Goal: Task Accomplishment & Management: Complete application form

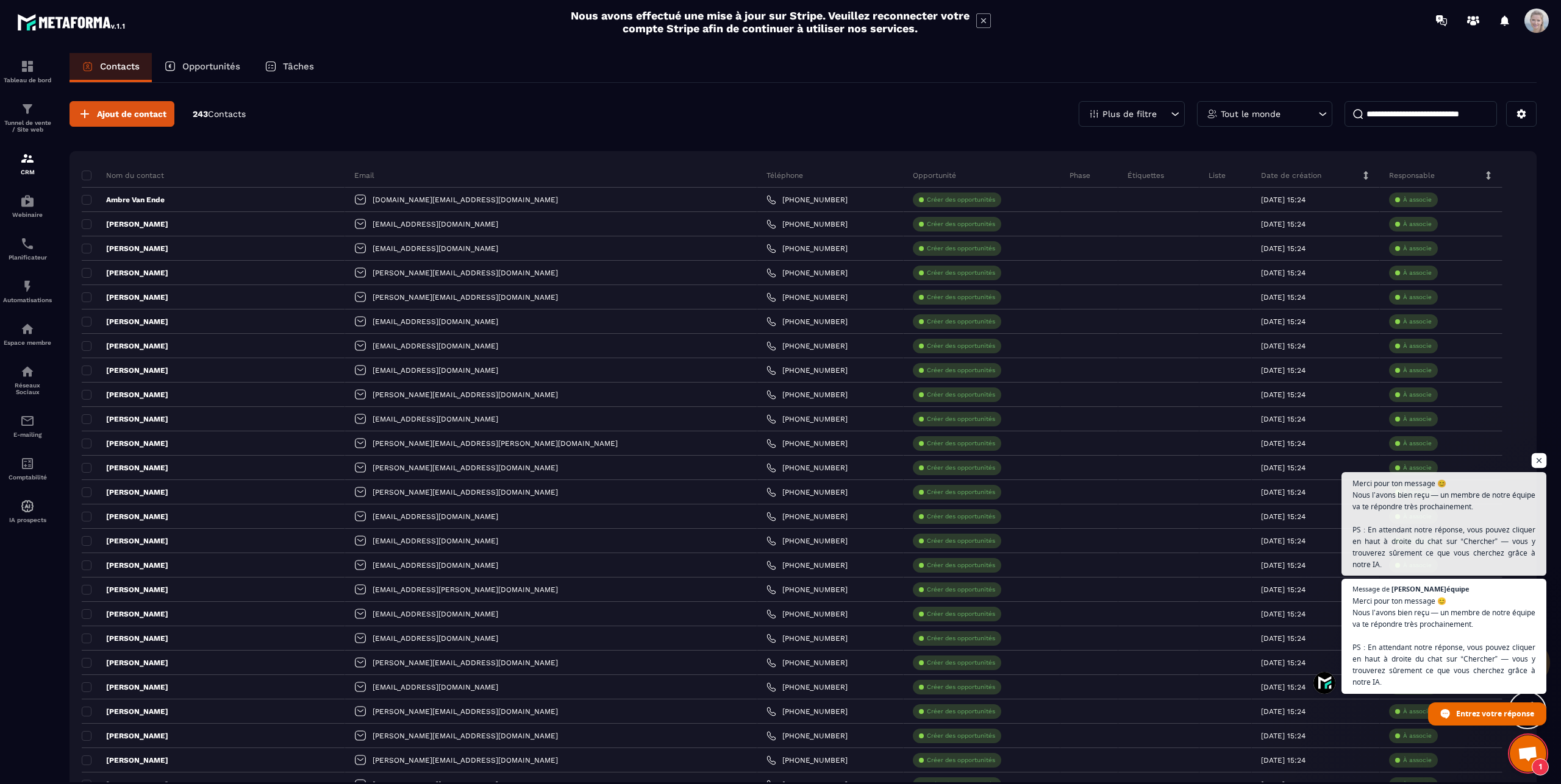
click at [1538, 461] on span "Ouvrir le chat" at bounding box center [1539, 460] width 15 height 15
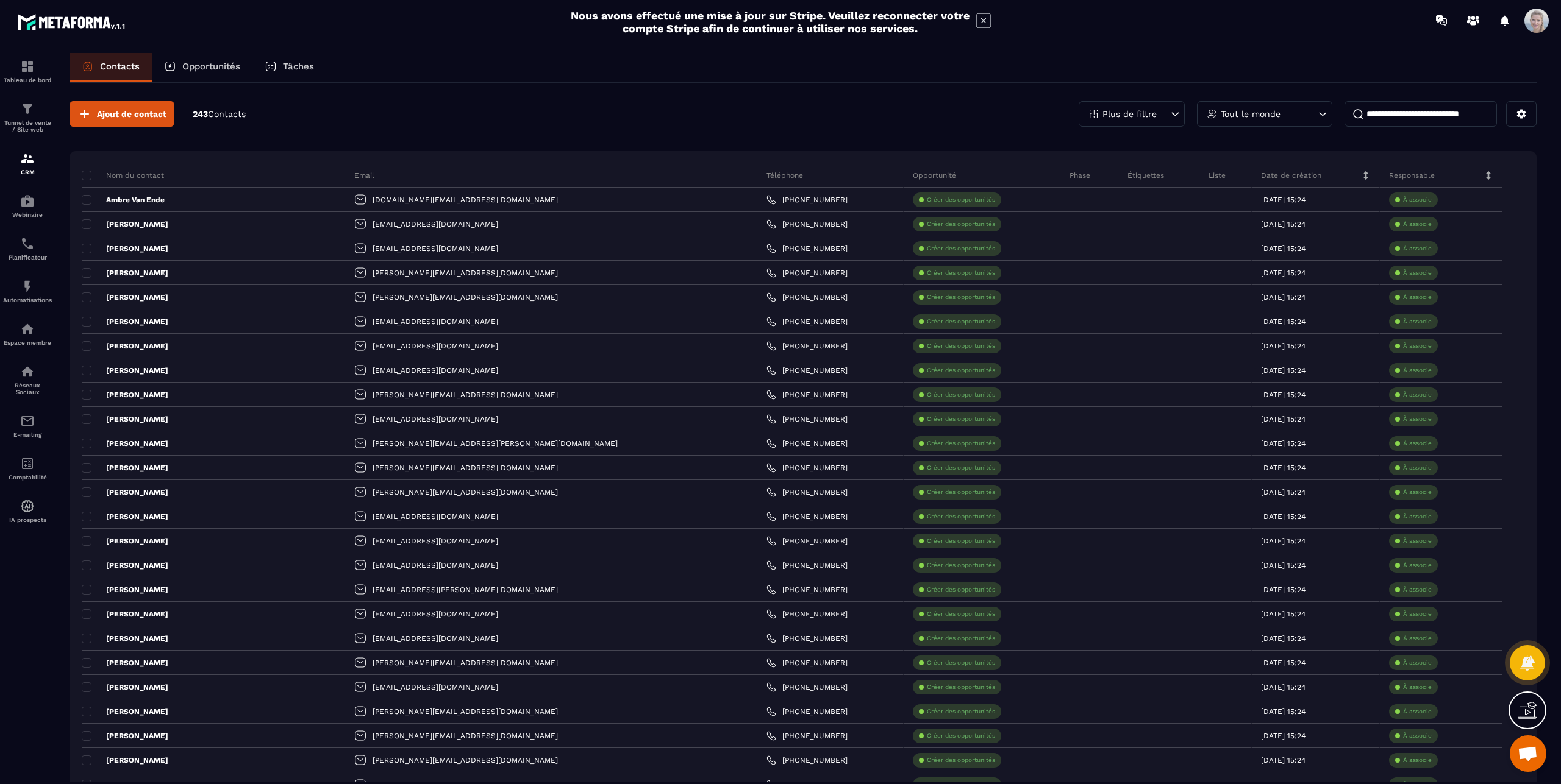
click at [1539, 740] on span "Ouvrir le chat" at bounding box center [1528, 754] width 37 height 37
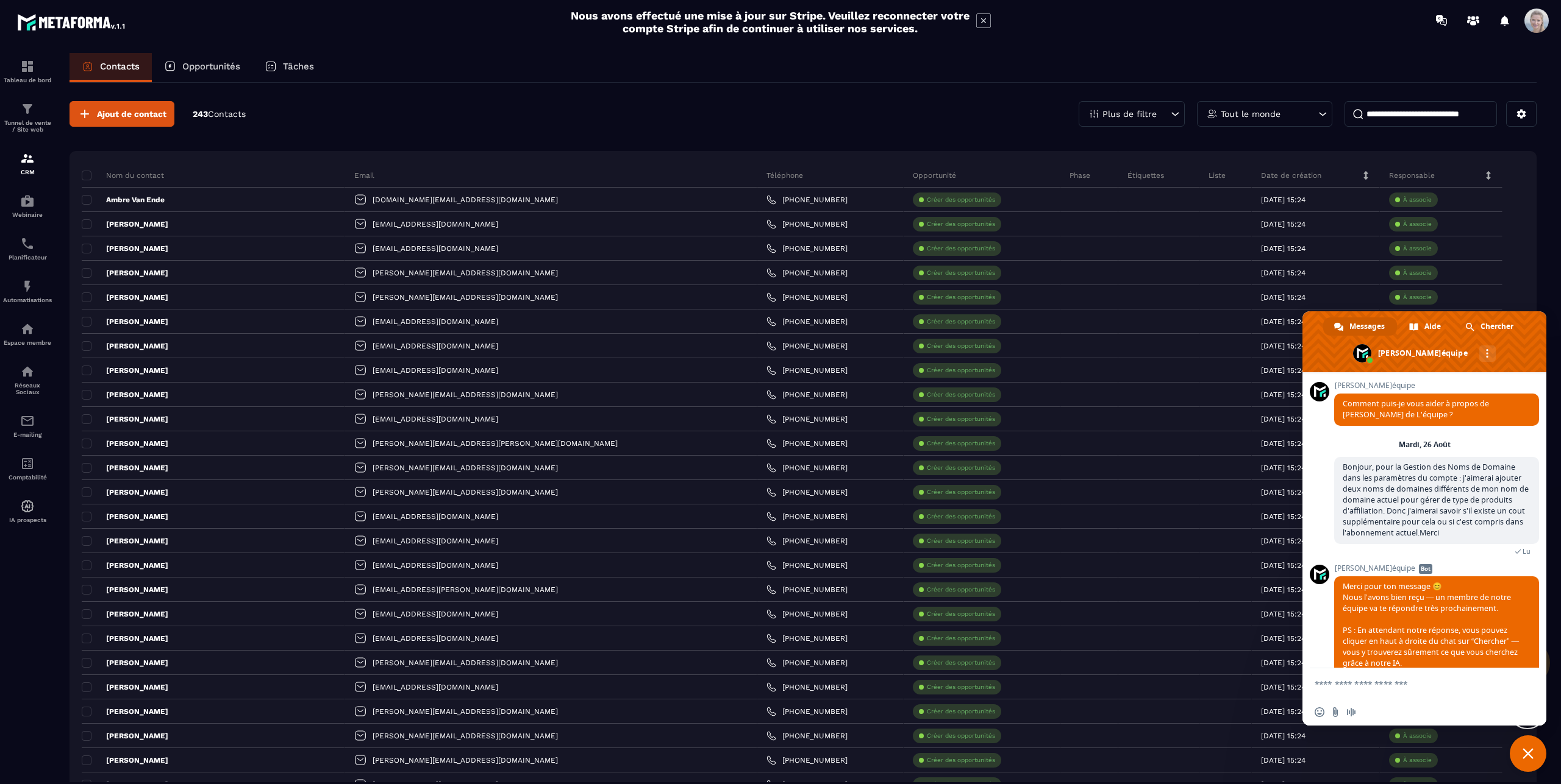
scroll to position [19, 0]
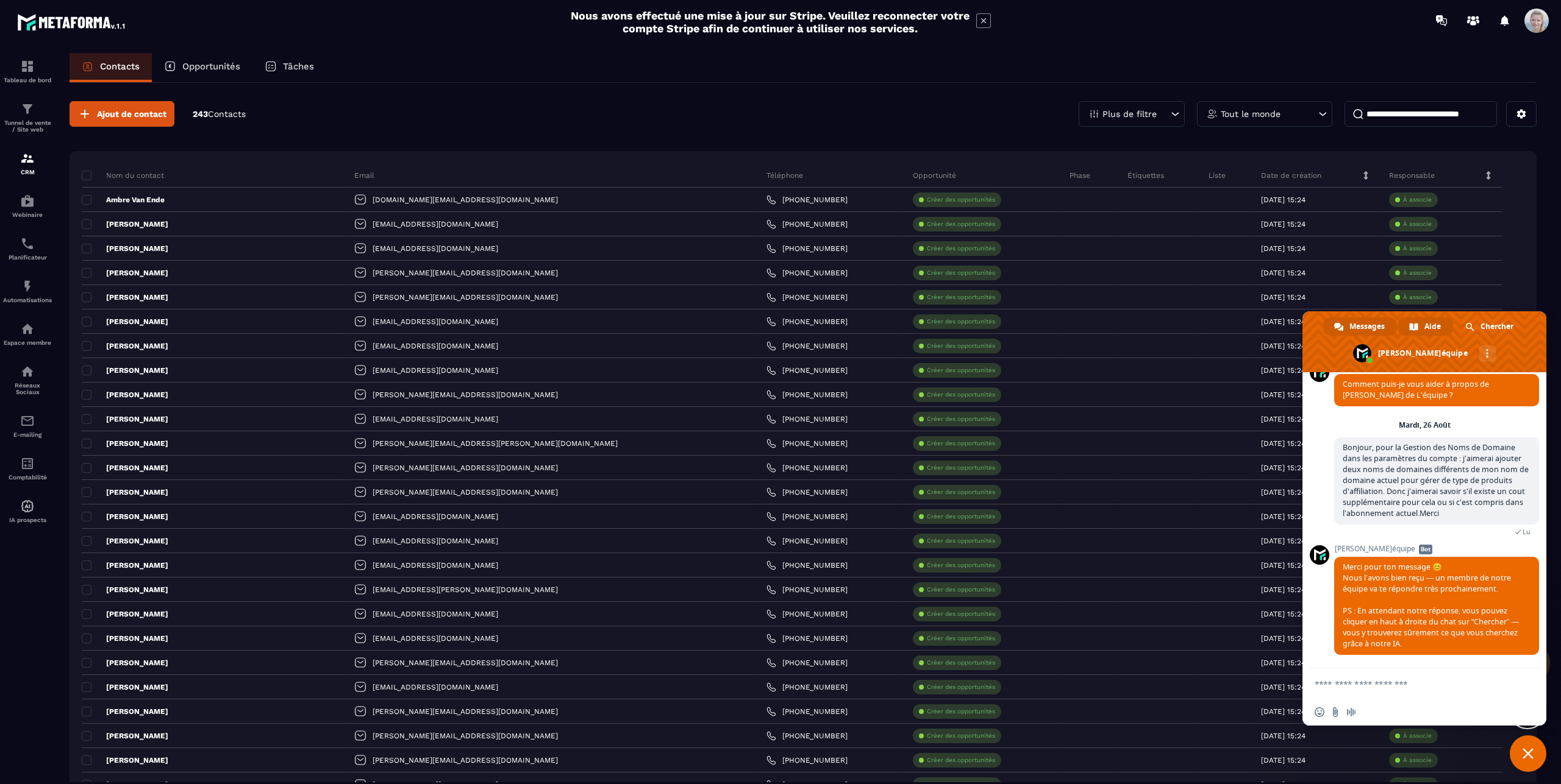
click at [1433, 321] on span "Aide" at bounding box center [1432, 326] width 17 height 18
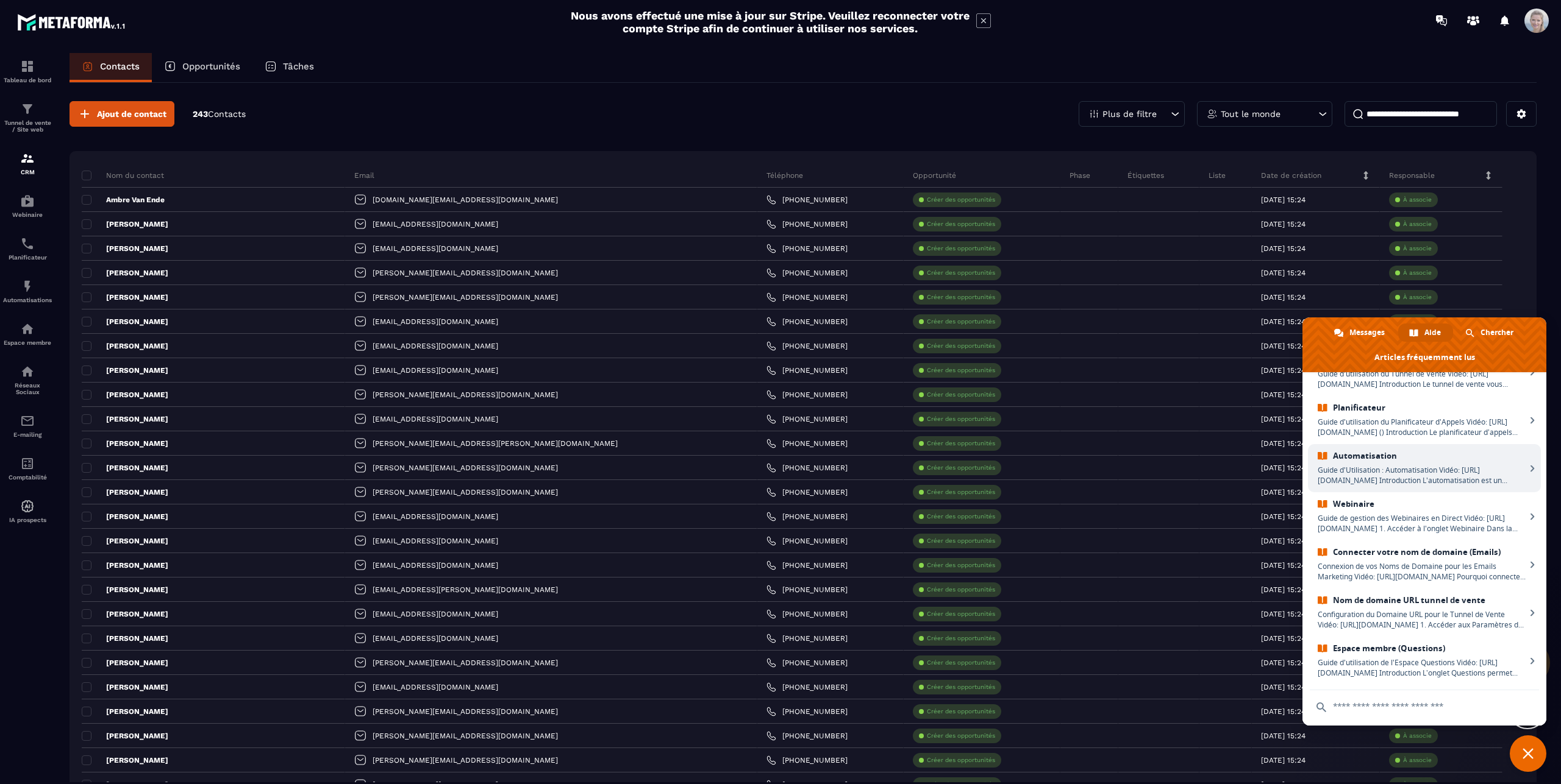
scroll to position [0, 0]
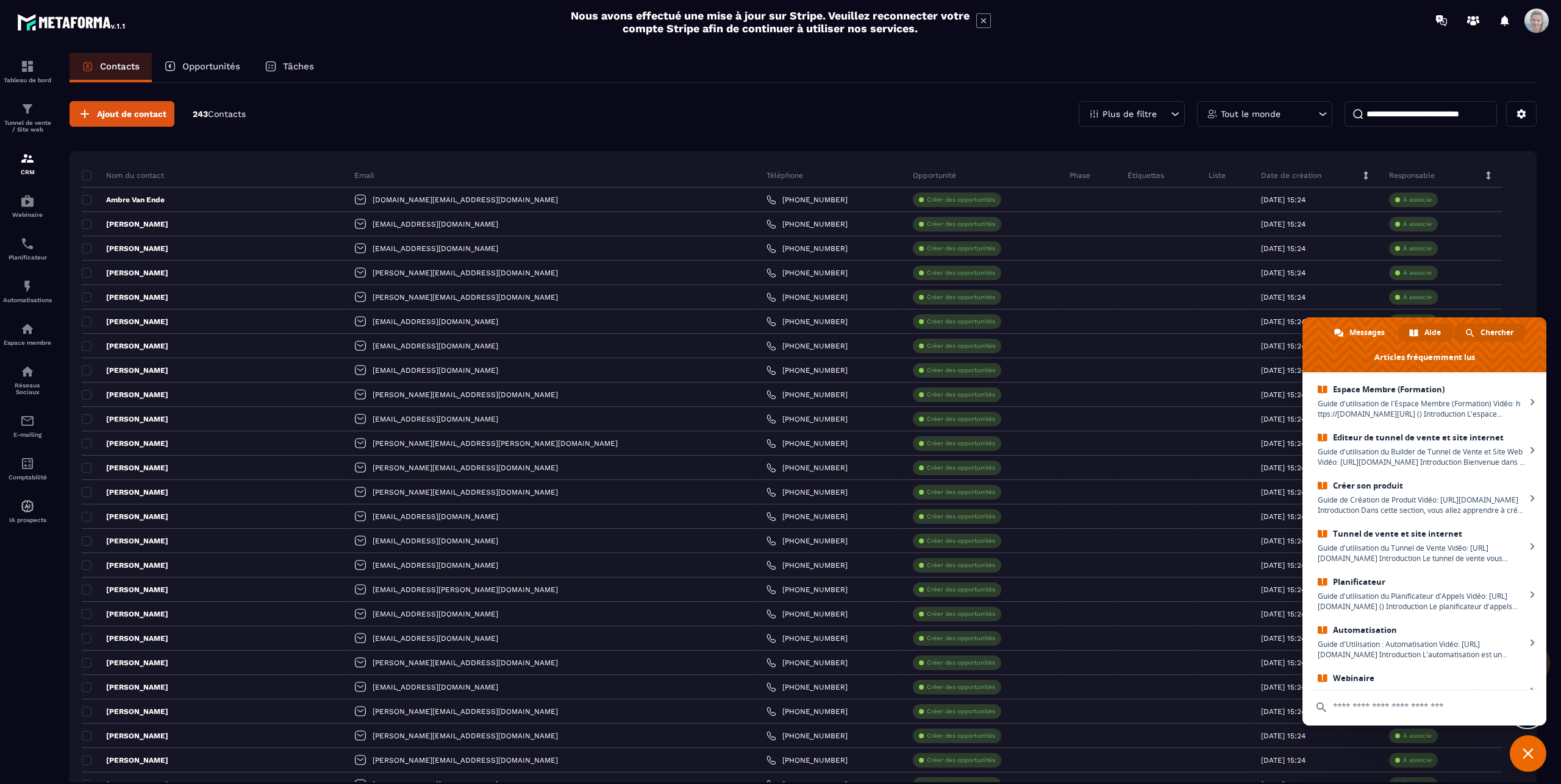
click at [1498, 332] on span "Chercher" at bounding box center [1496, 332] width 33 height 18
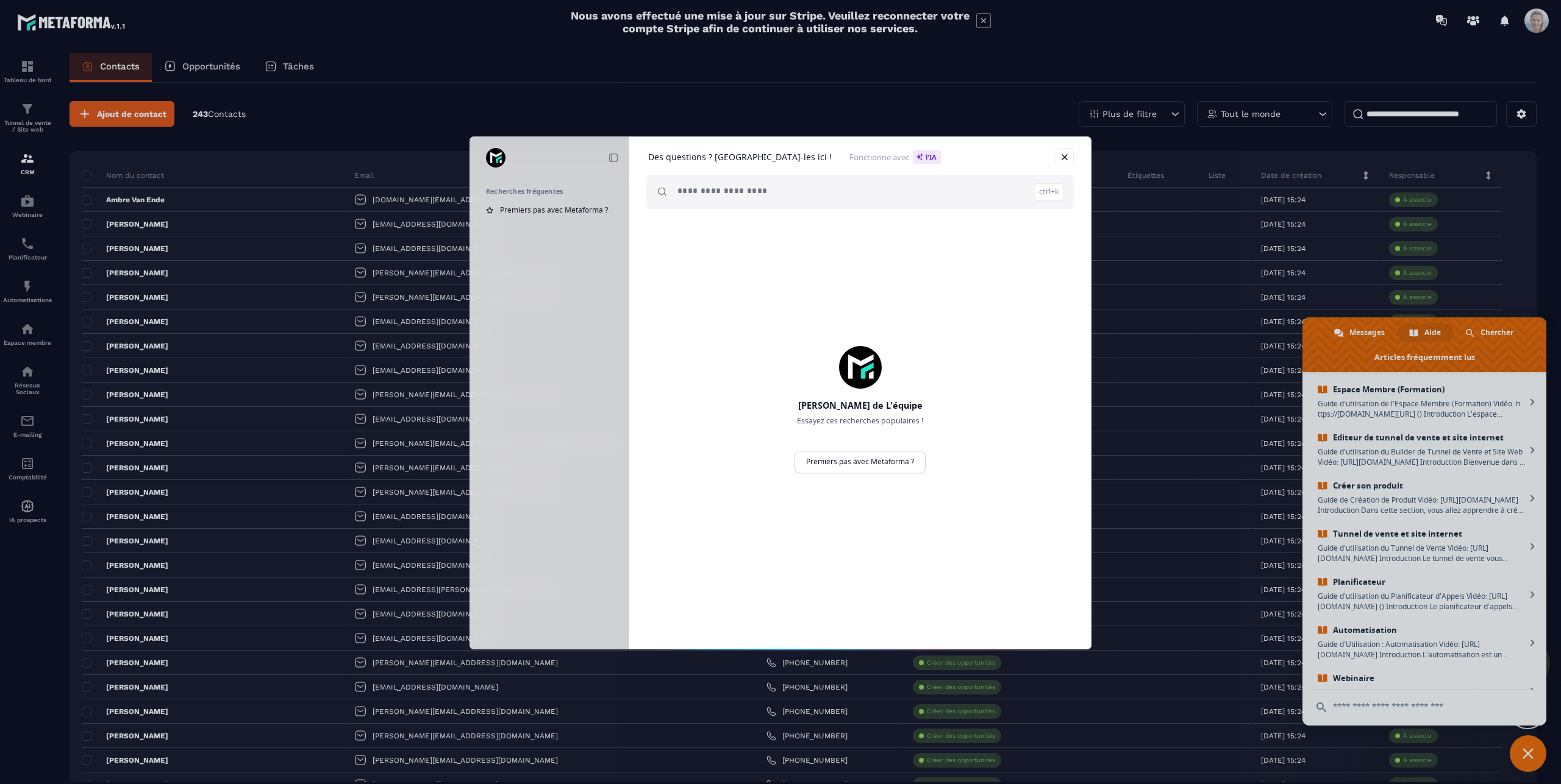
click at [721, 190] on input "search" at bounding box center [870, 192] width 386 height 34
click at [895, 193] on input "**********" at bounding box center [826, 192] width 298 height 34
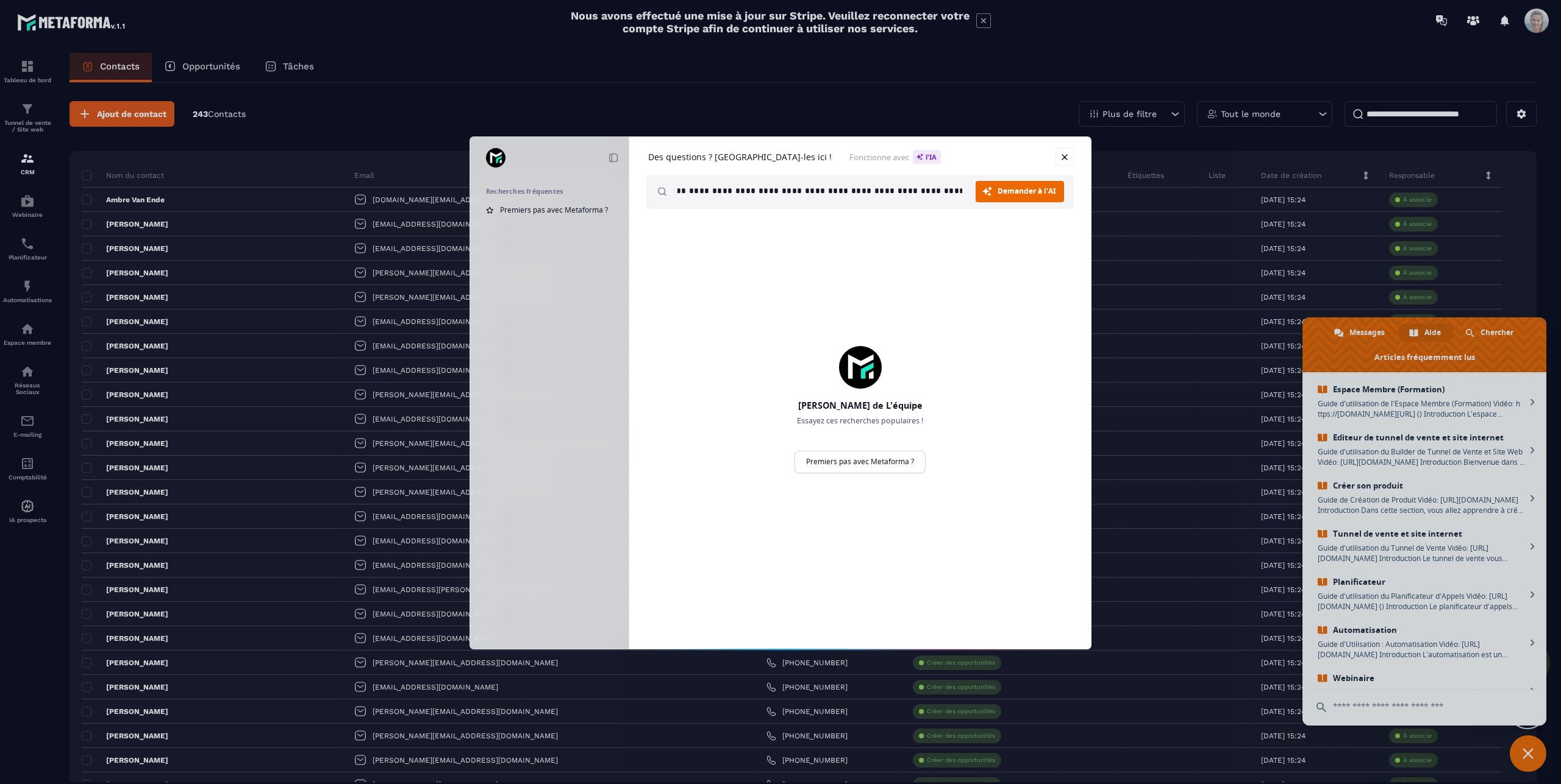
click at [952, 191] on input "**********" at bounding box center [826, 192] width 298 height 34
click at [970, 189] on input "**********" at bounding box center [826, 192] width 298 height 34
type input "**********"
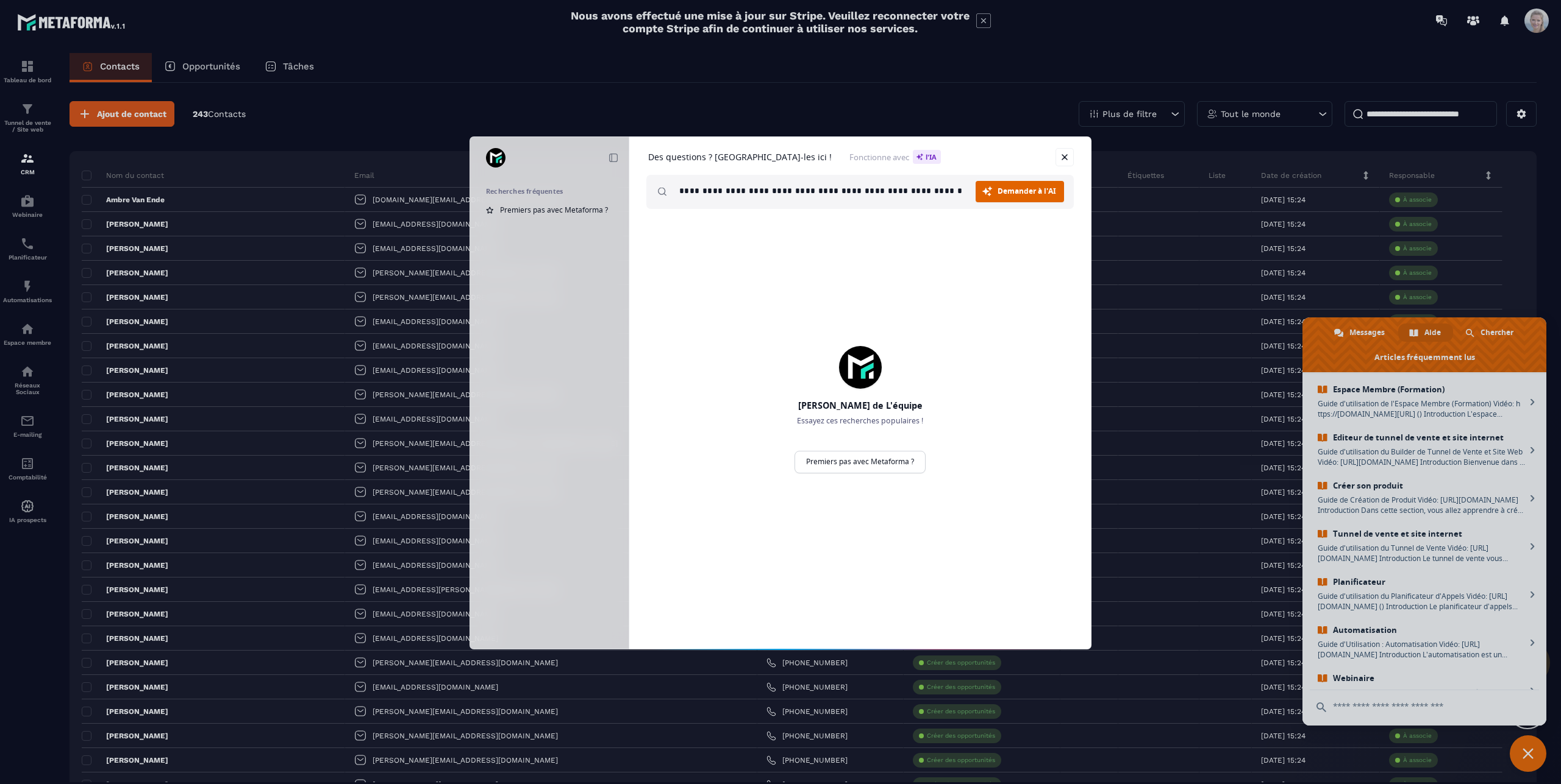
click at [1036, 193] on span "Demander à l'AI" at bounding box center [1026, 191] width 58 height 7
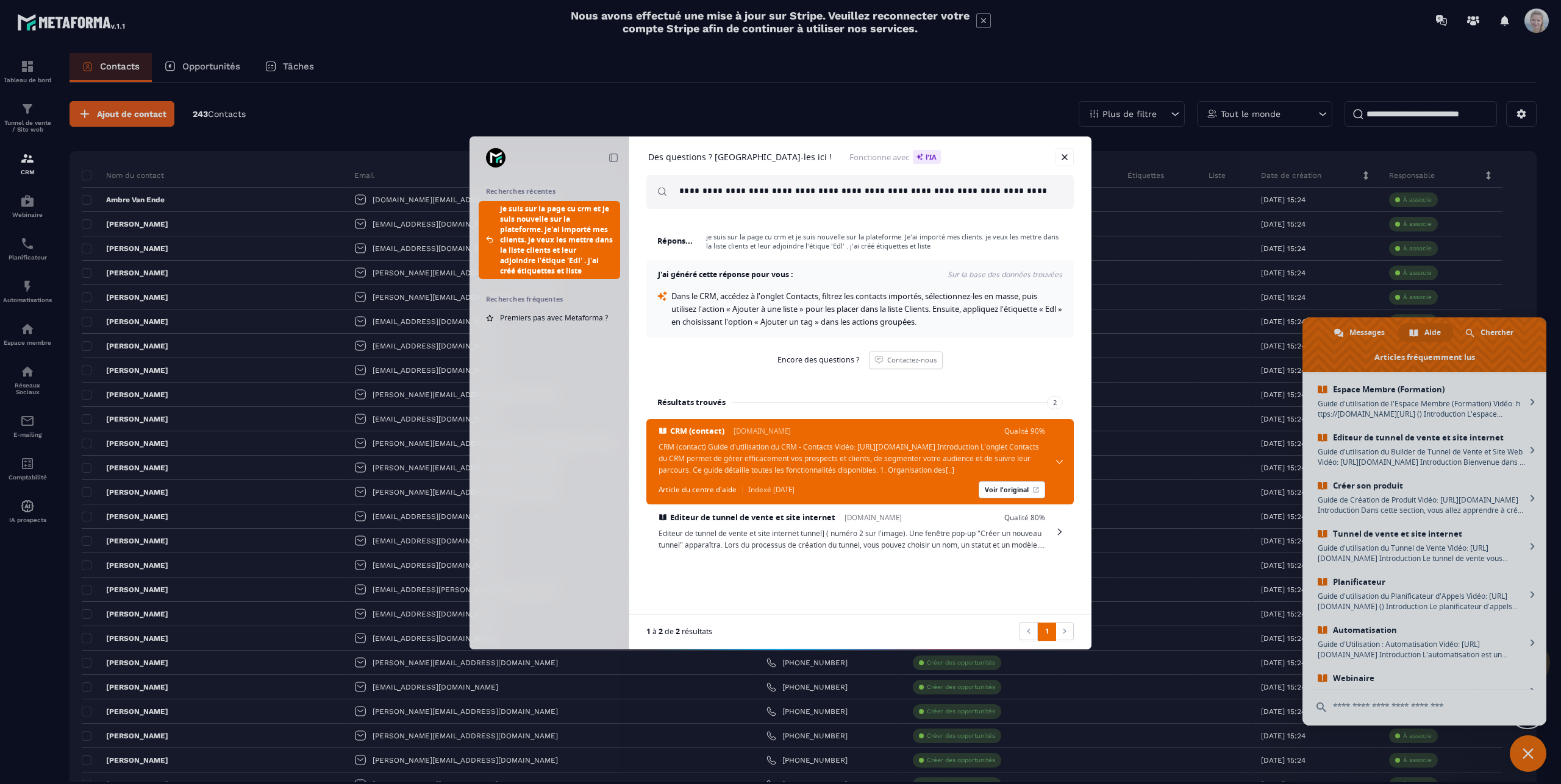
click at [85, 172] on div "**********" at bounding box center [780, 392] width 1561 height 784
click at [86, 177] on div "**********" at bounding box center [780, 392] width 1561 height 784
click at [384, 106] on div "**********" at bounding box center [780, 392] width 1561 height 784
click at [90, 174] on div "**********" at bounding box center [780, 392] width 1561 height 784
click at [1063, 155] on link at bounding box center [1064, 157] width 18 height 18
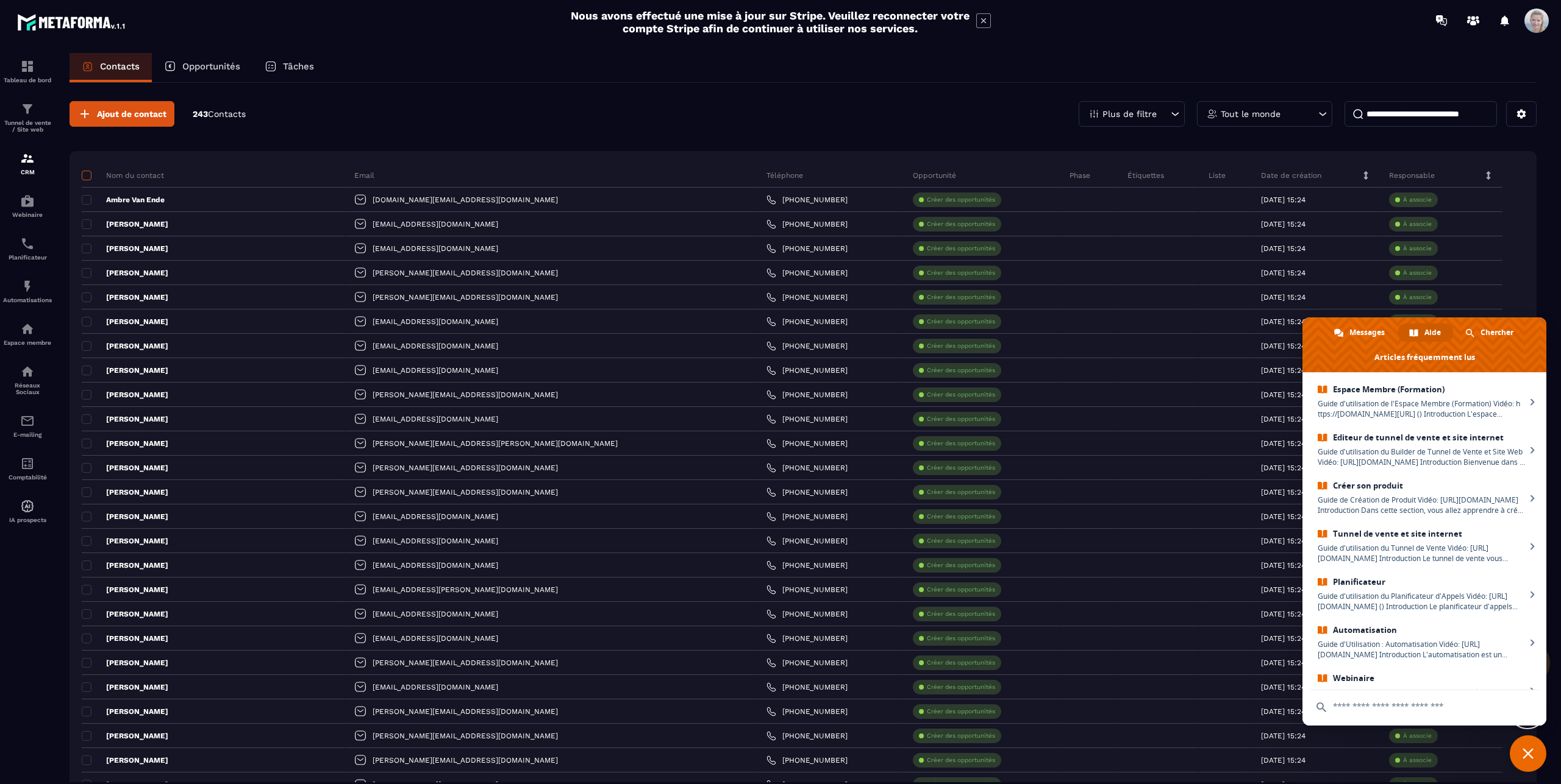
click at [86, 175] on span at bounding box center [86, 175] width 10 height 10
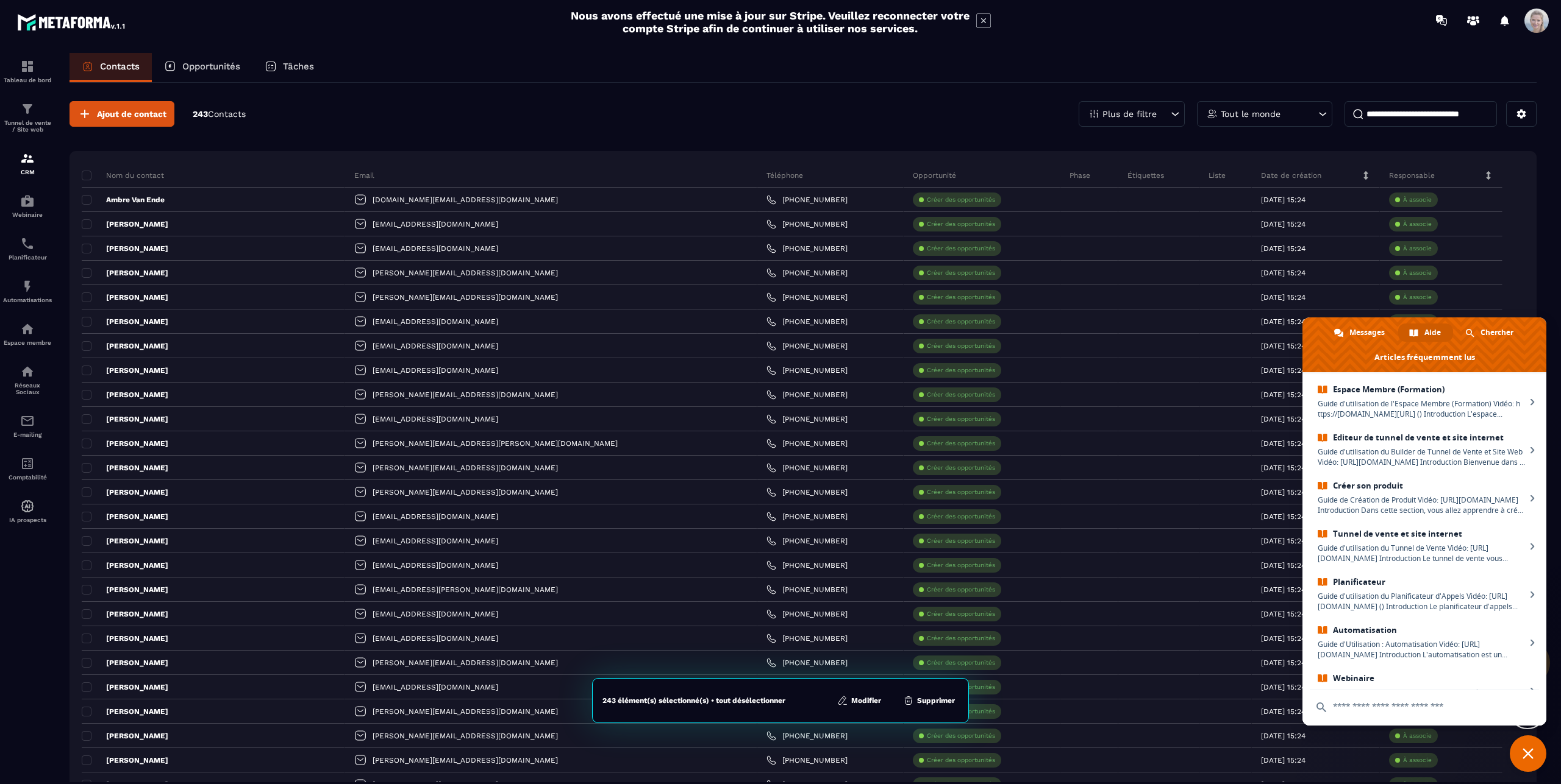
click at [1531, 332] on span at bounding box center [1424, 344] width 244 height 55
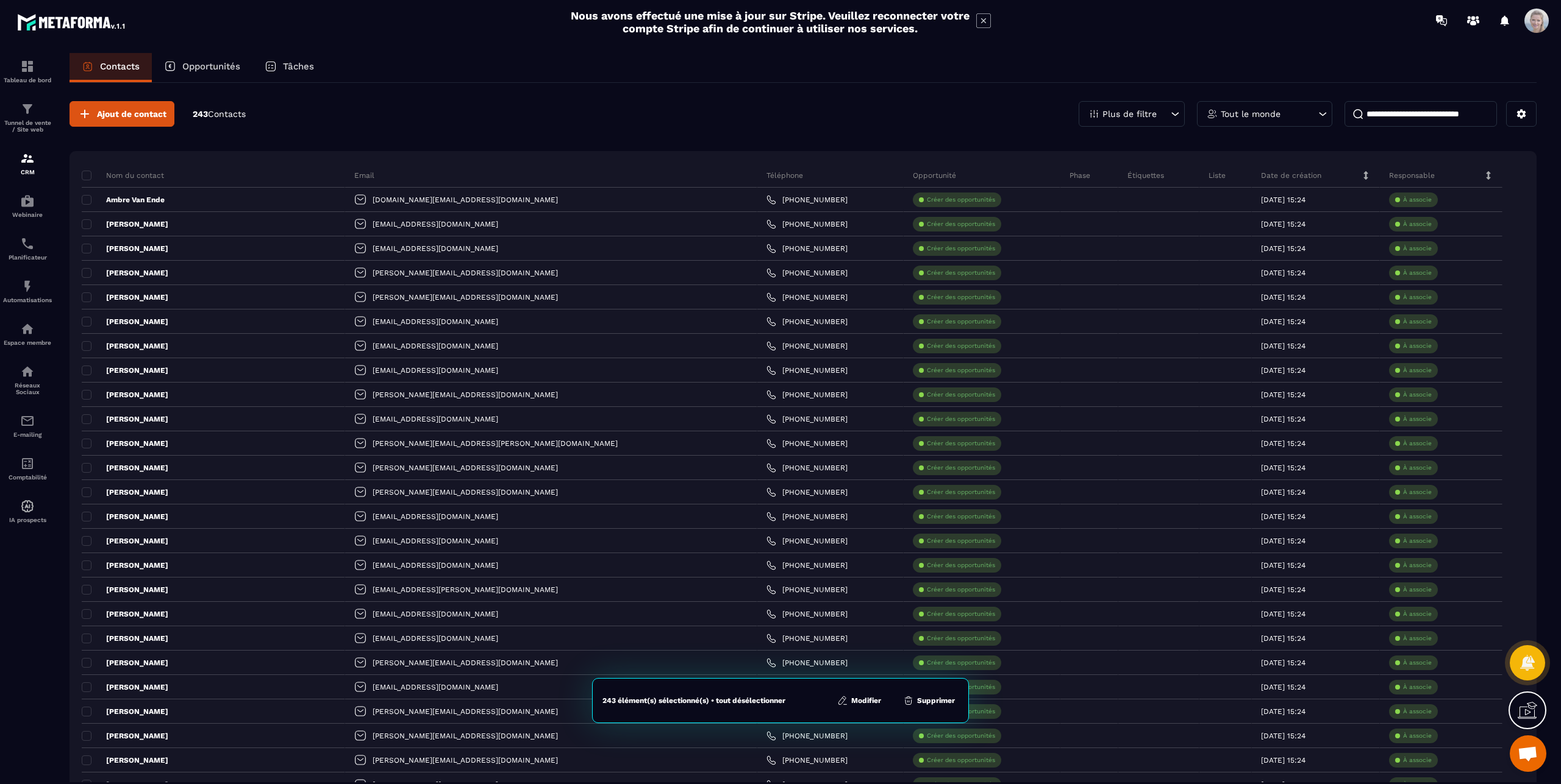
click at [1169, 113] on icon at bounding box center [1175, 113] width 12 height 12
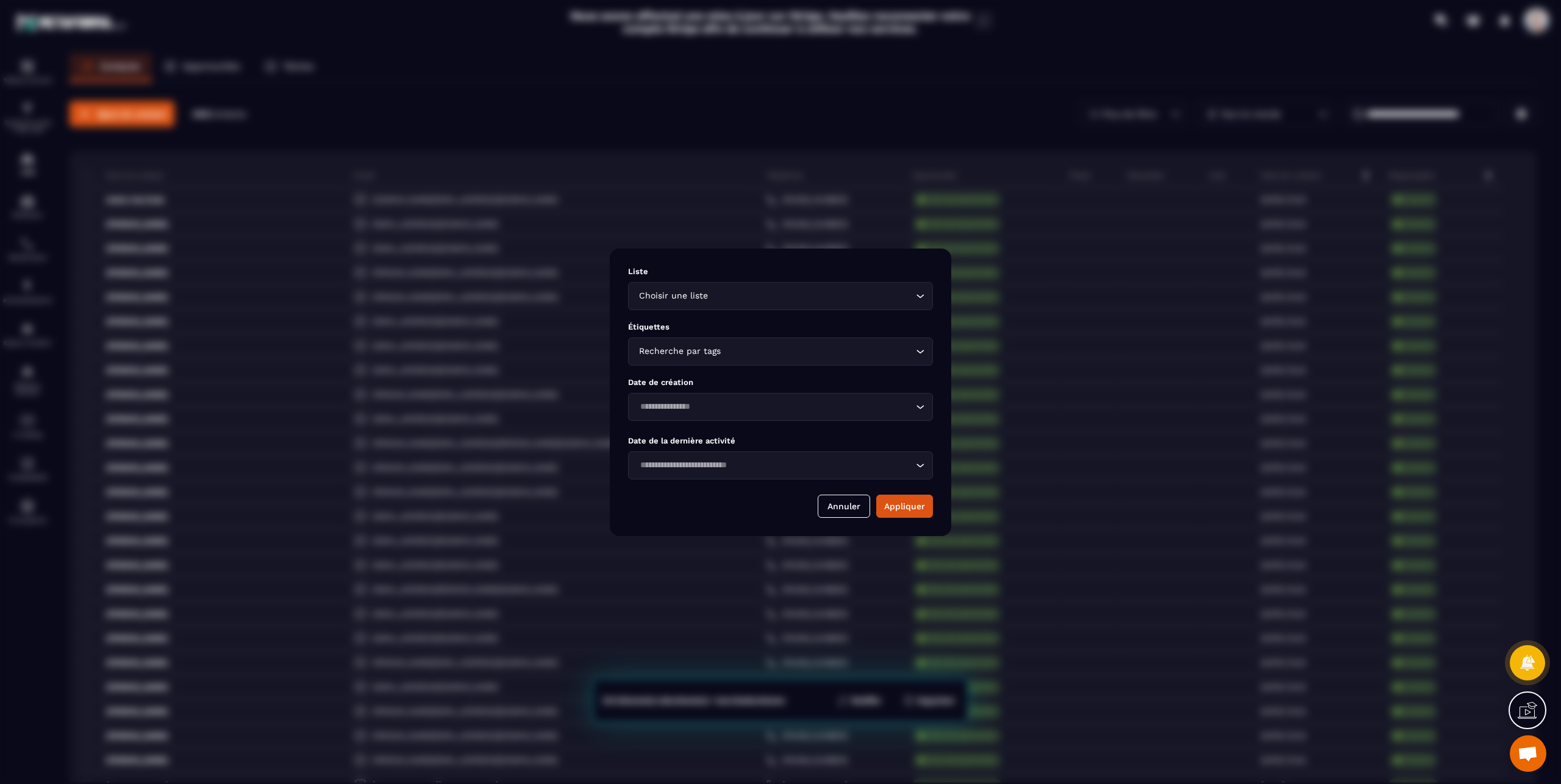
click at [747, 299] on input "Search for option" at bounding box center [811, 296] width 202 height 14
click at [658, 322] on p "Clients" at bounding box center [780, 324] width 279 height 12
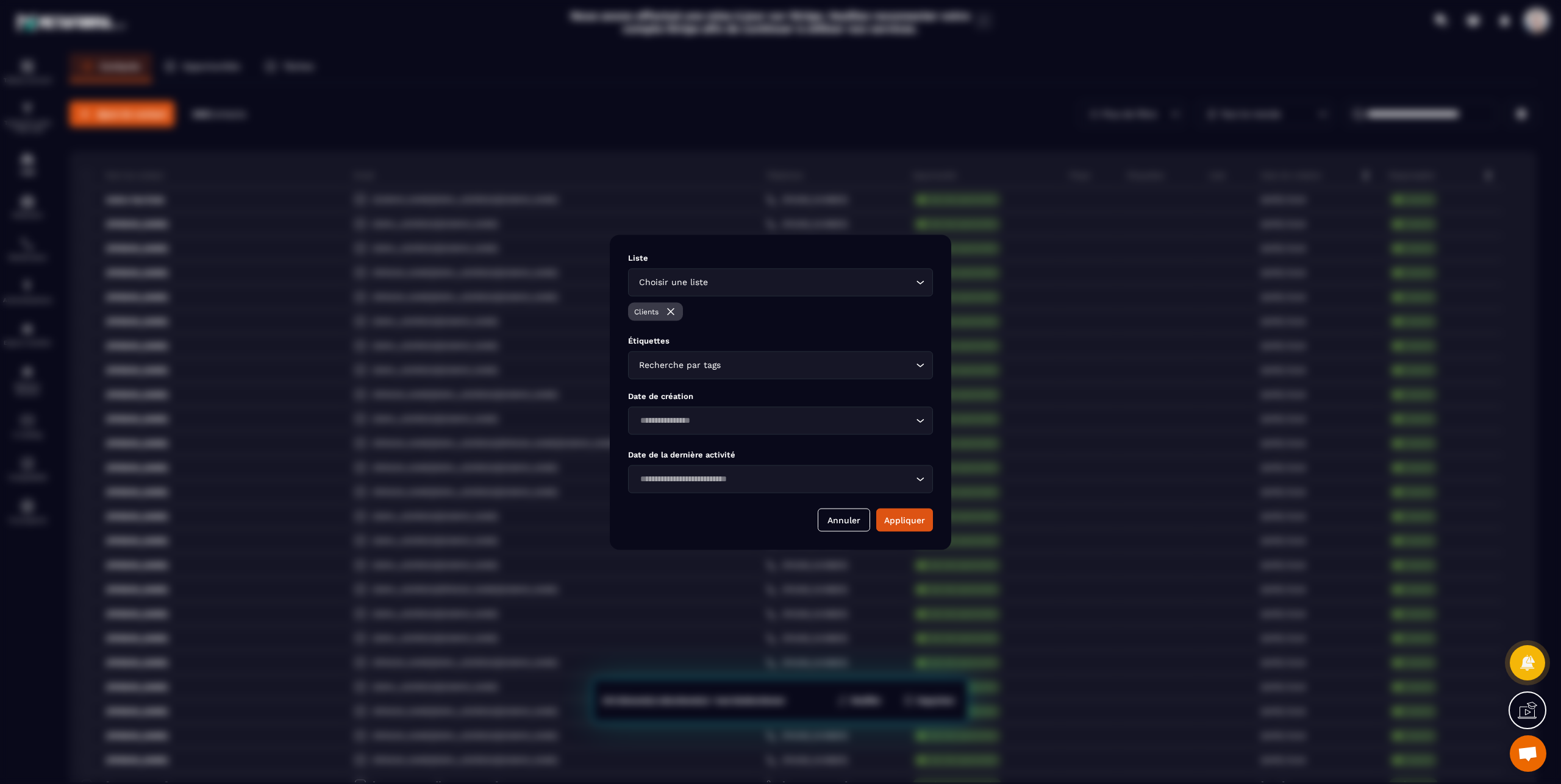
click at [681, 363] on div "Recherche par tags" at bounding box center [774, 364] width 279 height 14
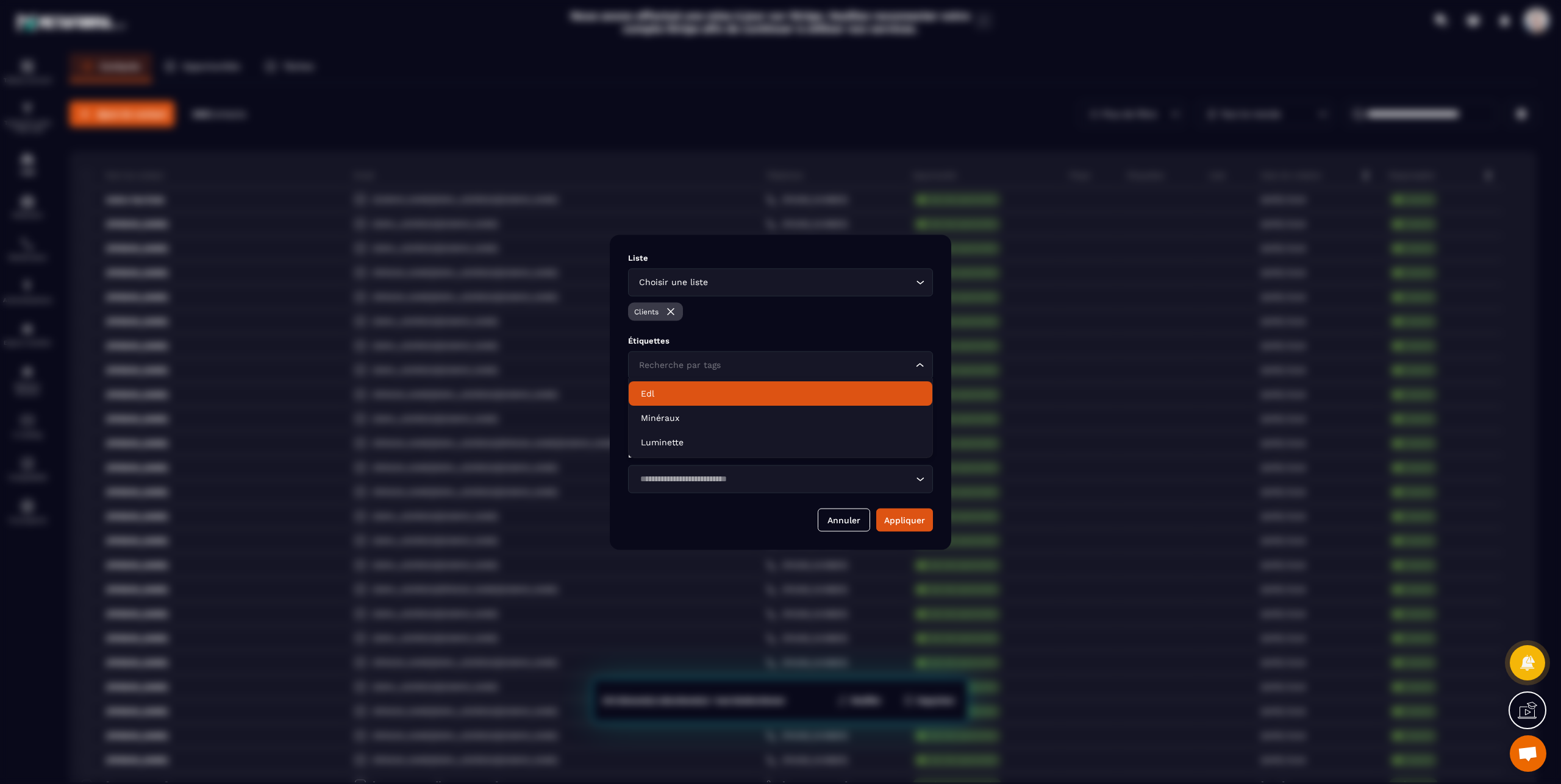
click at [657, 395] on p "Edl" at bounding box center [780, 393] width 279 height 12
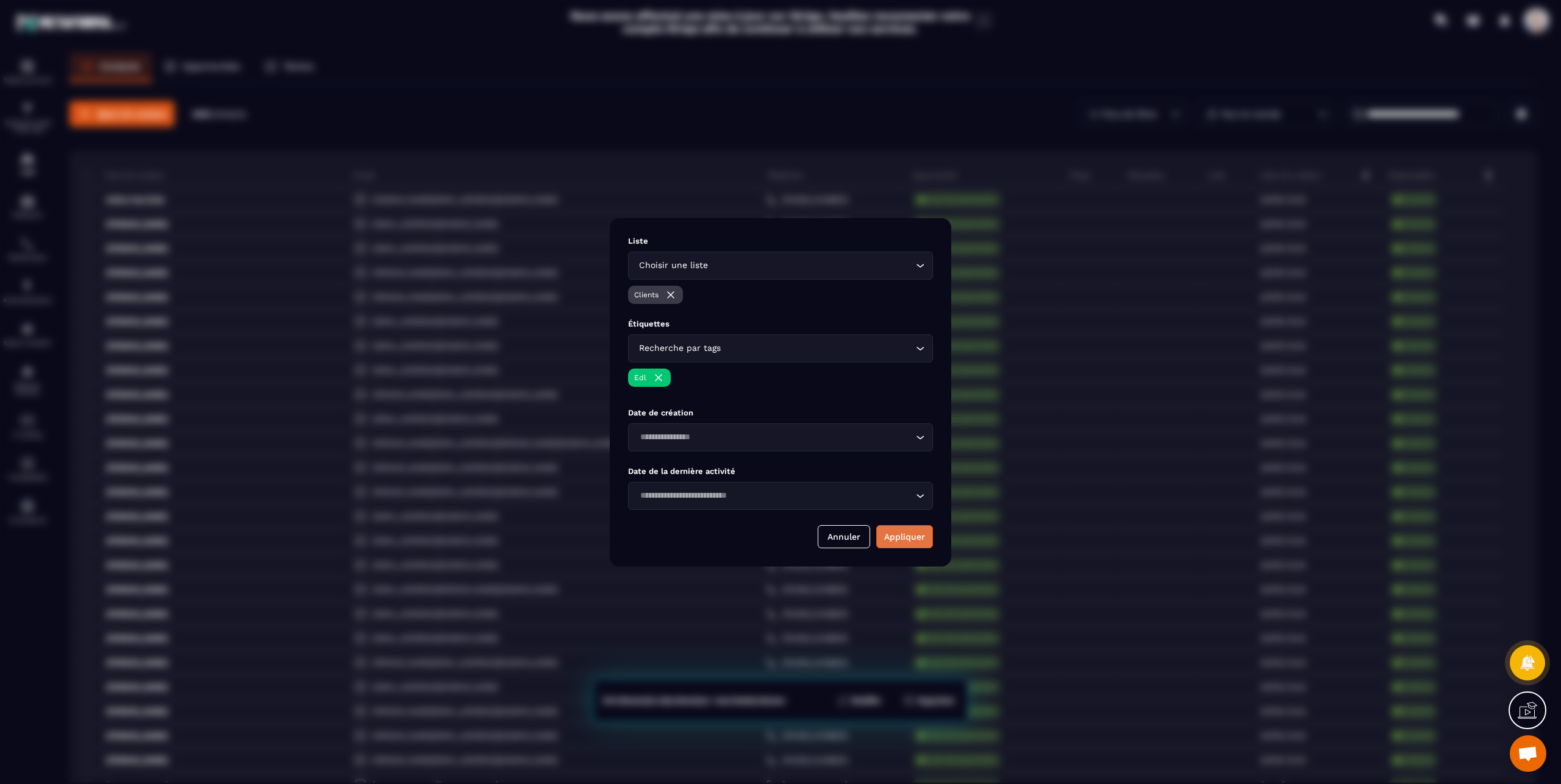
click at [916, 538] on button "Appliquer" at bounding box center [904, 536] width 57 height 23
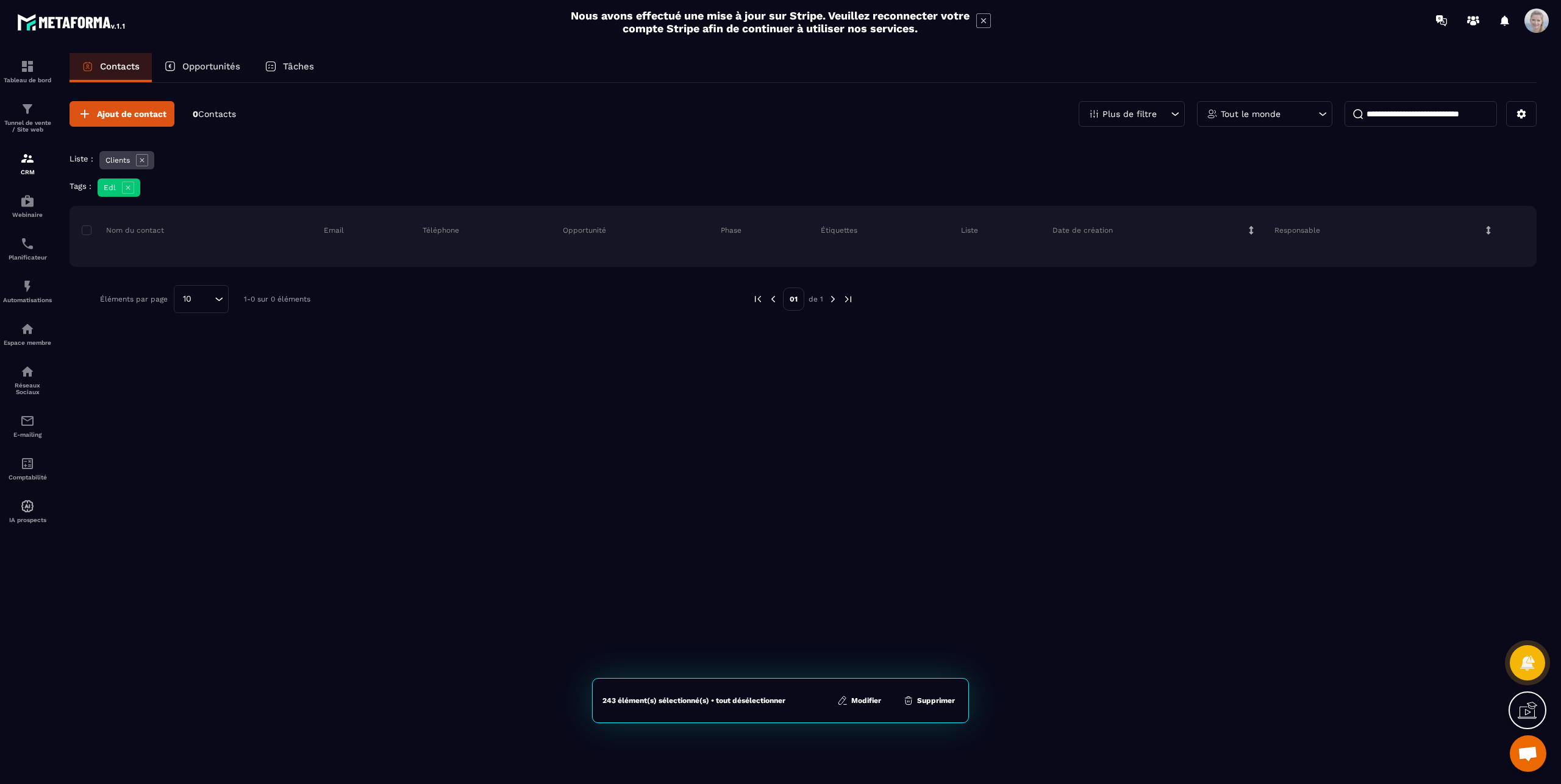
click at [989, 141] on div "Ajout de contact 0 Contacts Plus de filtre Tout le monde Liste : Clients Tags :…" at bounding box center [803, 207] width 1467 height 249
click at [931, 376] on div "Ajout de contact 0 Contacts Plus de filtre Tout le monde Liste : Clients Tags :…" at bounding box center [803, 432] width 1467 height 699
click at [1124, 587] on div "Ajout de contact 0 Contacts Plus de filtre Tout le monde Liste : Clients Tags :…" at bounding box center [803, 432] width 1467 height 699
click at [118, 228] on p "Nom du contact" at bounding box center [122, 230] width 82 height 10
click at [115, 300] on p "Éléments par page" at bounding box center [134, 299] width 68 height 9
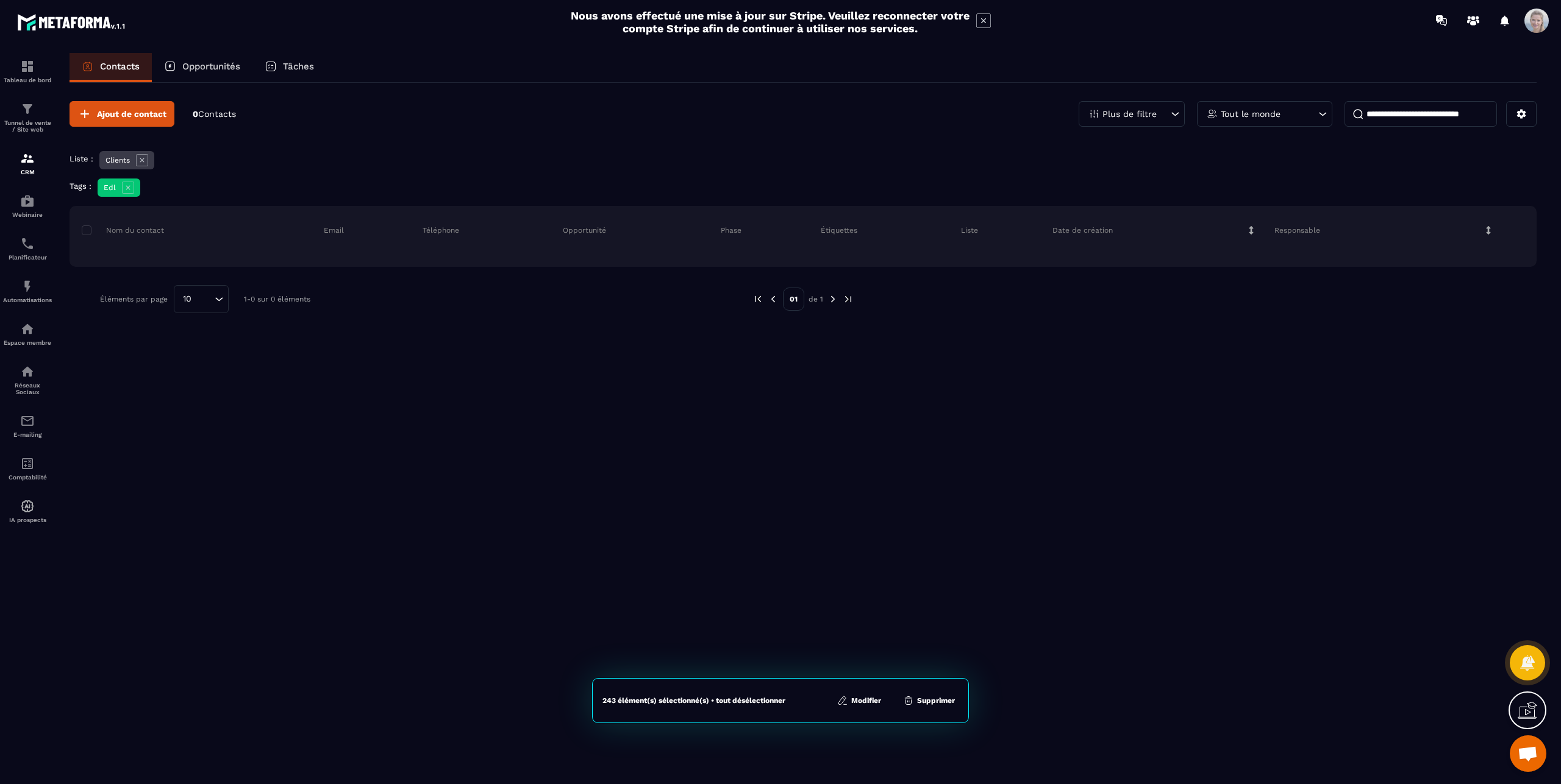
click at [1176, 113] on icon at bounding box center [1175, 113] width 12 height 12
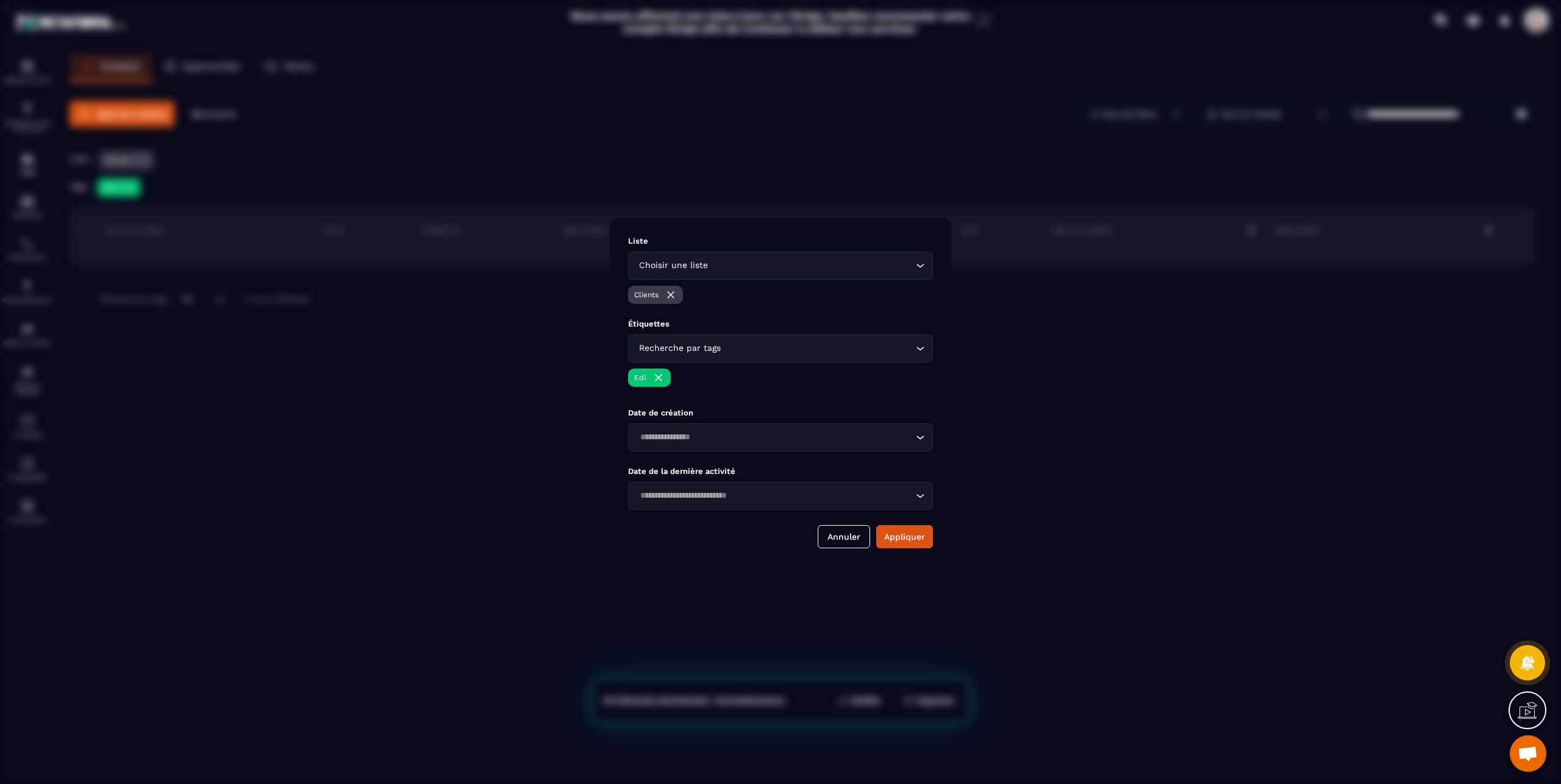
click at [925, 266] on icon "Search for option" at bounding box center [920, 265] width 12 height 12
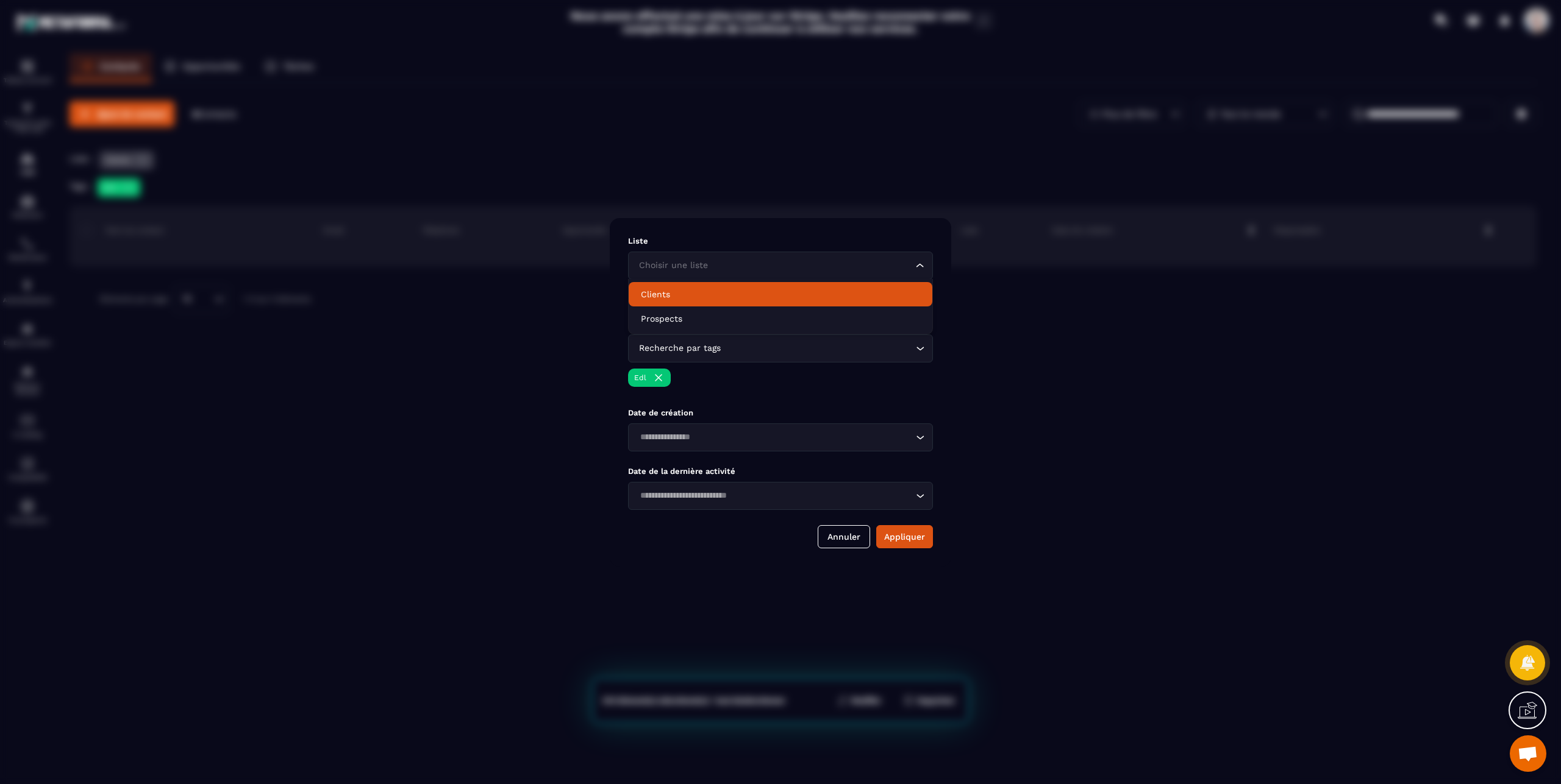
click at [658, 295] on p "Clients" at bounding box center [780, 294] width 279 height 12
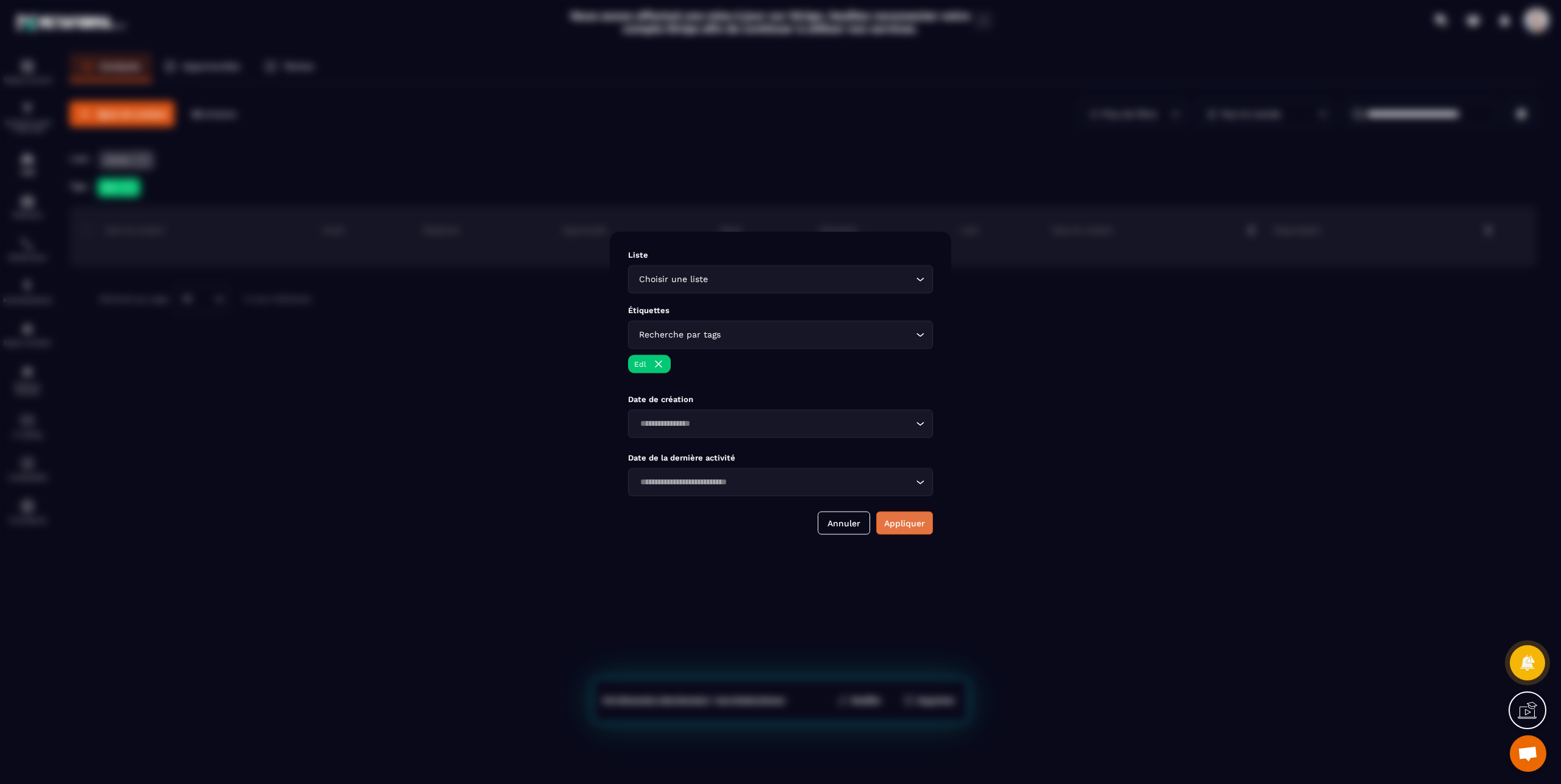
click at [912, 531] on button "Appliquer" at bounding box center [904, 523] width 57 height 23
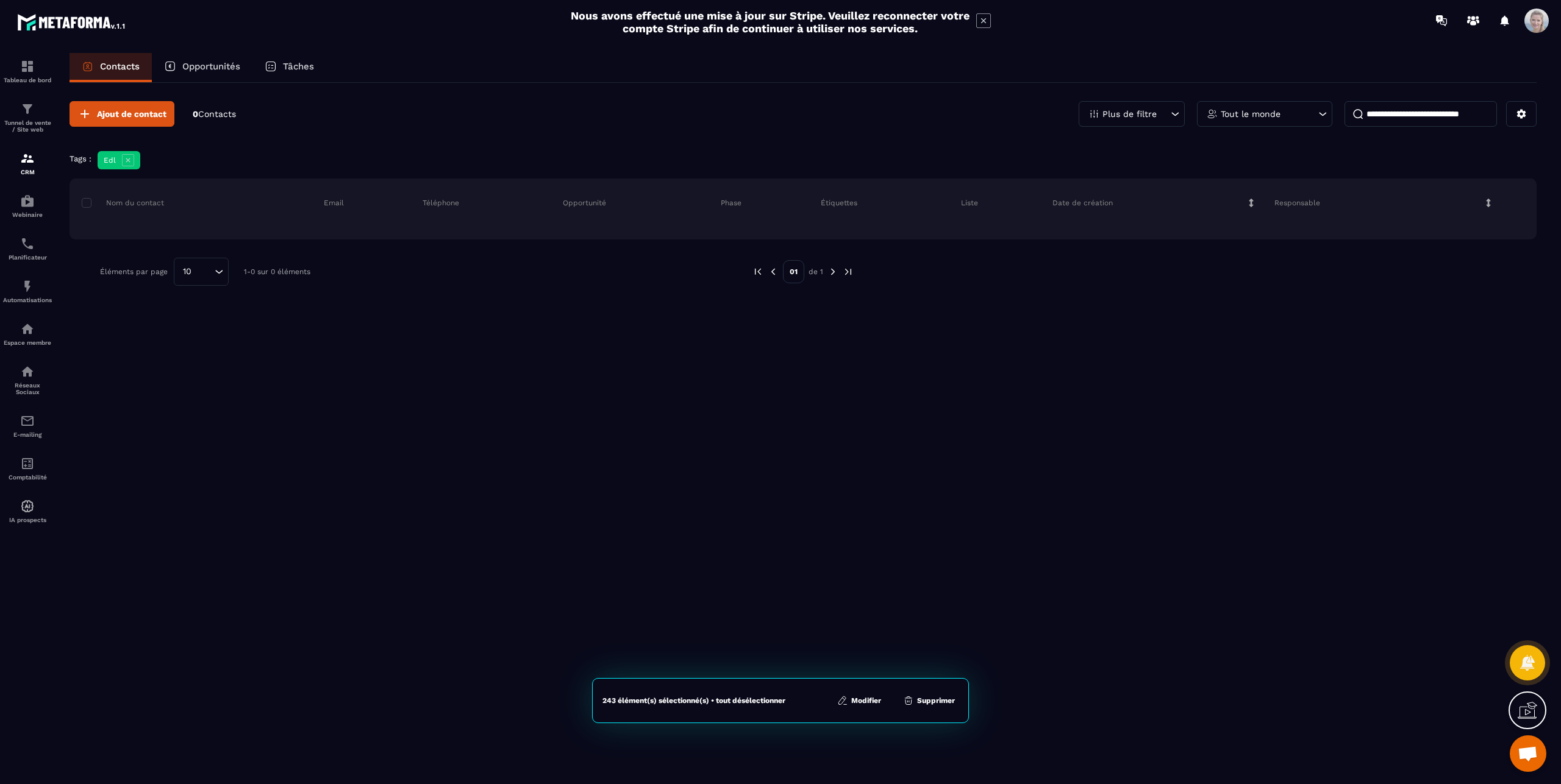
click at [1533, 745] on span "Ouvrir le chat" at bounding box center [1528, 754] width 37 height 37
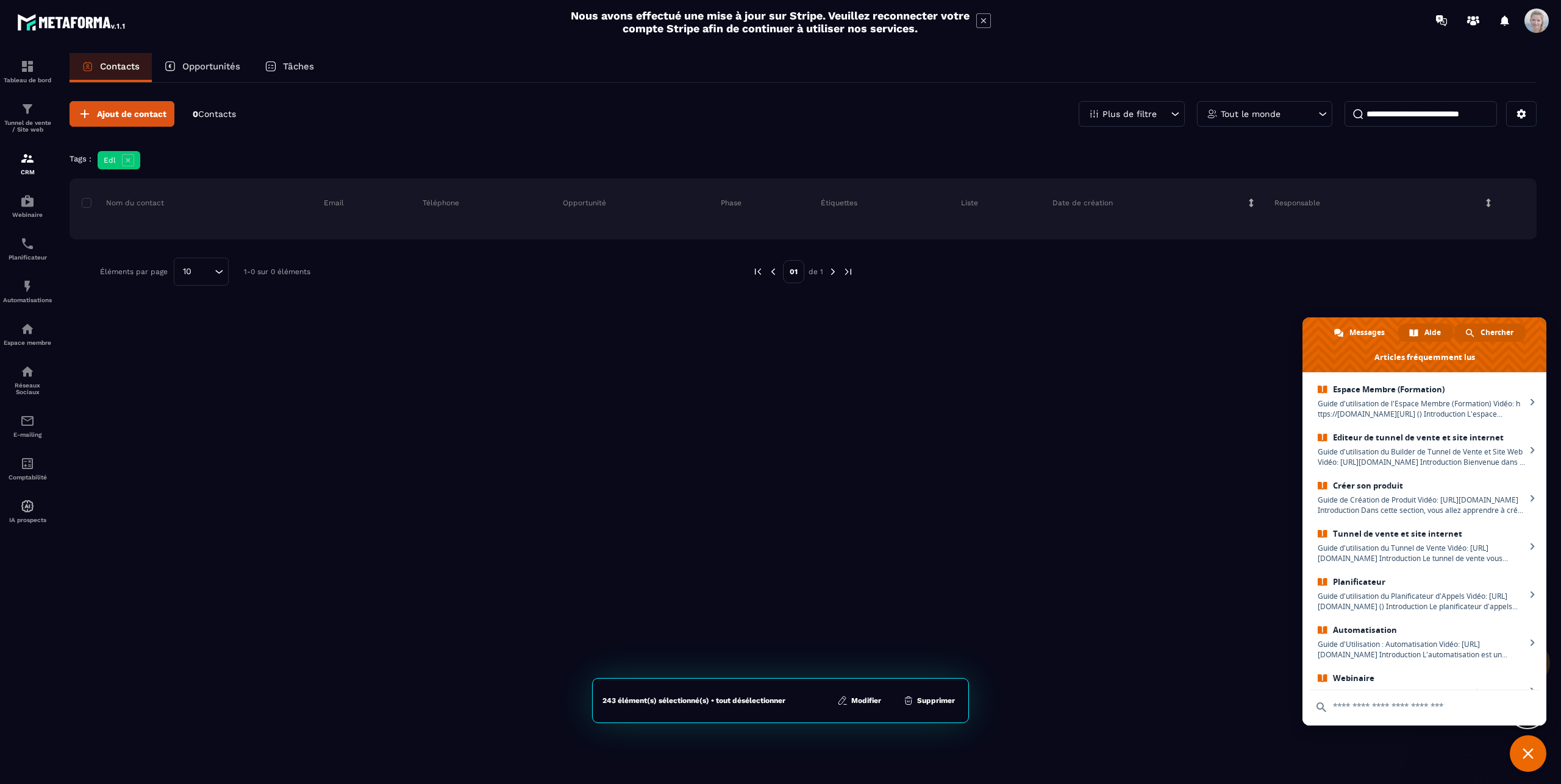
click at [1506, 336] on span "Chercher" at bounding box center [1496, 332] width 33 height 18
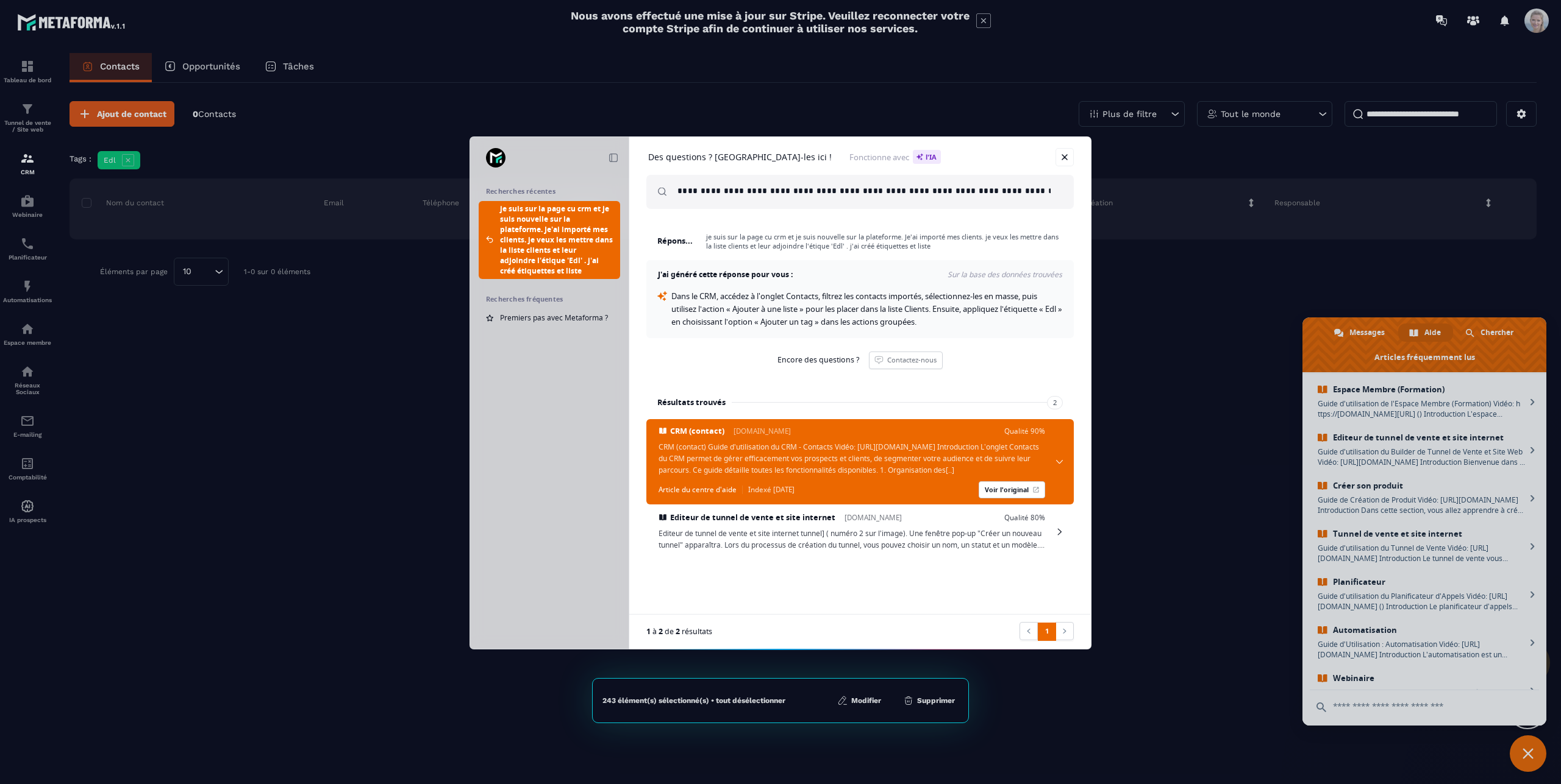
scroll to position [0, 373]
click at [676, 185] on div "**********" at bounding box center [860, 192] width 428 height 34
click at [549, 314] on span "Premiers pas avec Metaforma ?" at bounding box center [553, 317] width 108 height 10
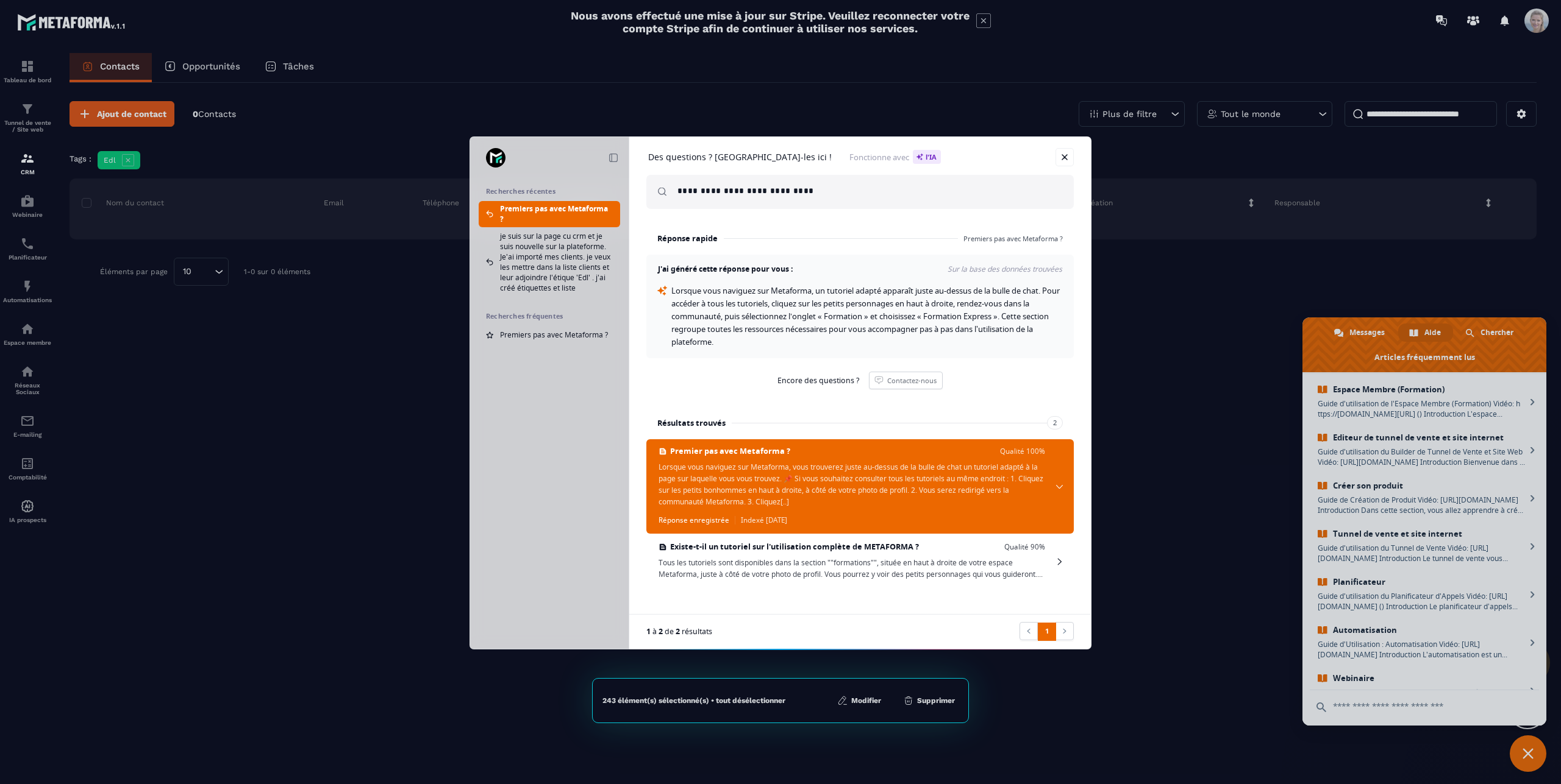
drag, startPoint x: 828, startPoint y: 190, endPoint x: 673, endPoint y: 193, distance: 155.0
click at [677, 193] on input "**********" at bounding box center [870, 192] width 386 height 34
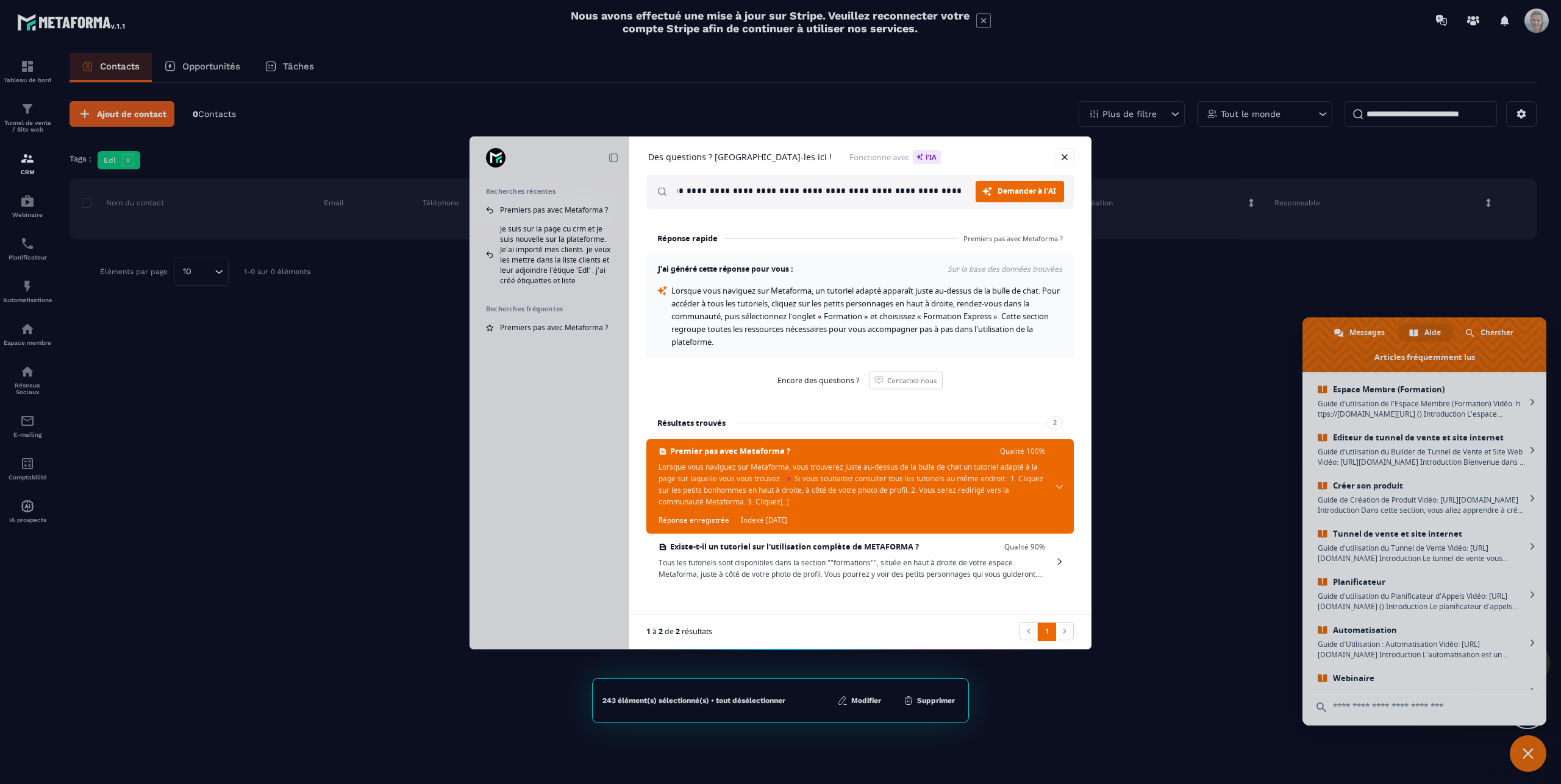
scroll to position [0, 87]
type input "**********"
click at [996, 182] on link "Demander à l'AI Chercher" at bounding box center [1020, 191] width 89 height 22
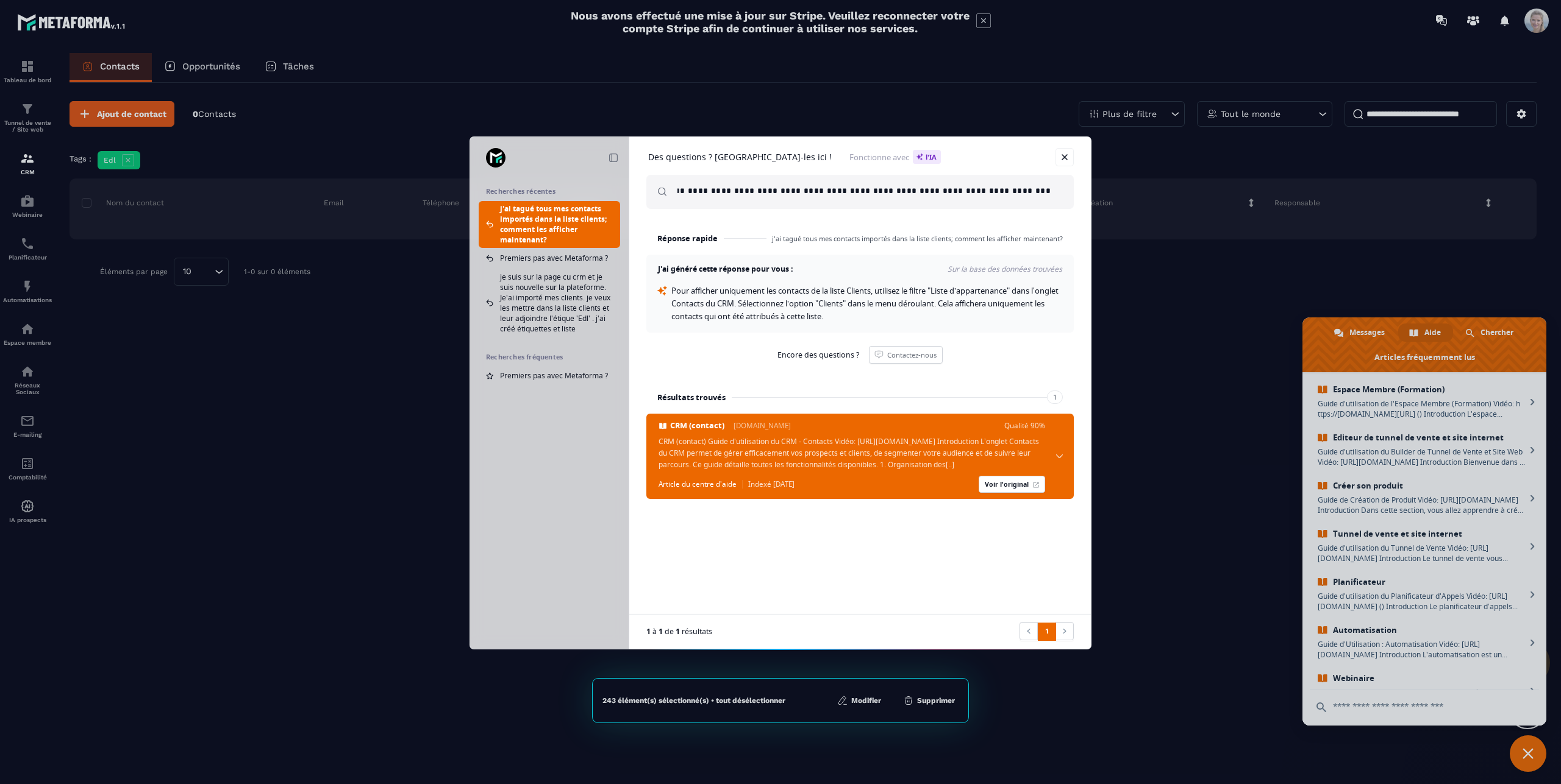
click at [1174, 114] on div "**********" at bounding box center [780, 392] width 1561 height 784
click at [1057, 159] on link at bounding box center [1064, 157] width 18 height 18
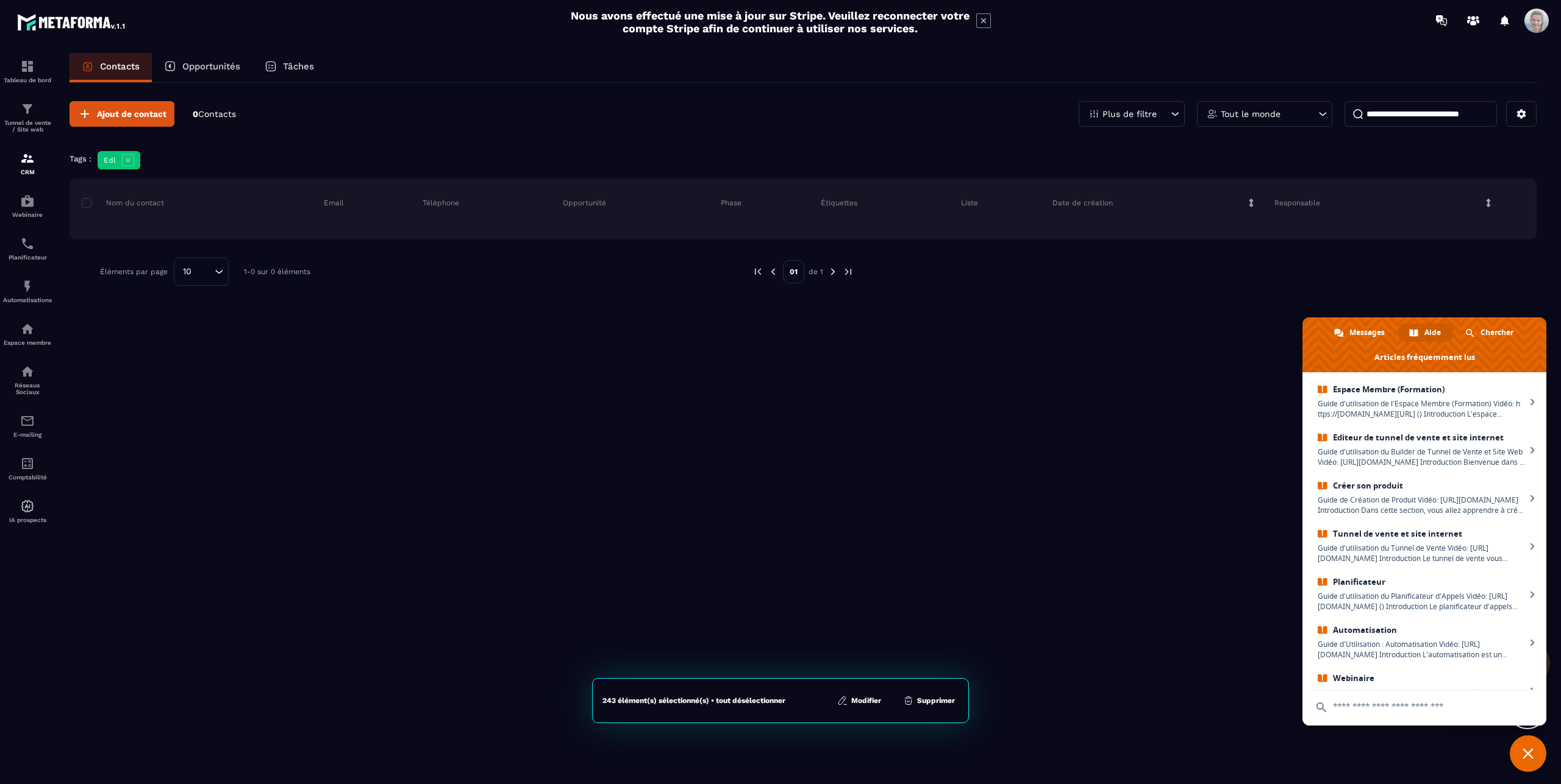
click at [1172, 111] on icon at bounding box center [1175, 113] width 12 height 12
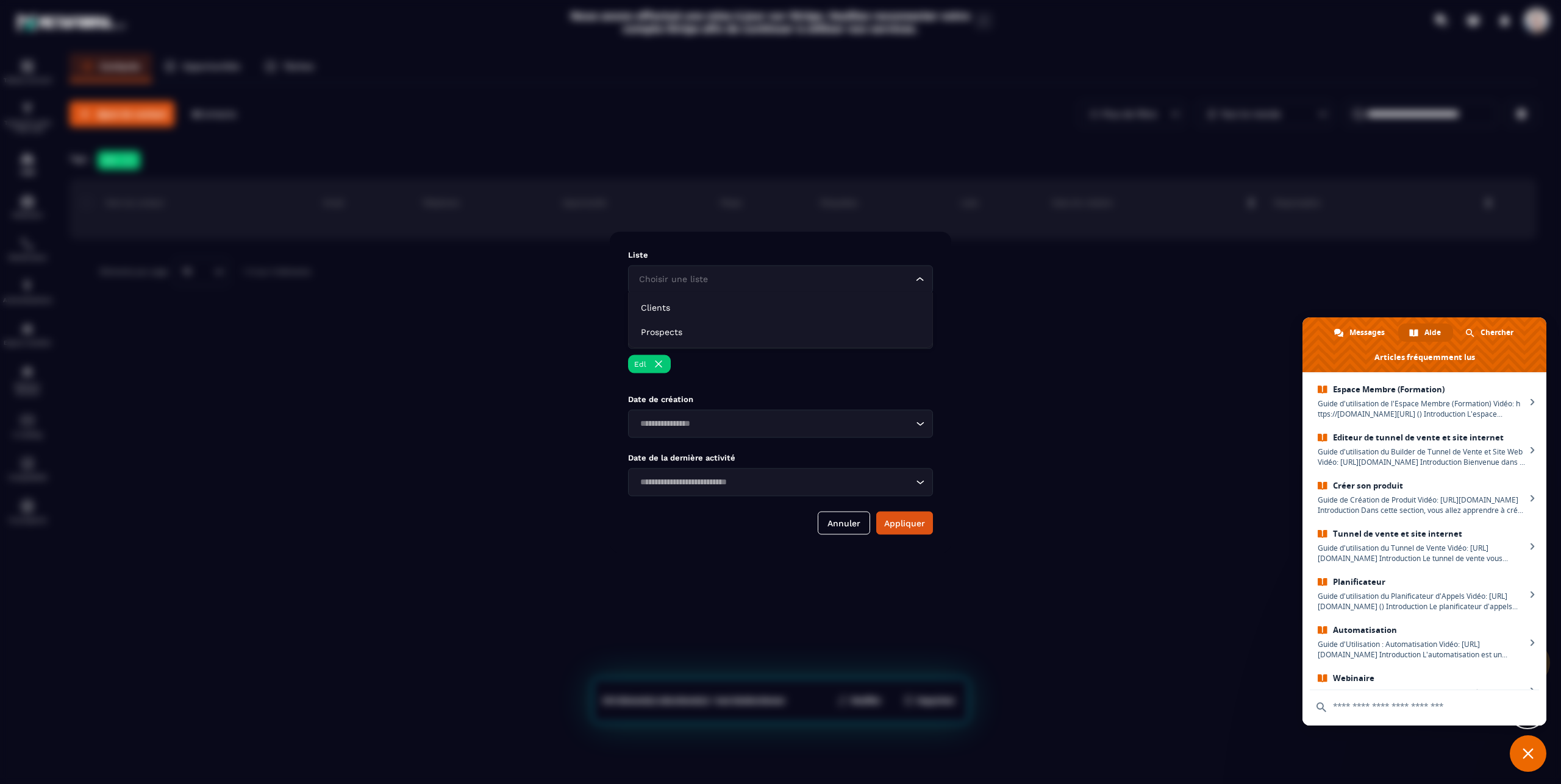
click at [783, 277] on input "Search for option" at bounding box center [774, 279] width 277 height 14
click at [661, 303] on p "Clients" at bounding box center [780, 307] width 279 height 12
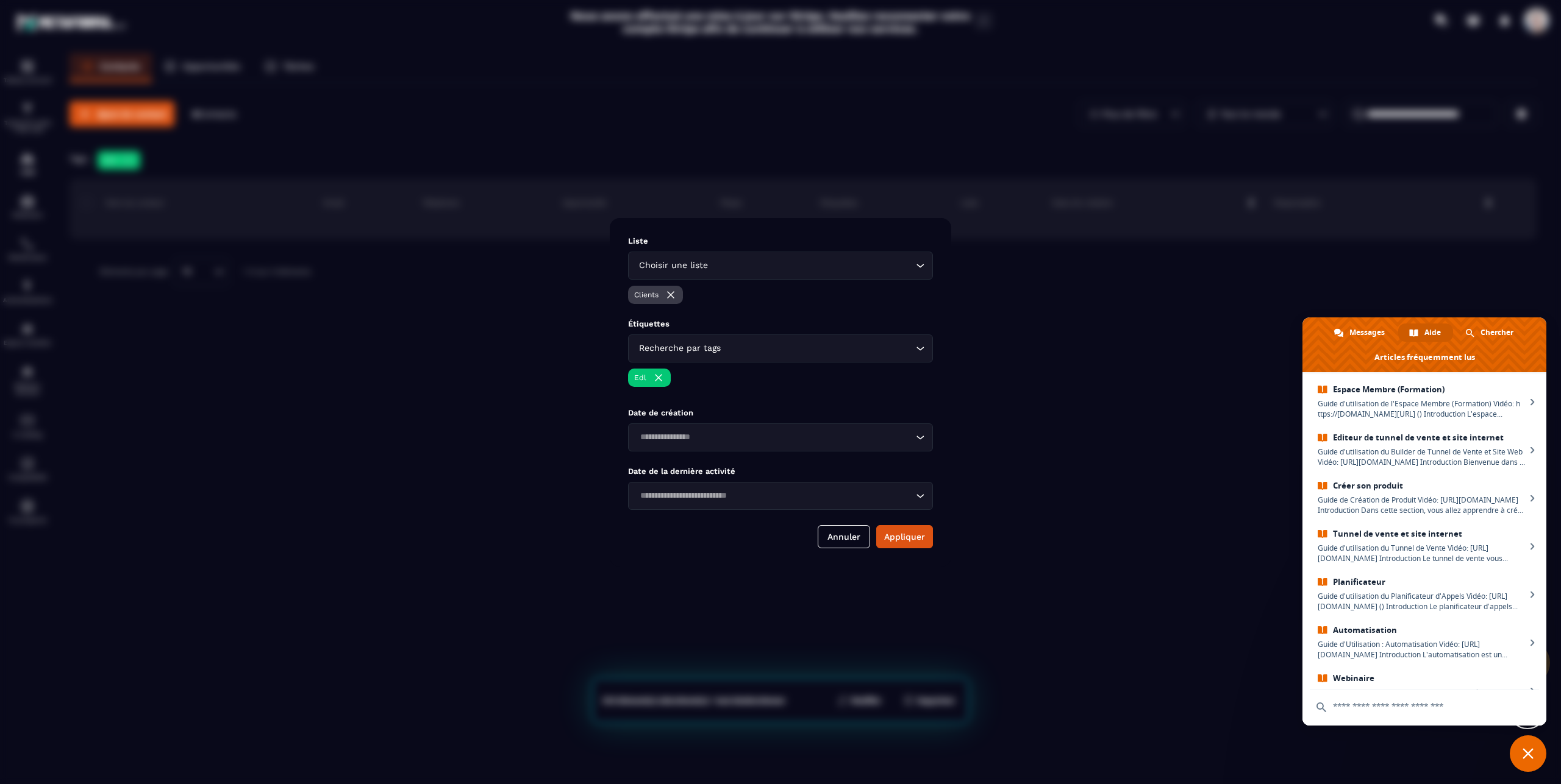
click at [659, 376] on img "Modal window" at bounding box center [658, 377] width 12 height 12
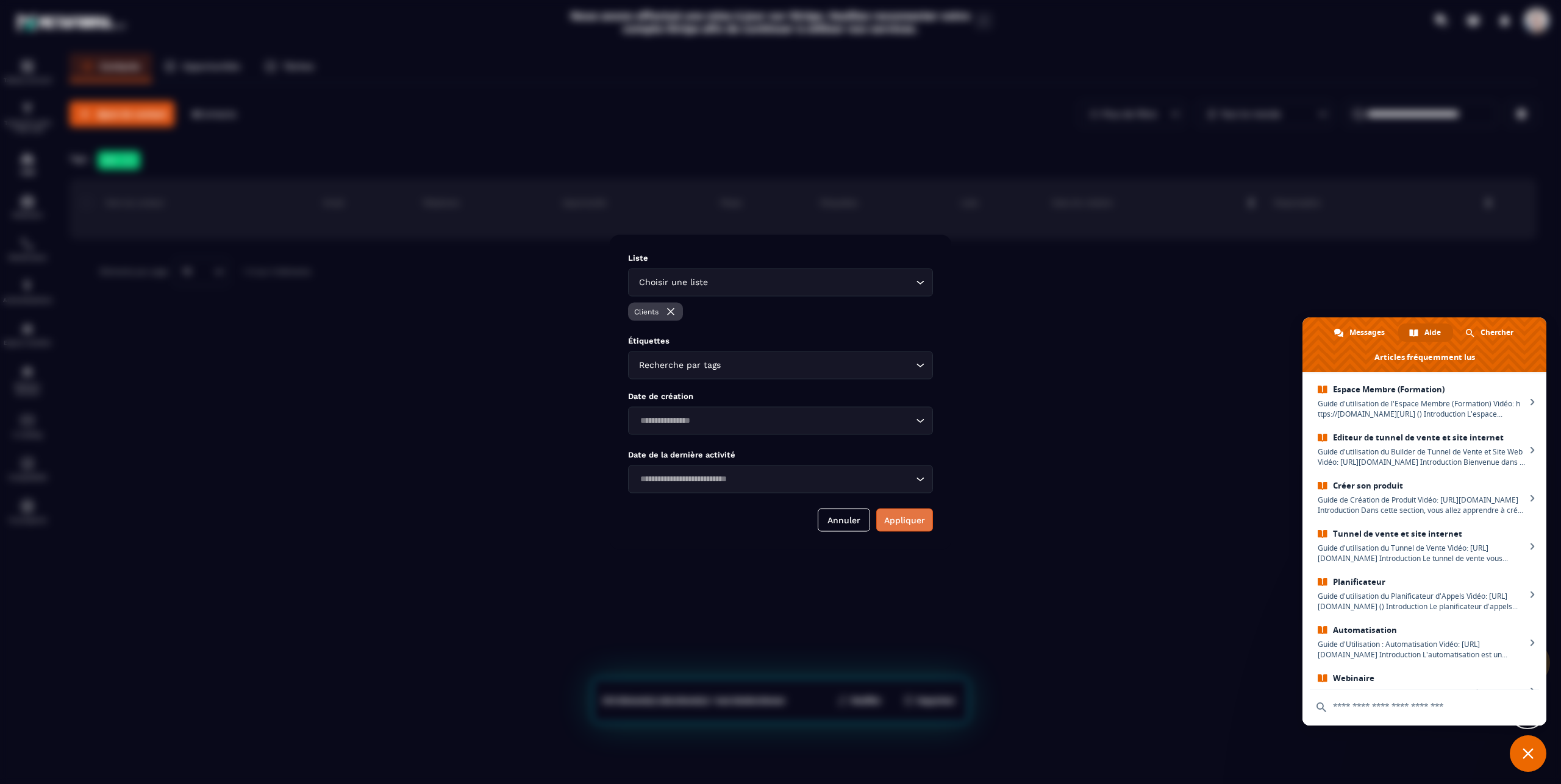
click at [911, 522] on button "Appliquer" at bounding box center [904, 519] width 57 height 23
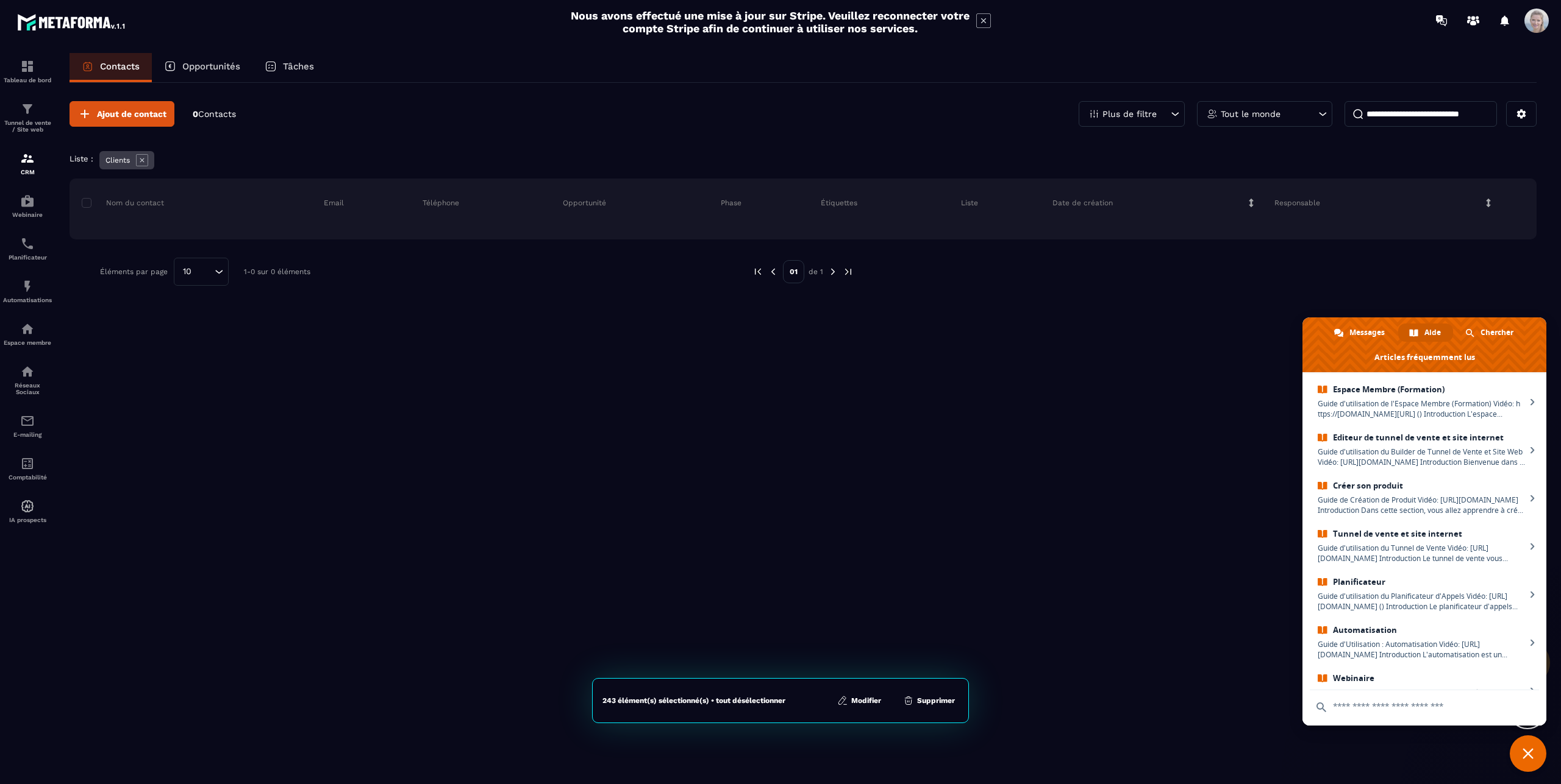
click at [119, 64] on p "Contacts" at bounding box center [120, 66] width 40 height 11
click at [1518, 332] on link "Chercher" at bounding box center [1490, 332] width 71 height 18
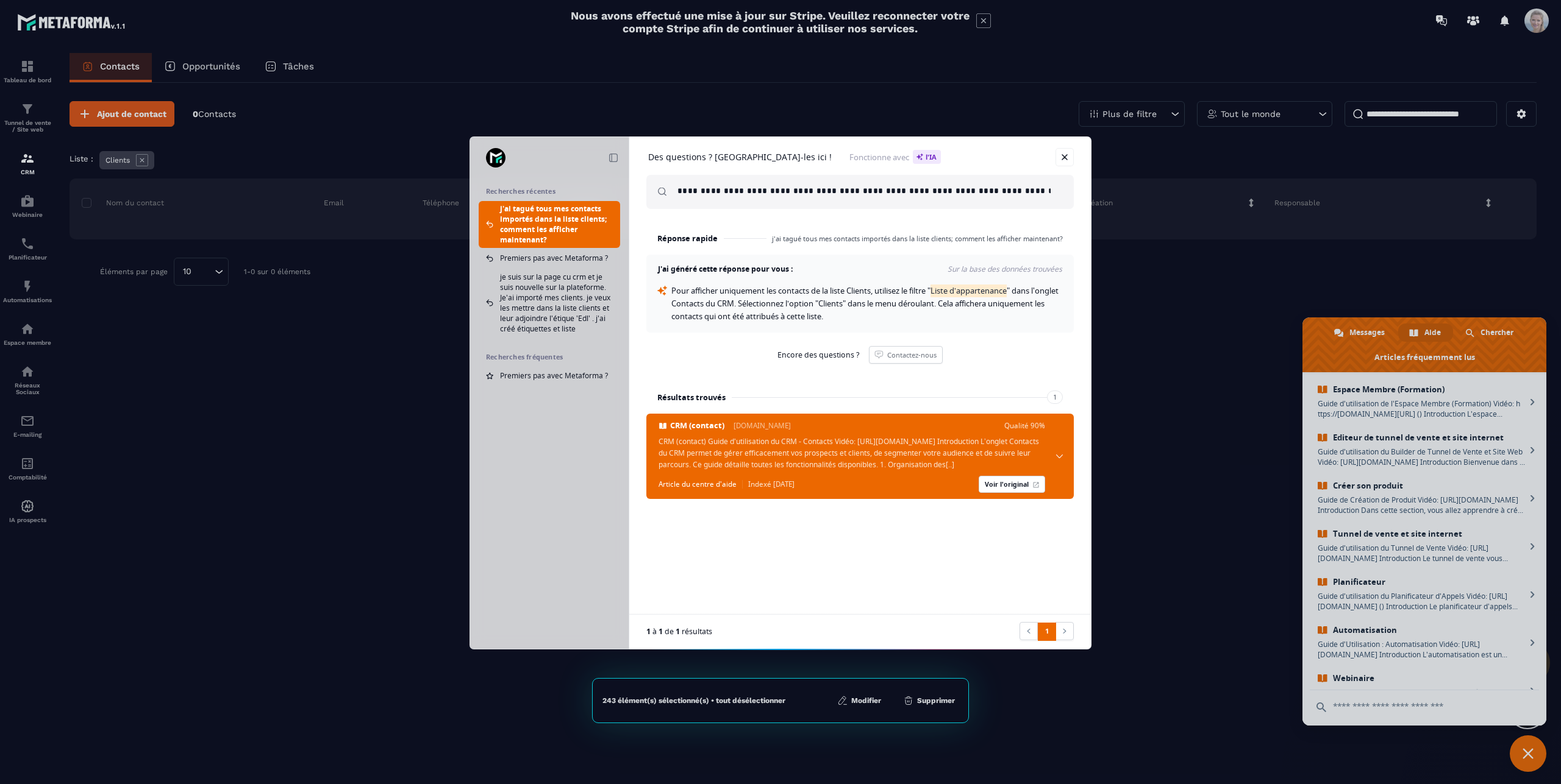
drag, startPoint x: 941, startPoint y: 290, endPoint x: 1020, endPoint y: 293, distance: 79.1
click at [1020, 293] on span "Pour afficher uniquement les contacts de la liste Clients, utilisez le filtre "…" at bounding box center [866, 304] width 389 height 37
click at [703, 594] on div "Réponse rapide j'ai tagué tous mes contacts importés dans la liste clients; com…" at bounding box center [860, 376] width 461 height 477
click at [1017, 191] on input "**********" at bounding box center [870, 192] width 386 height 34
click at [811, 356] on span "Encore des questions ?" at bounding box center [818, 355] width 82 height 10
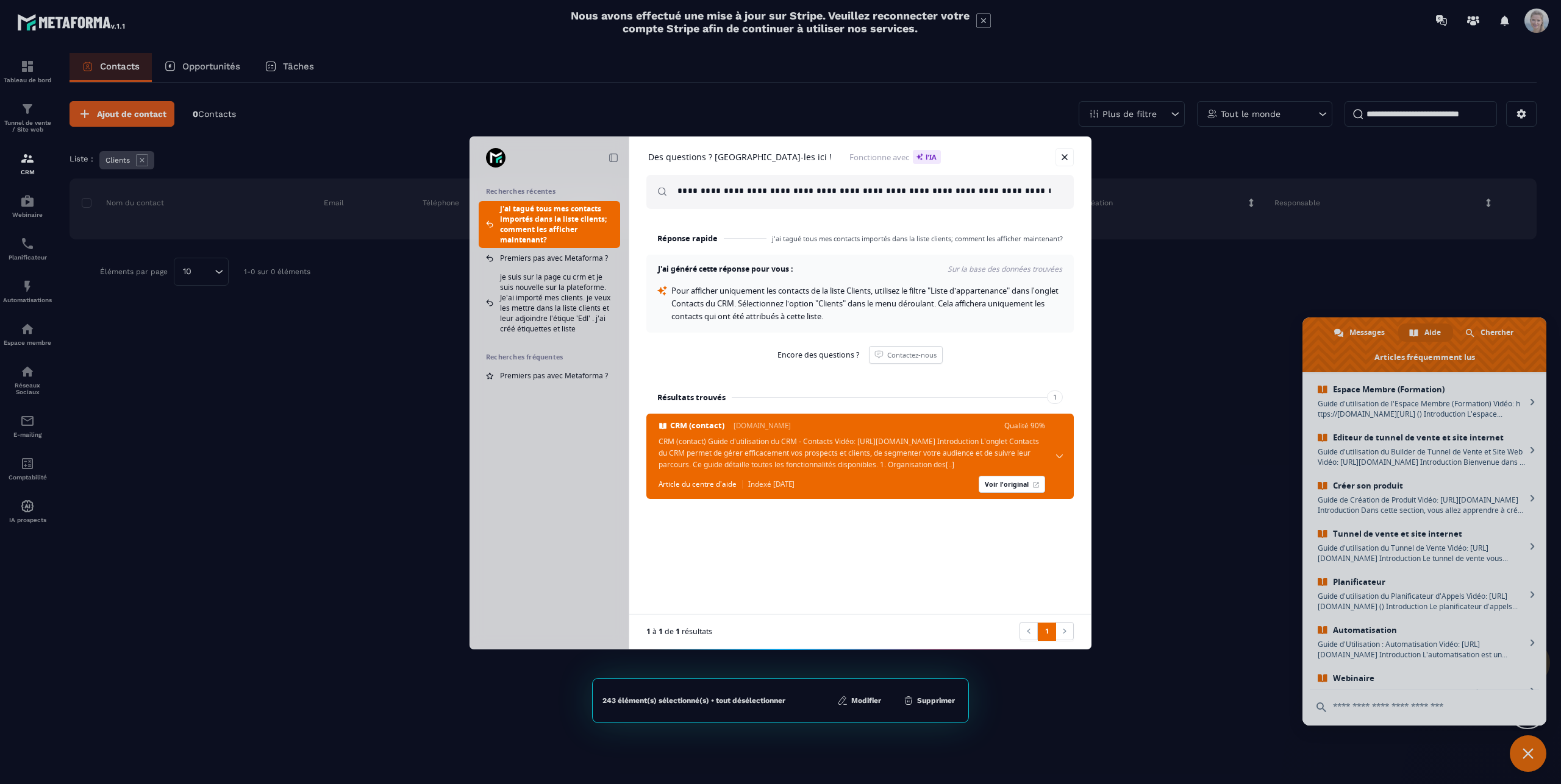
click at [1061, 194] on input "**********" at bounding box center [870, 192] width 386 height 34
drag, startPoint x: 1067, startPoint y: 192, endPoint x: 749, endPoint y: 189, distance: 318.0
click at [785, 185] on div "**********" at bounding box center [860, 192] width 428 height 34
click at [1059, 189] on input "**********" at bounding box center [870, 192] width 386 height 34
click at [1056, 153] on link at bounding box center [1064, 157] width 18 height 18
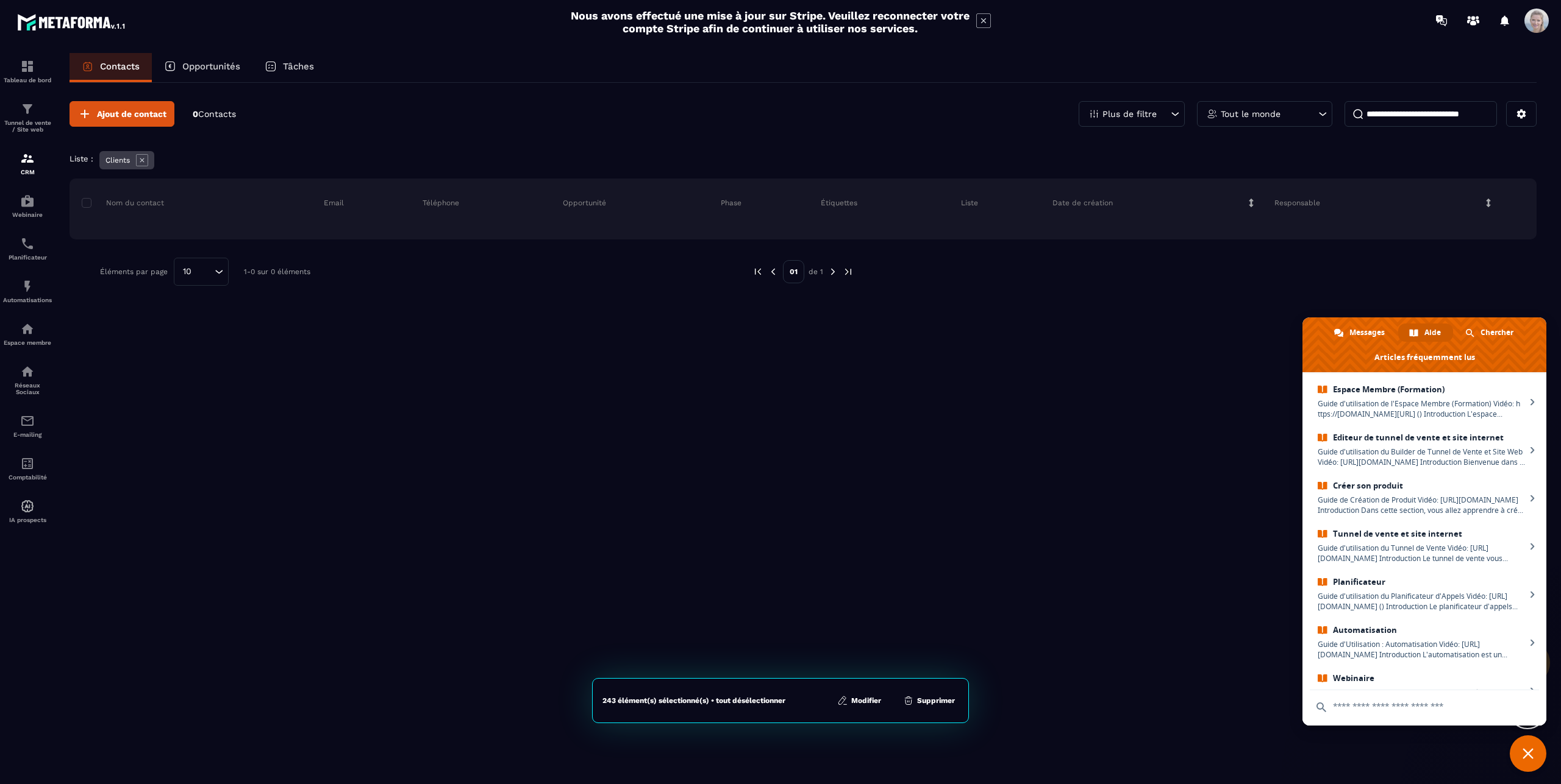
click at [1124, 115] on p "Plus de filtre" at bounding box center [1130, 113] width 54 height 9
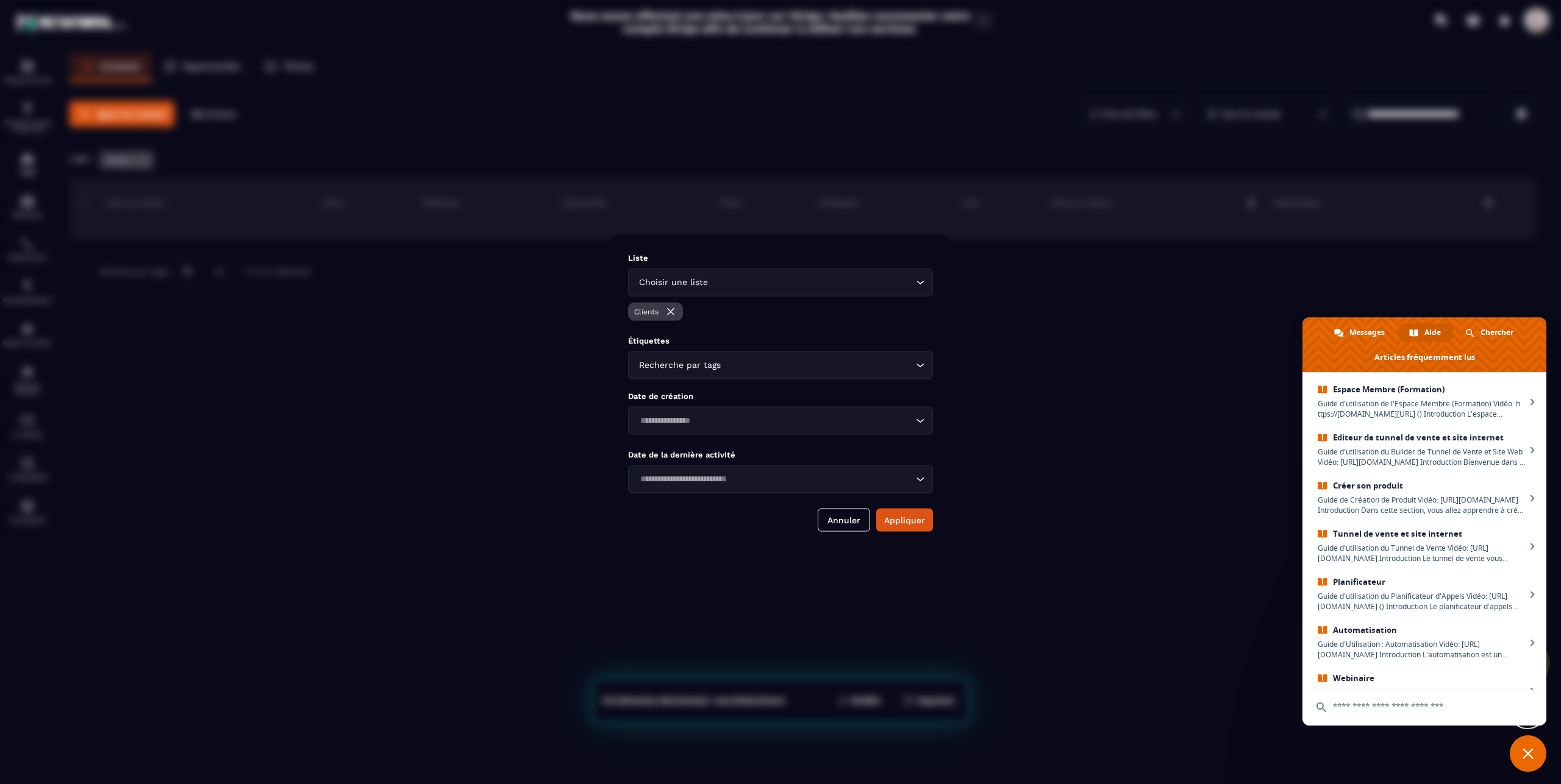
click at [669, 313] on img "Modal window" at bounding box center [670, 311] width 12 height 12
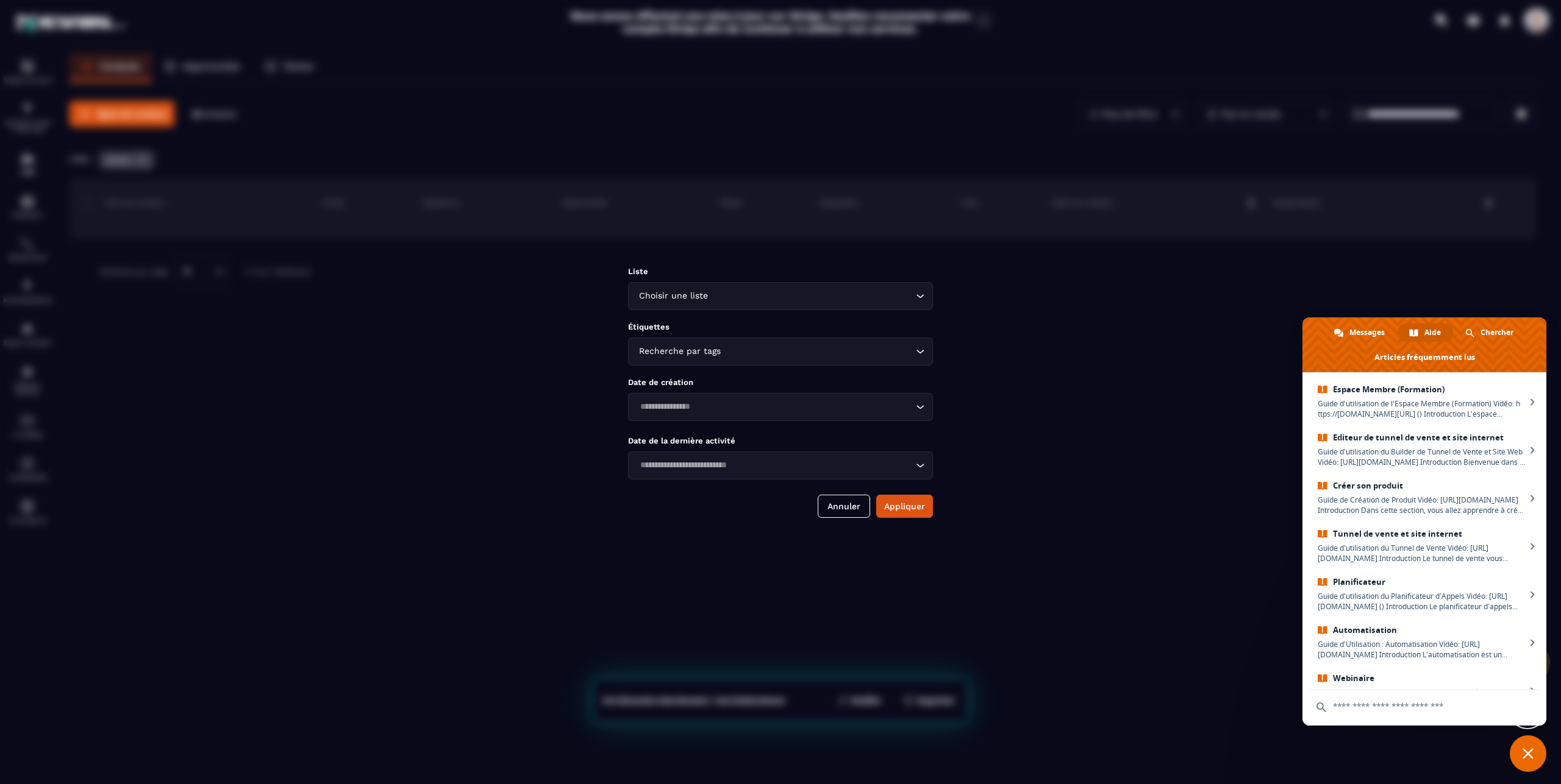
click at [705, 296] on div "Choisir une liste" at bounding box center [774, 296] width 279 height 14
click at [662, 327] on p "Clients" at bounding box center [780, 324] width 279 height 12
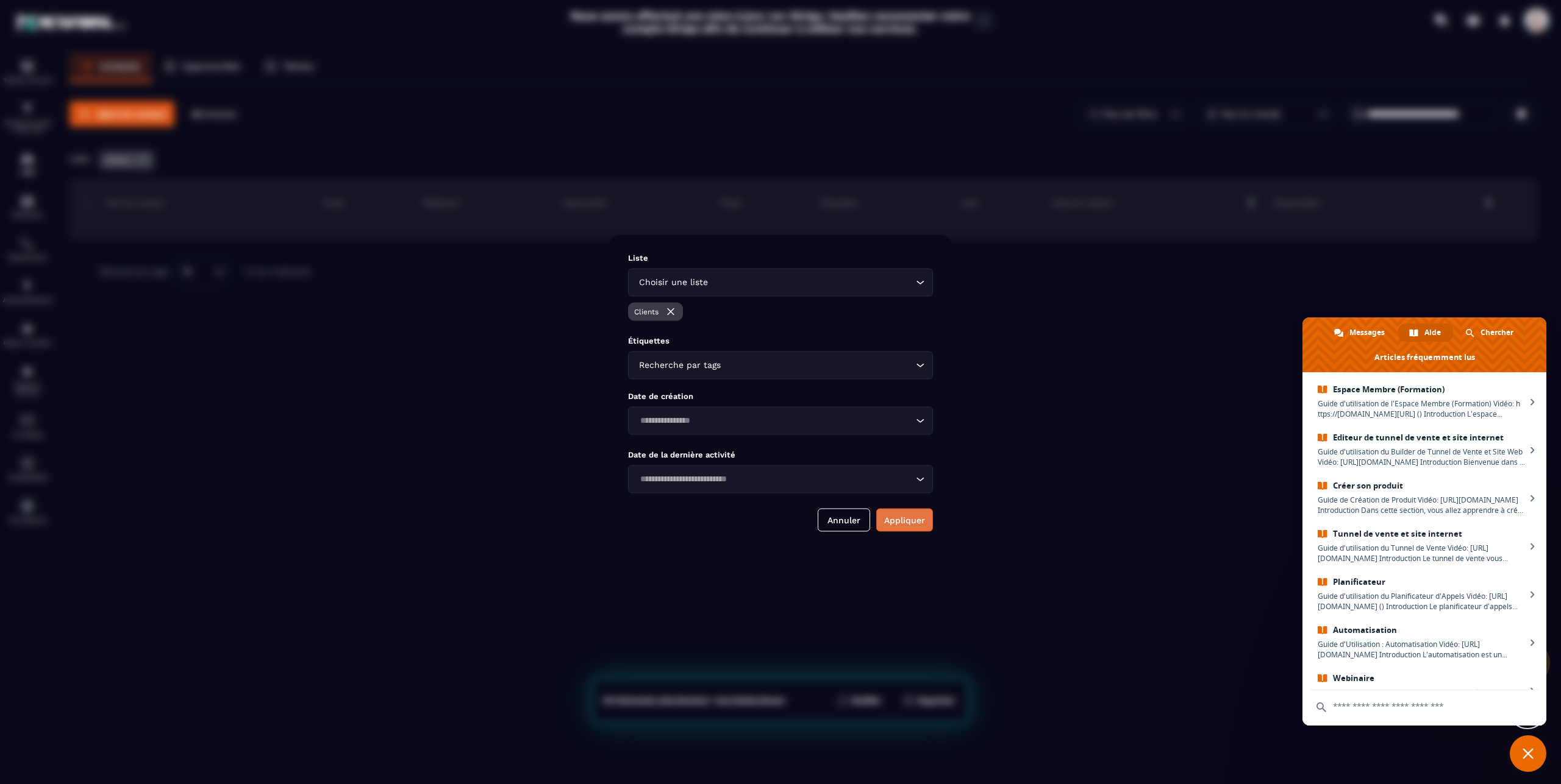
click at [908, 517] on button "Appliquer" at bounding box center [904, 519] width 57 height 23
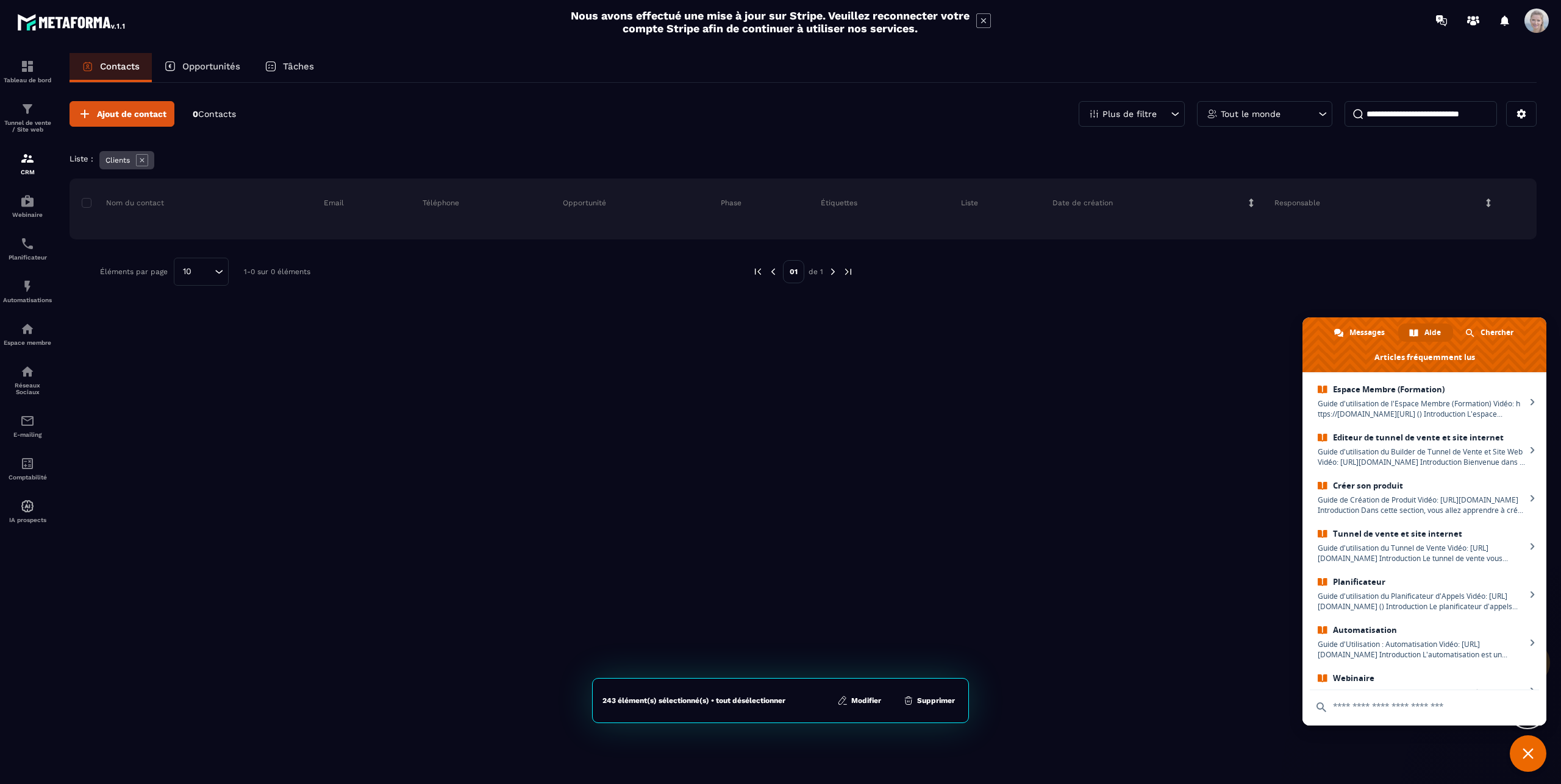
click at [116, 158] on p "Clients" at bounding box center [118, 160] width 24 height 9
click at [83, 163] on p "Liste :" at bounding box center [82, 158] width 24 height 9
click at [141, 163] on icon at bounding box center [142, 160] width 12 height 12
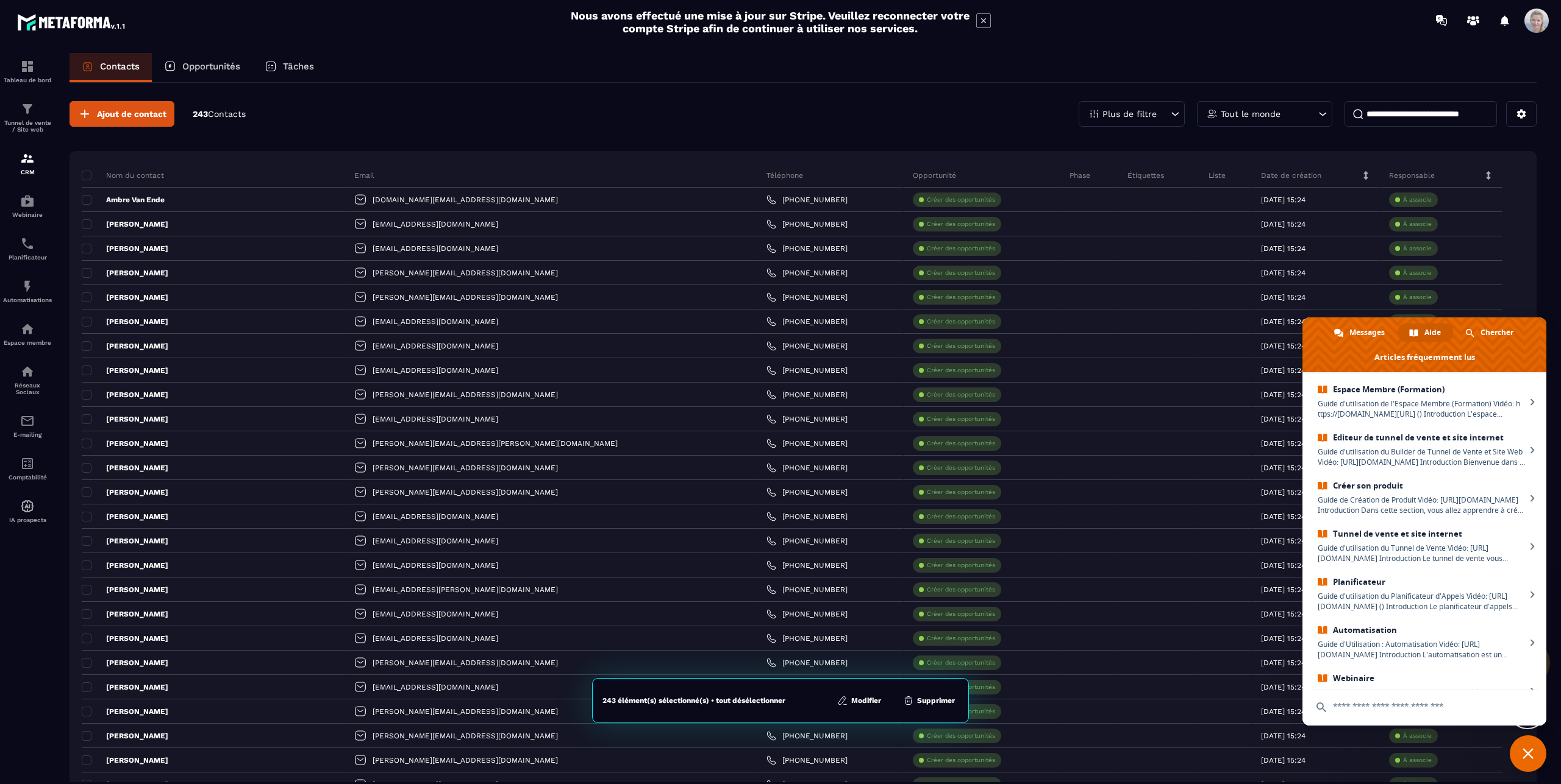
click at [1208, 175] on p "Liste" at bounding box center [1216, 175] width 17 height 10
click at [1069, 172] on p "Phase" at bounding box center [1080, 175] width 21 height 10
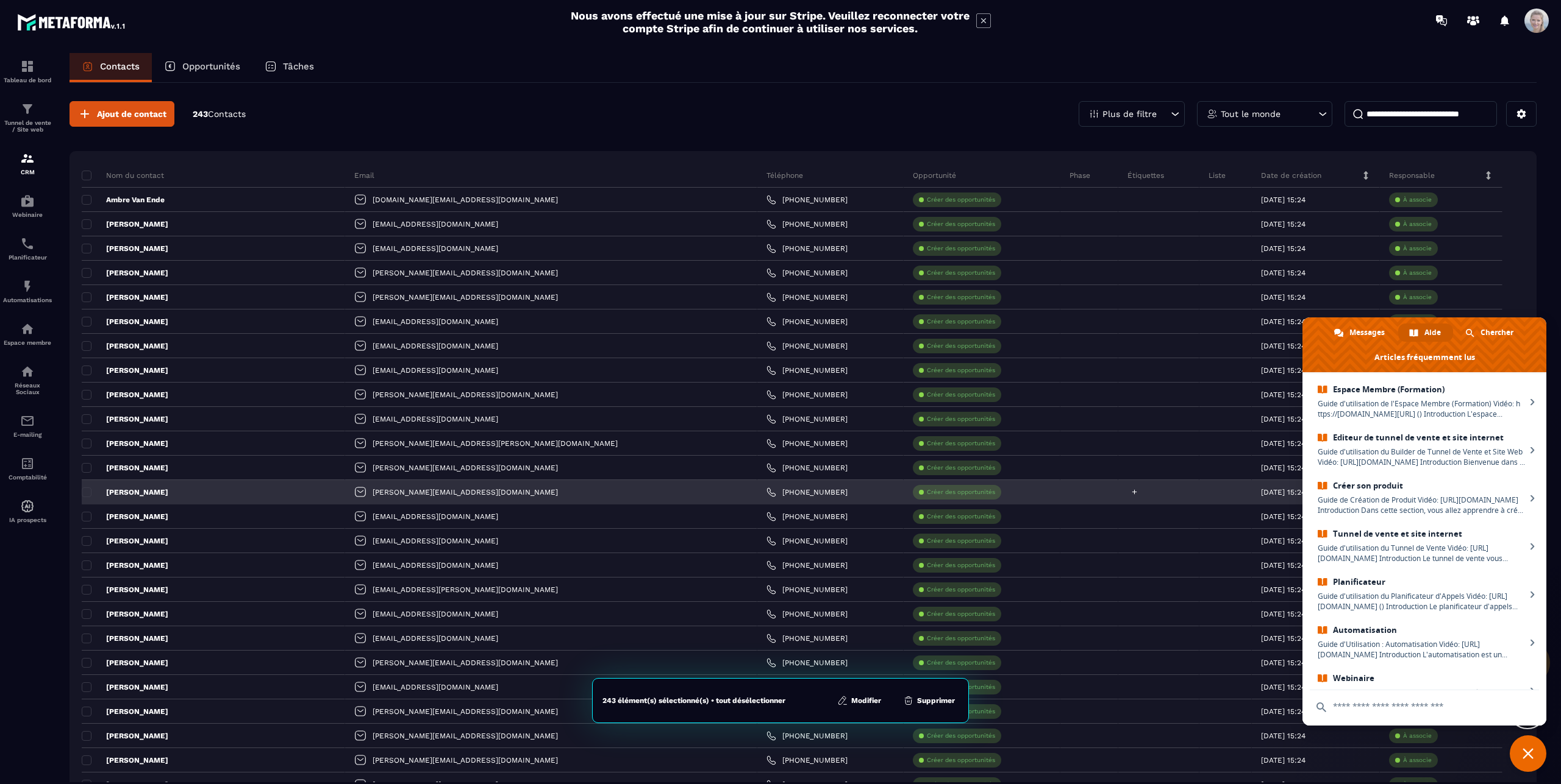
click at [1128, 491] on div at bounding box center [1133, 492] width 11 height 8
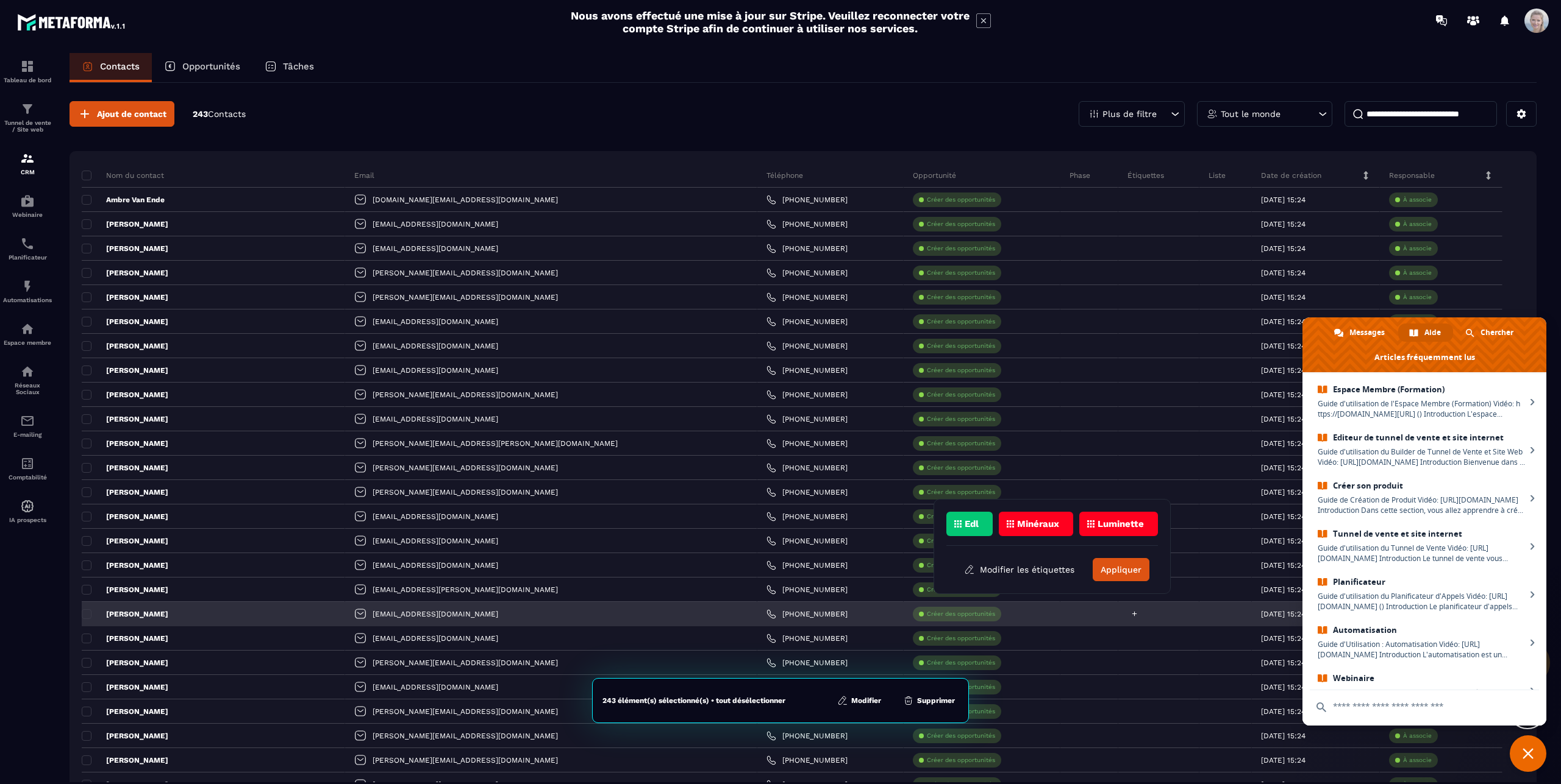
click at [1118, 625] on div at bounding box center [1158, 614] width 81 height 24
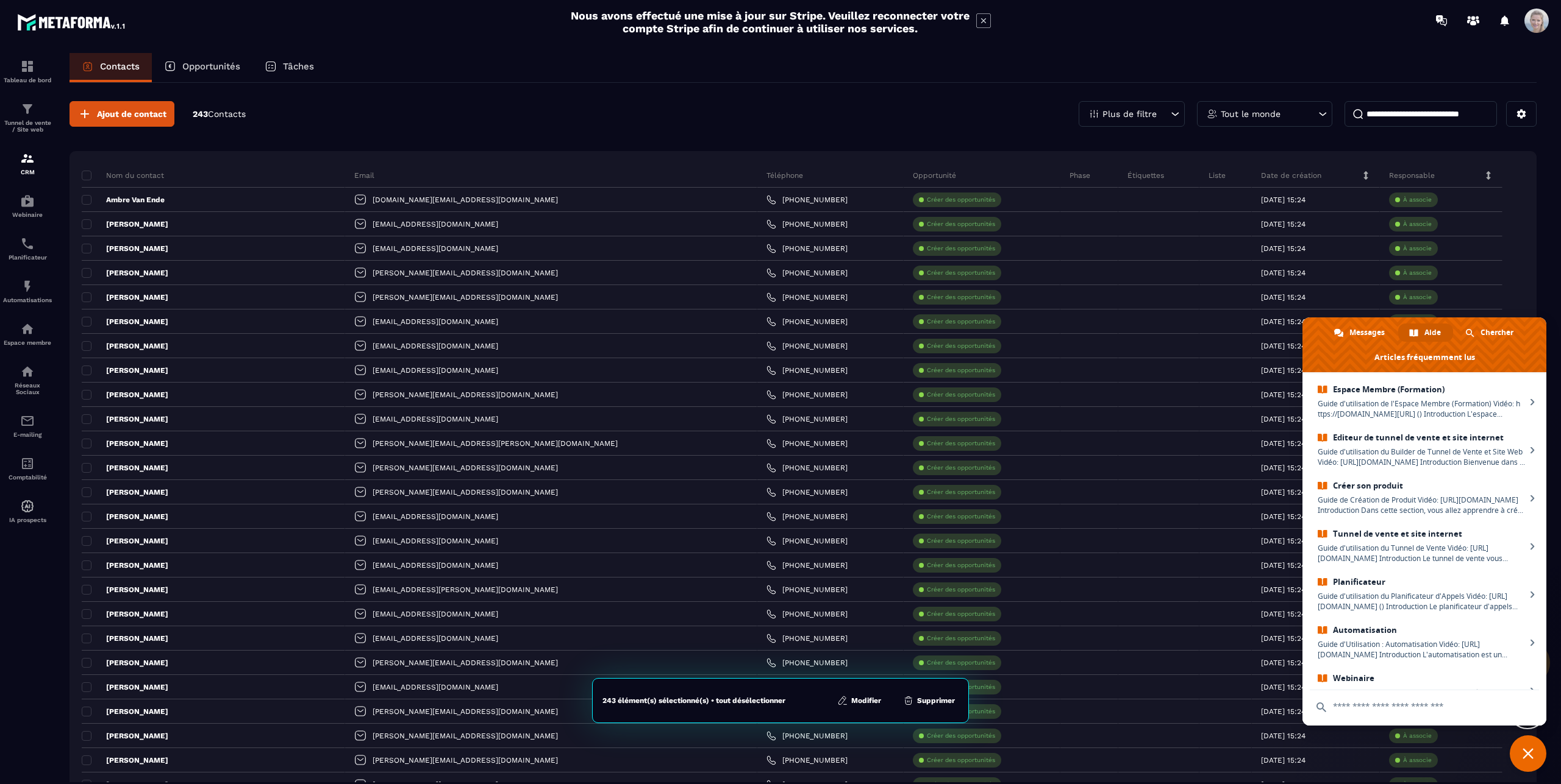
click at [1069, 179] on p "Phase" at bounding box center [1080, 175] width 21 height 10
click at [1518, 113] on button at bounding box center [1521, 114] width 30 height 26
click at [1451, 201] on p "Importer des données" at bounding box center [1455, 200] width 150 height 19
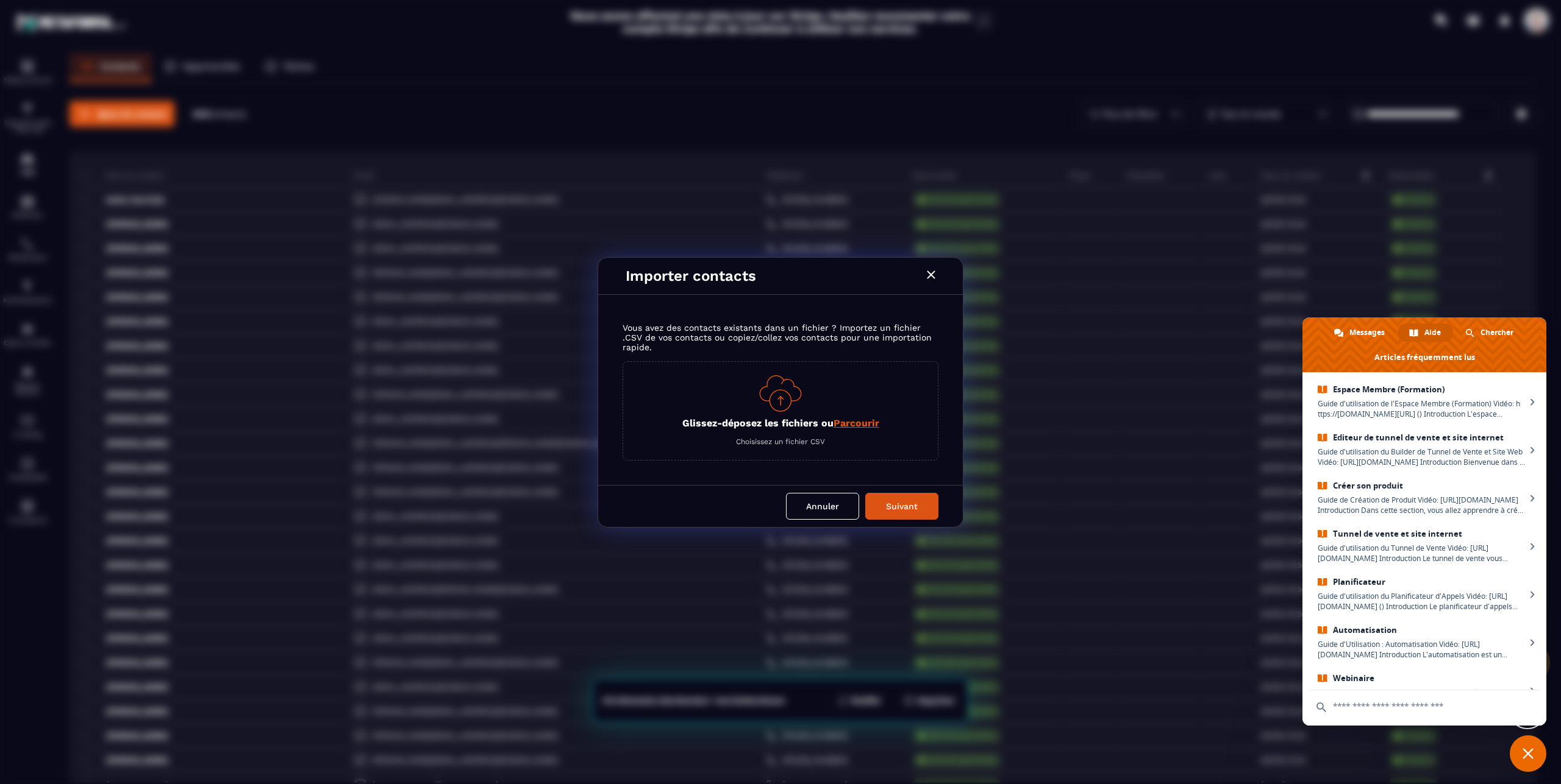
click at [932, 268] on icon "Modal window" at bounding box center [931, 275] width 14 height 14
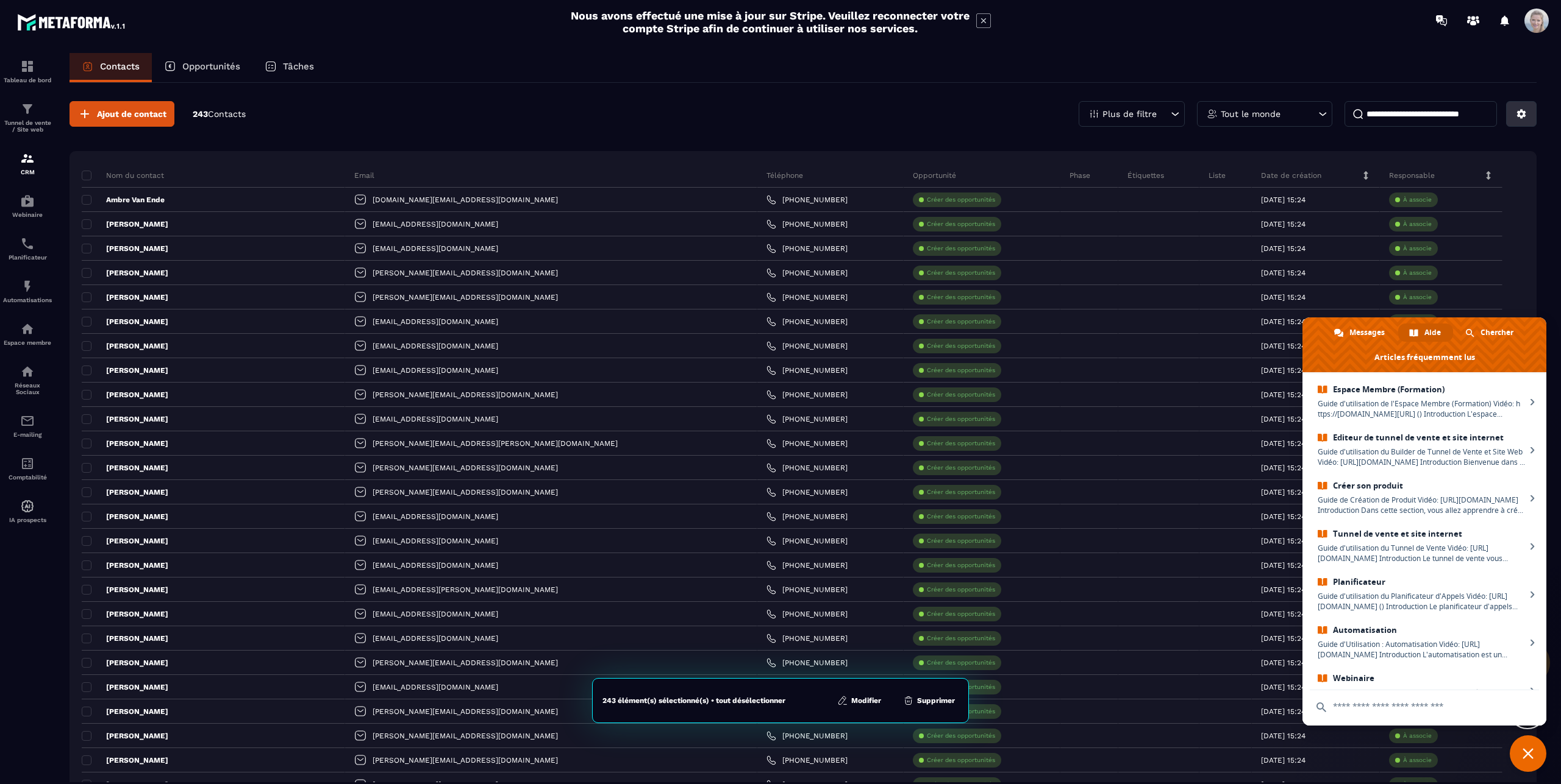
click at [1516, 118] on icon at bounding box center [1522, 114] width 11 height 11
click at [1431, 178] on p "Exporter les résultats du filtre..." at bounding box center [1455, 180] width 150 height 19
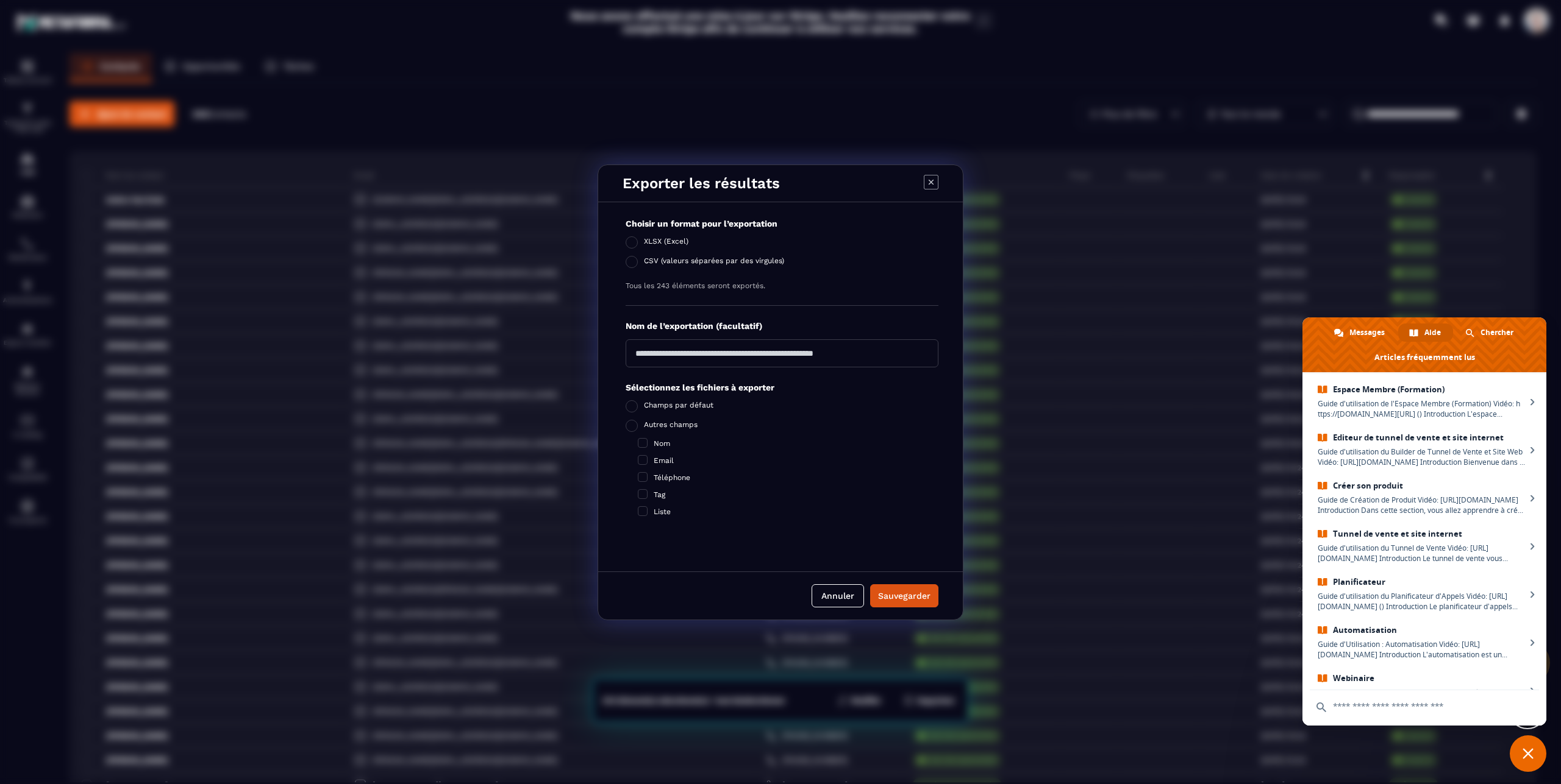
drag, startPoint x: 634, startPoint y: 352, endPoint x: 737, endPoint y: 352, distance: 103.0
click at [737, 352] on input "Modal window" at bounding box center [781, 353] width 313 height 28
type input "**********"
click at [641, 443] on span "Modal window" at bounding box center [643, 443] width 10 height 10
click at [643, 464] on span "Modal window" at bounding box center [643, 460] width 10 height 10
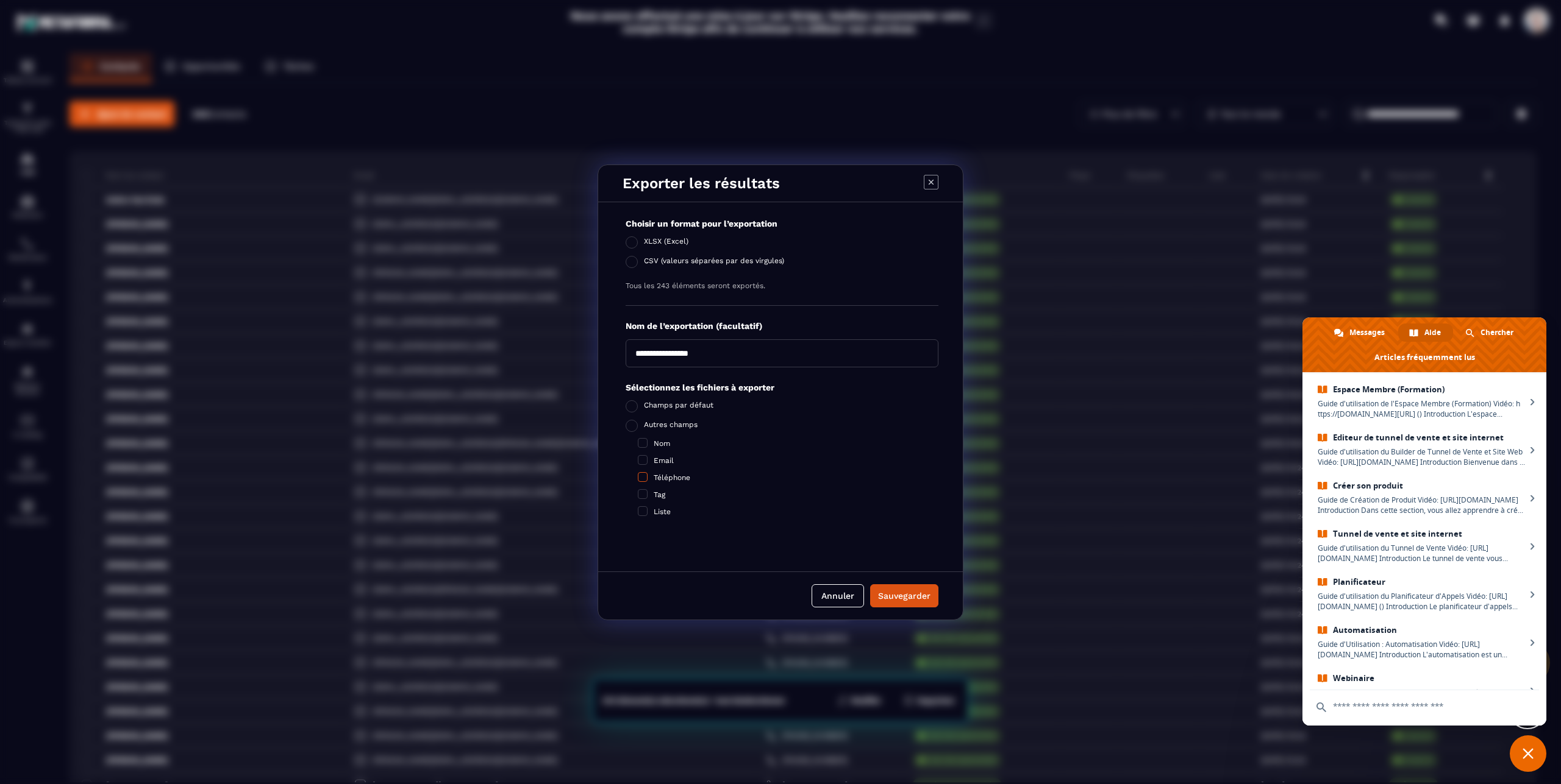
click at [645, 475] on span "Modal window" at bounding box center [643, 477] width 10 height 10
click at [645, 489] on div "Nom Email Téléphone Tag Liste" at bounding box center [788, 478] width 301 height 78
click at [641, 509] on span "Modal window" at bounding box center [643, 511] width 10 height 10
click at [630, 407] on span "Modal window" at bounding box center [631, 406] width 12 height 12
click at [633, 424] on span "Modal window" at bounding box center [631, 425] width 12 height 12
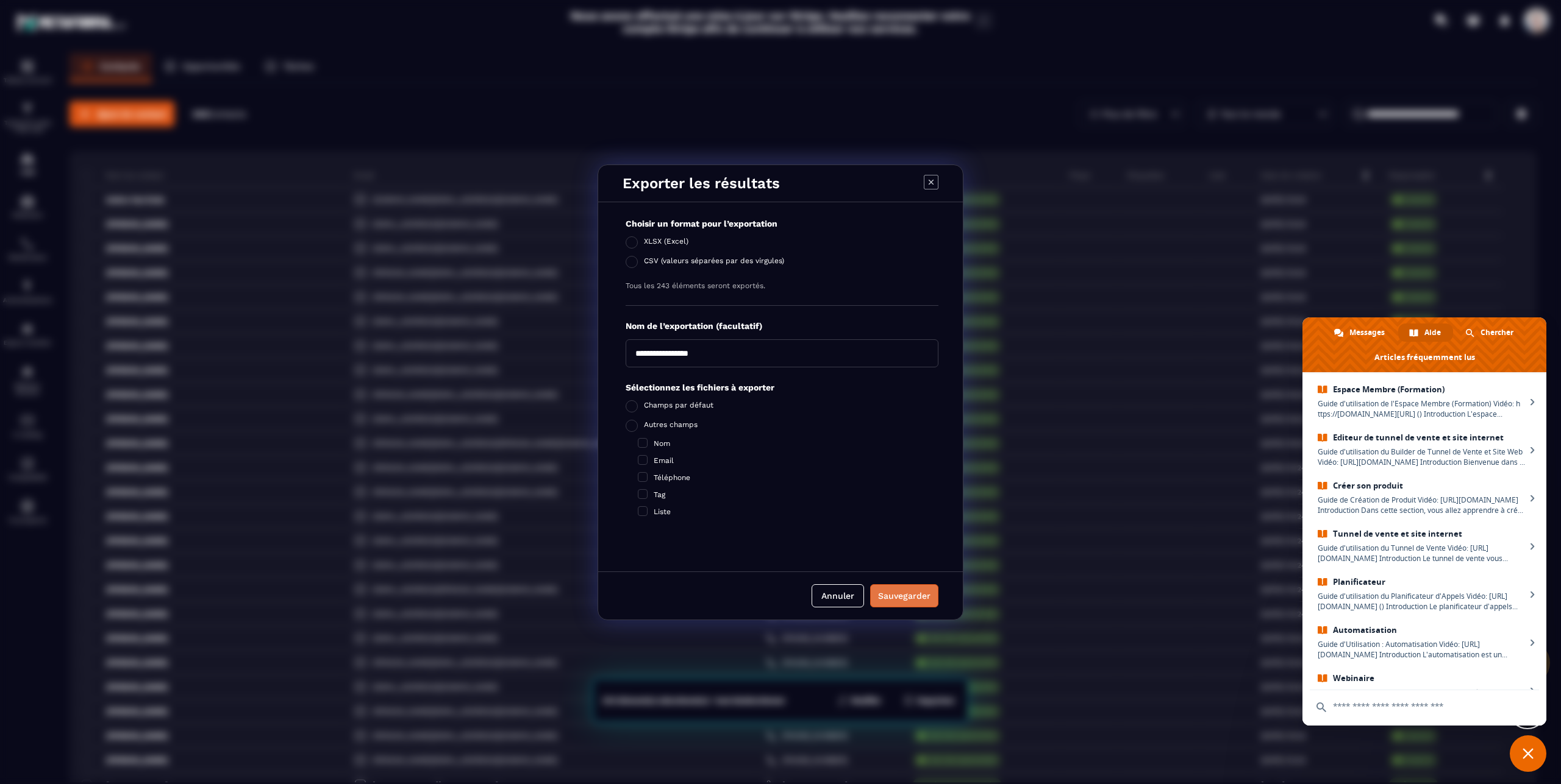
click at [908, 597] on div "Sauvegarder" at bounding box center [904, 595] width 53 height 12
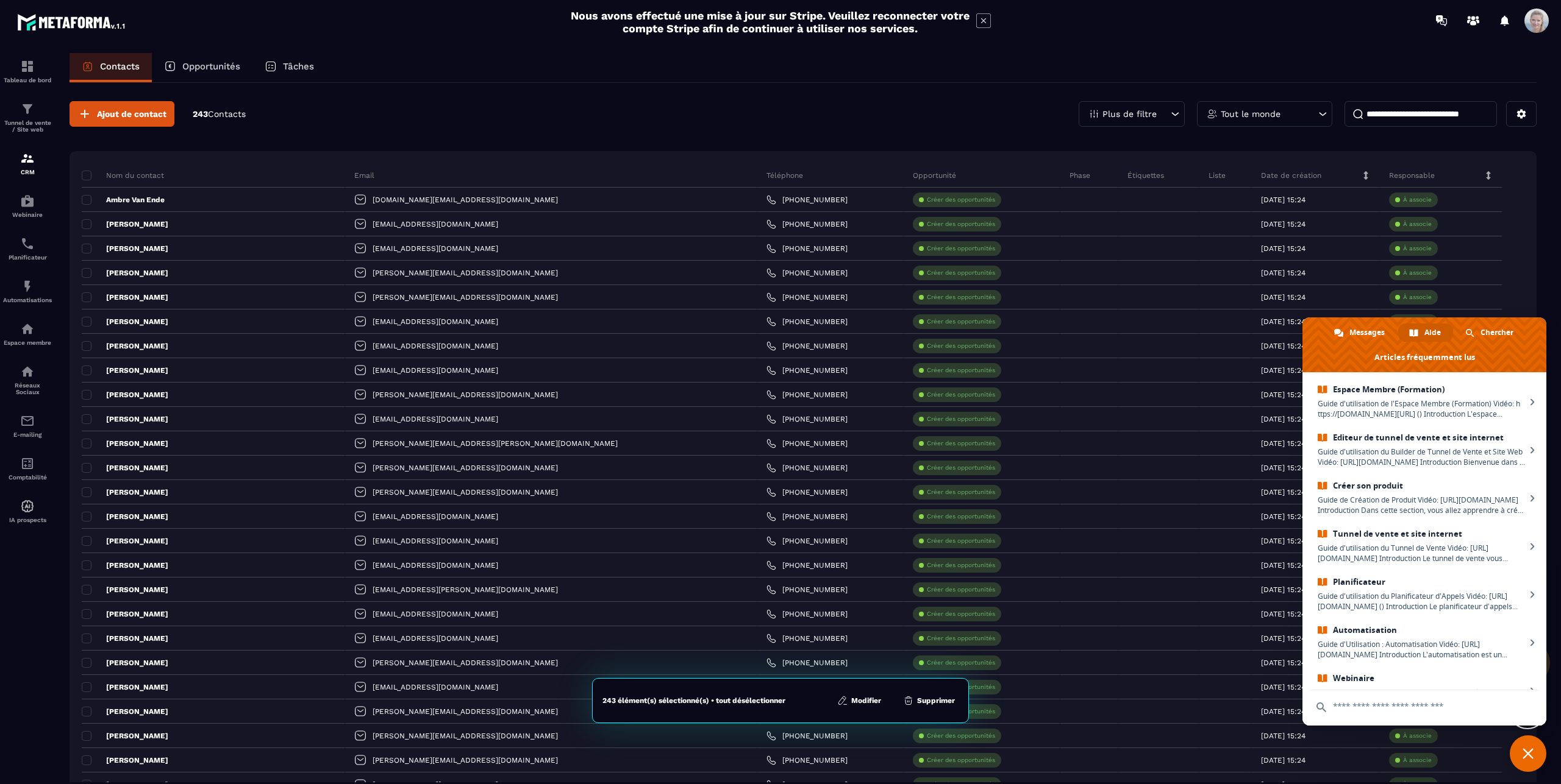
click at [1148, 112] on div "Plus de filtre" at bounding box center [1132, 114] width 106 height 26
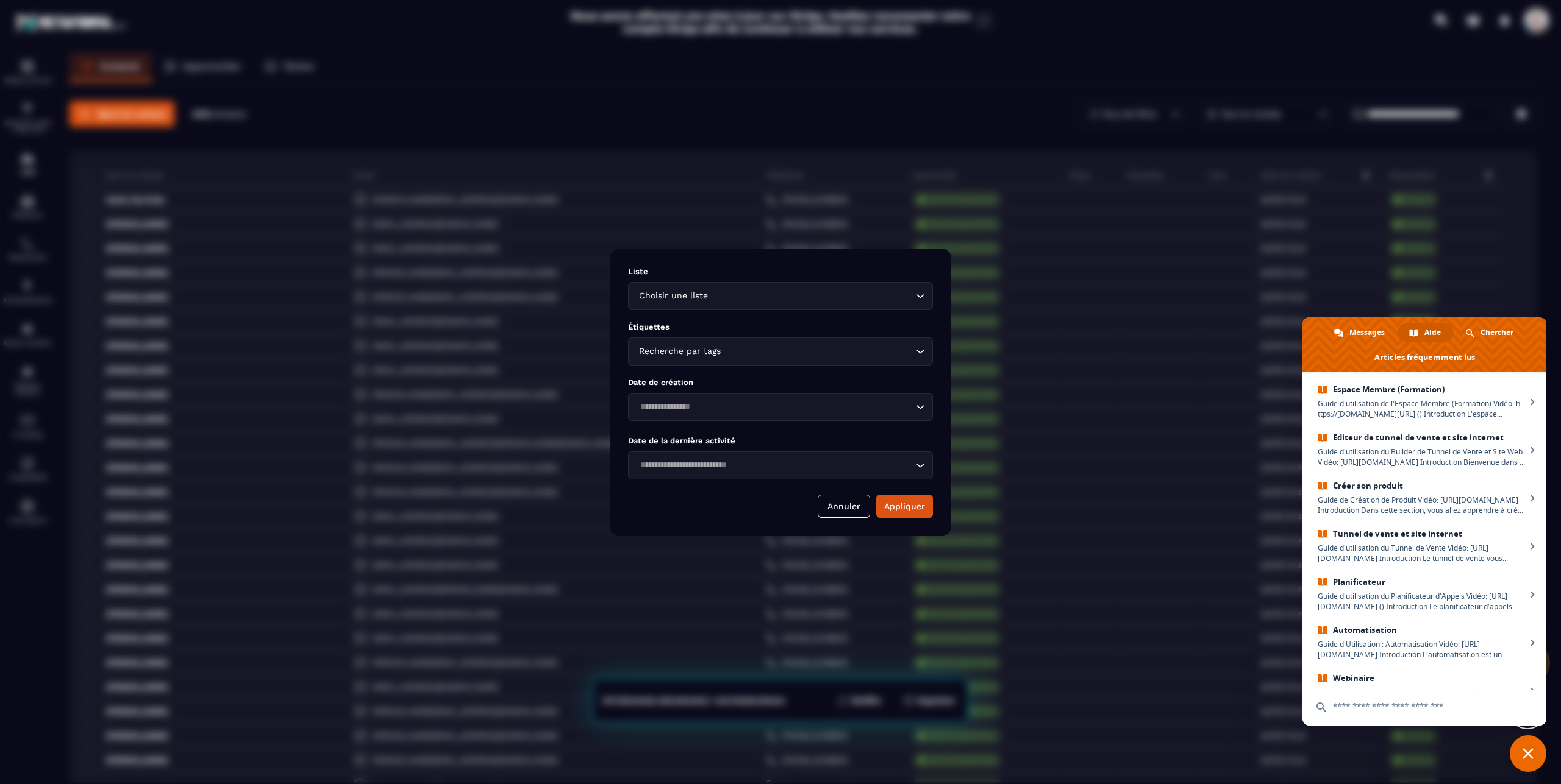
click at [701, 300] on div "Choisir une liste" at bounding box center [774, 296] width 279 height 14
drag, startPoint x: 839, startPoint y: 504, endPoint x: 823, endPoint y: 559, distance: 57.3
click at [840, 504] on button "Annuler" at bounding box center [844, 506] width 53 height 23
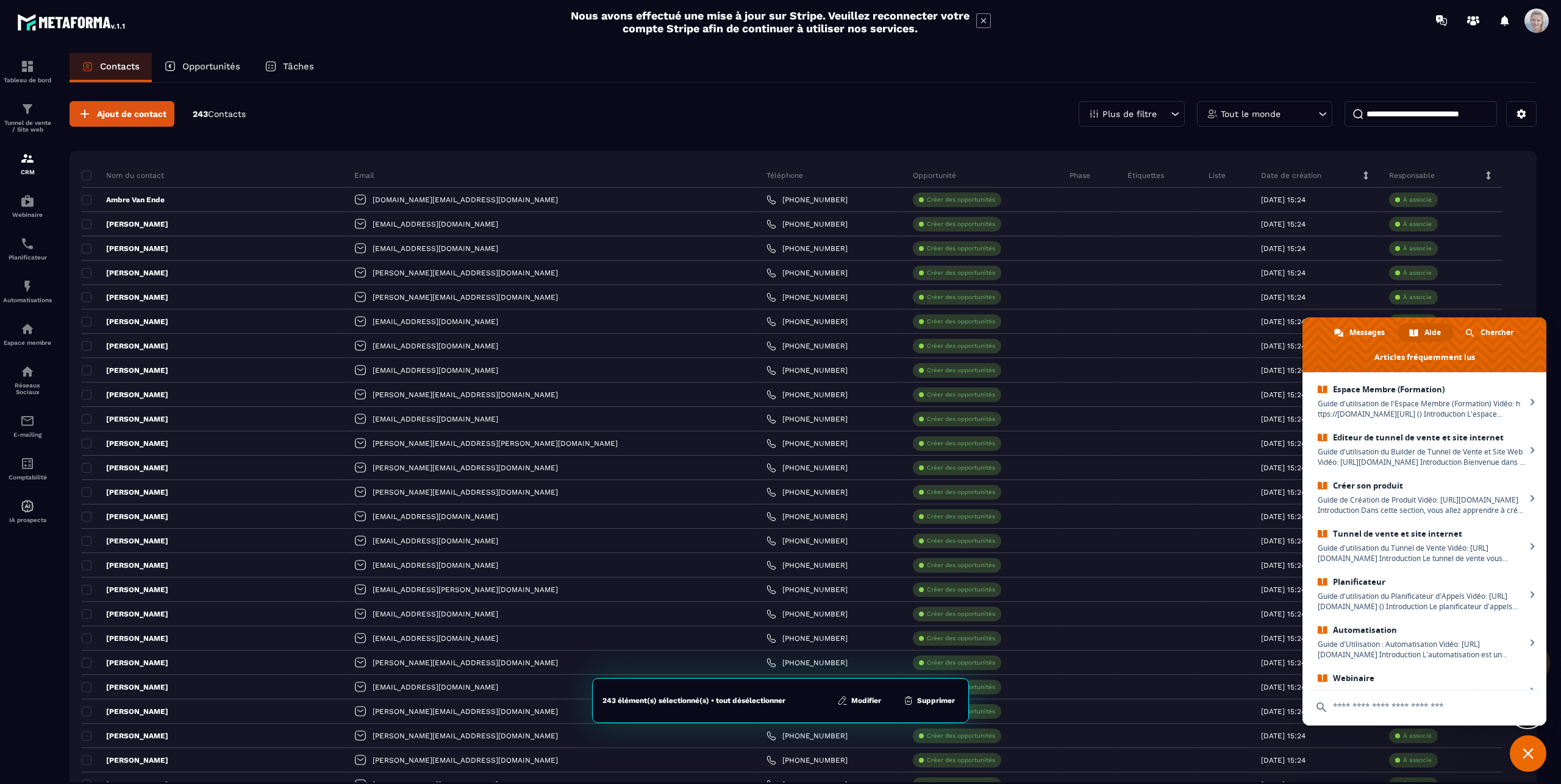
click at [1544, 285] on div "Contacts Opportunités Tâches Ajout de contact 243 Contacts Plus de filtre Tout …" at bounding box center [803, 429] width 1491 height 754
click at [1517, 114] on icon at bounding box center [1521, 113] width 9 height 9
click at [1444, 197] on p "Importer des données" at bounding box center [1455, 200] width 150 height 19
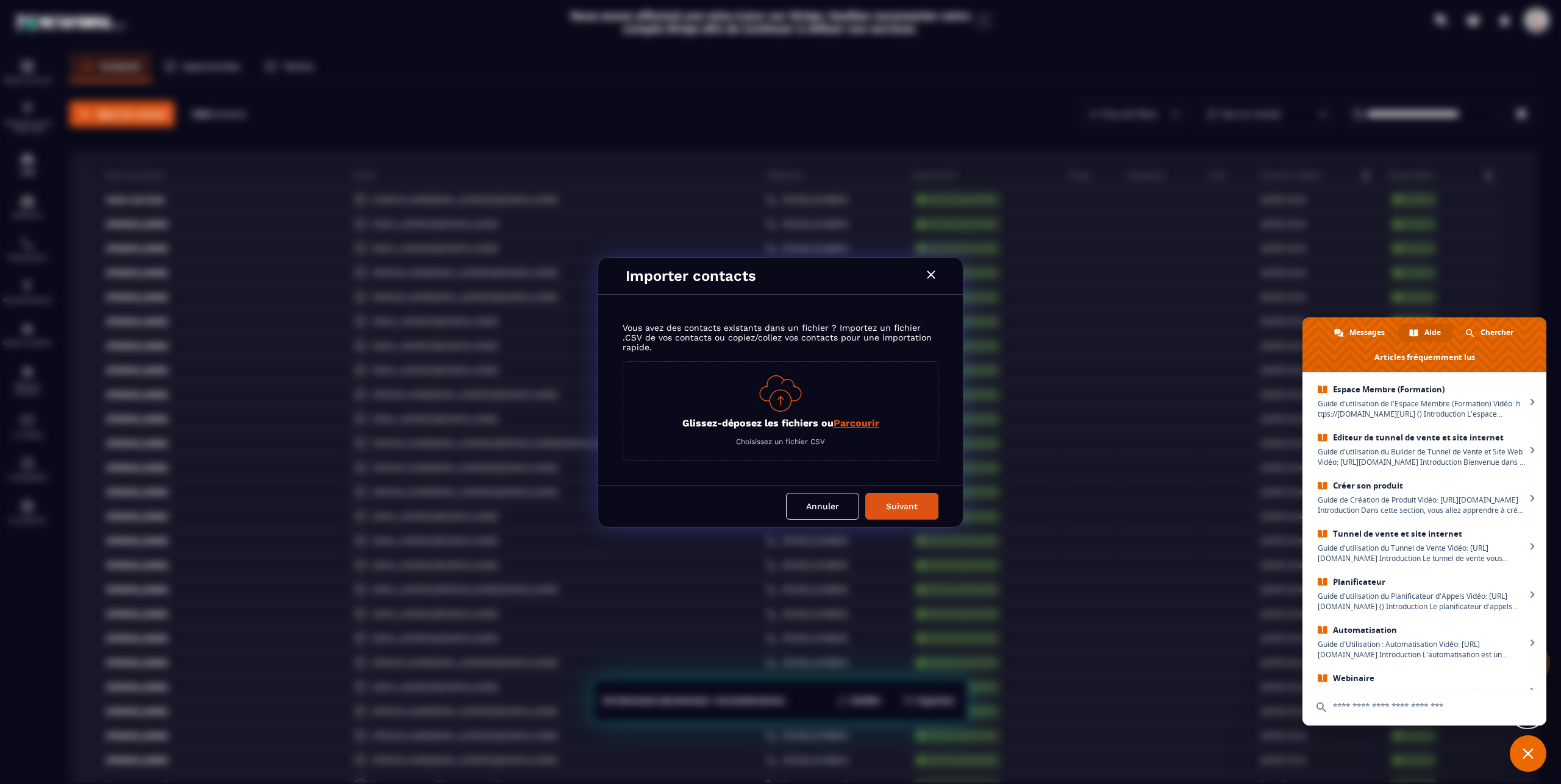
click at [845, 424] on span "Parcourir" at bounding box center [856, 423] width 46 height 11
click at [0, 0] on input "Glissez-déposez les fichiers ou Parcourir" at bounding box center [0, 0] width 0 height 0
click at [935, 276] on icon "Modal window" at bounding box center [931, 275] width 14 height 14
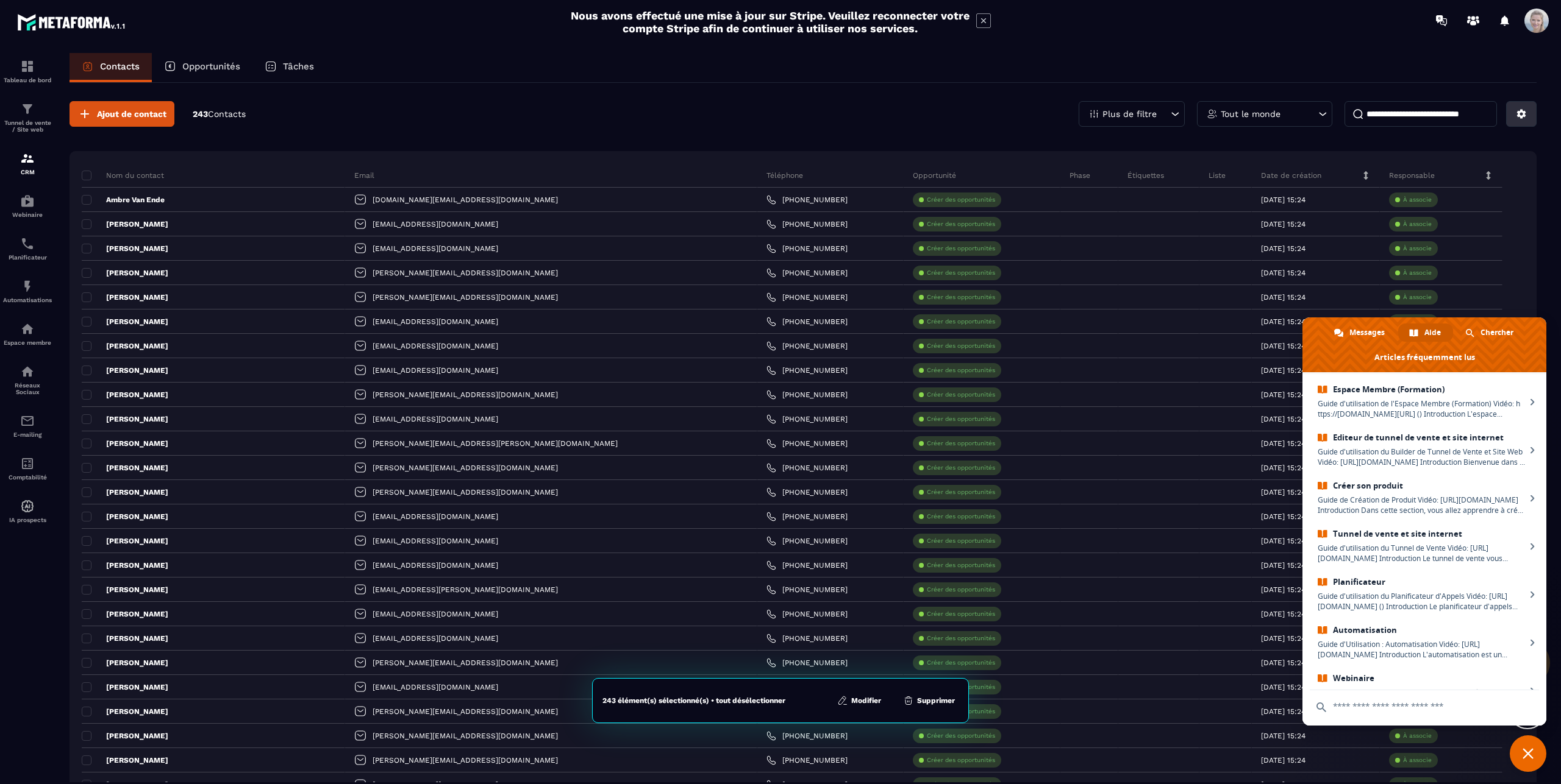
click at [1517, 119] on button at bounding box center [1521, 114] width 30 height 26
click at [1423, 197] on p "Importer des données" at bounding box center [1455, 200] width 150 height 19
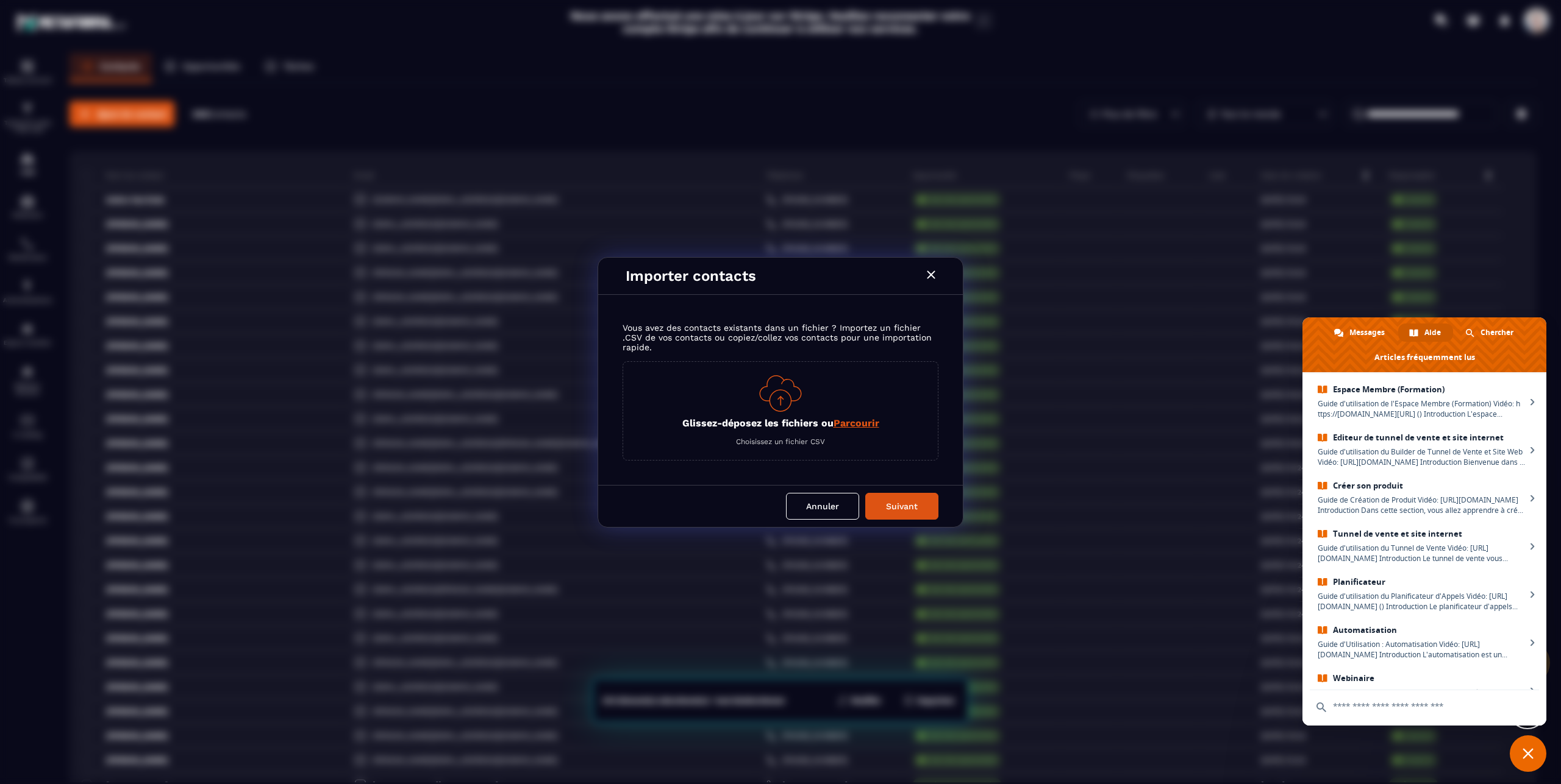
click at [873, 420] on span "Parcourir" at bounding box center [856, 423] width 46 height 11
click at [0, 0] on input "Glissez-déposez les fichiers ou Parcourir" at bounding box center [0, 0] width 0 height 0
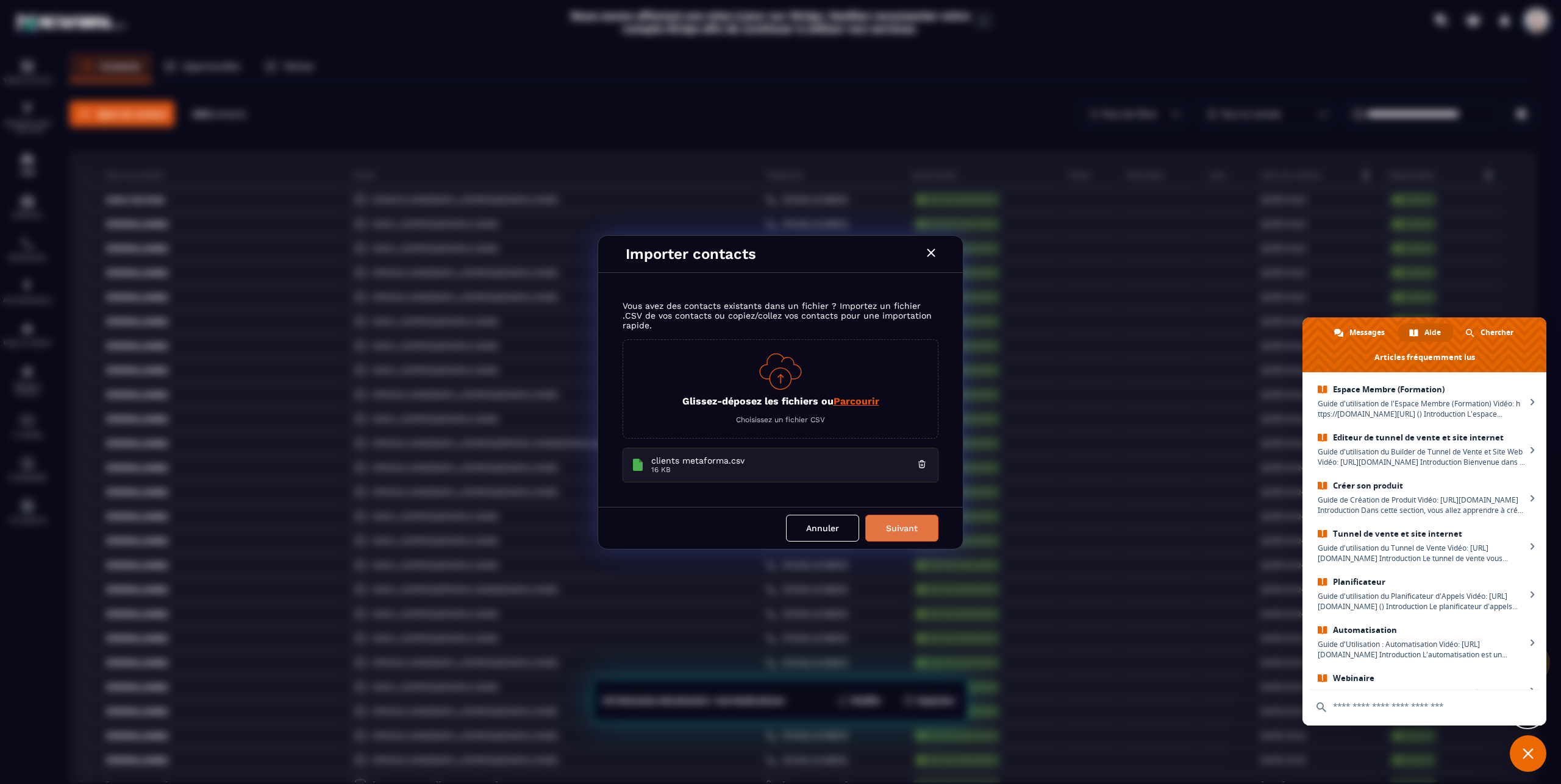
click at [918, 526] on button "Suivant" at bounding box center [901, 528] width 73 height 27
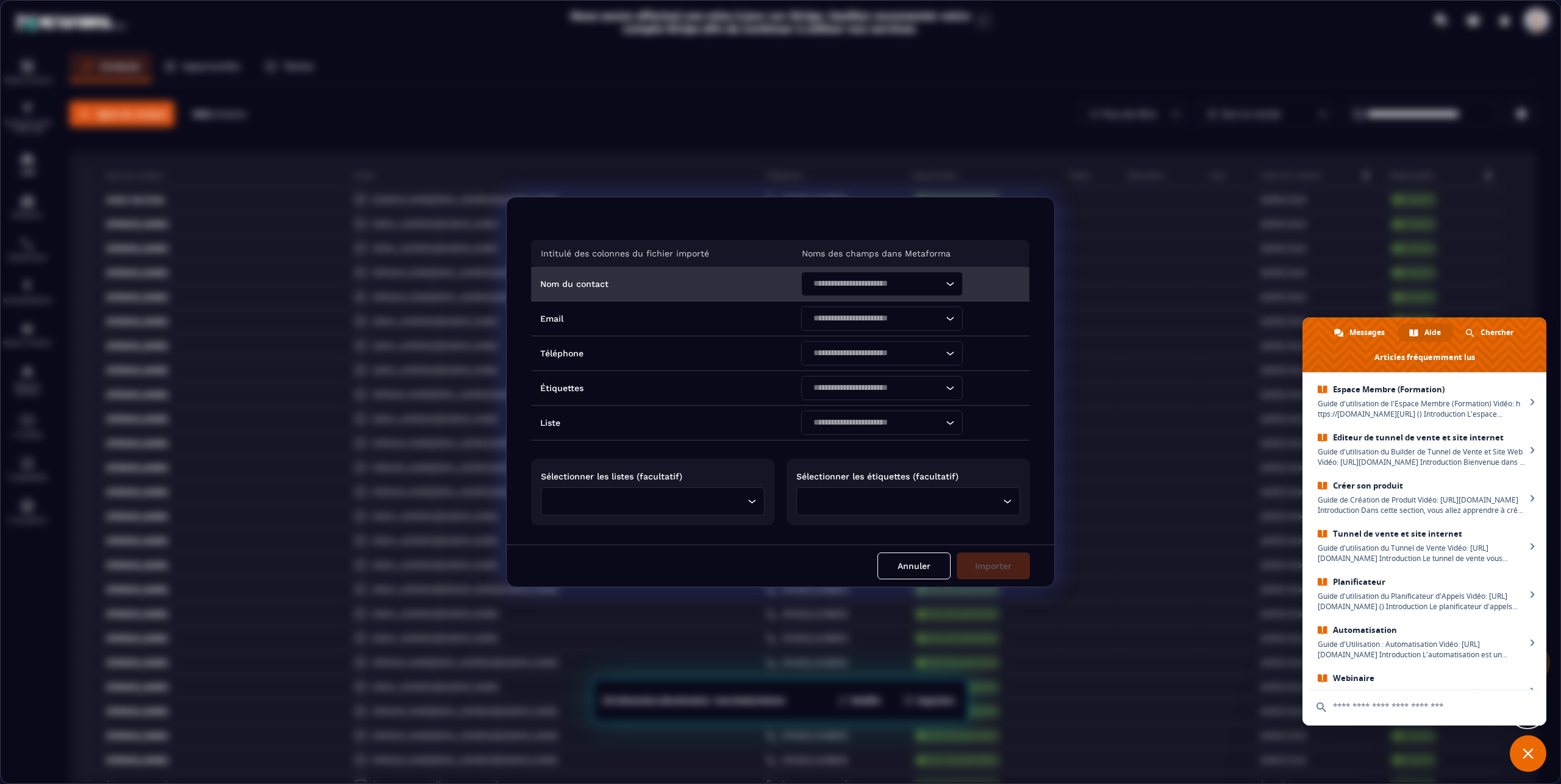
click at [944, 284] on icon "Search for option" at bounding box center [949, 284] width 12 height 12
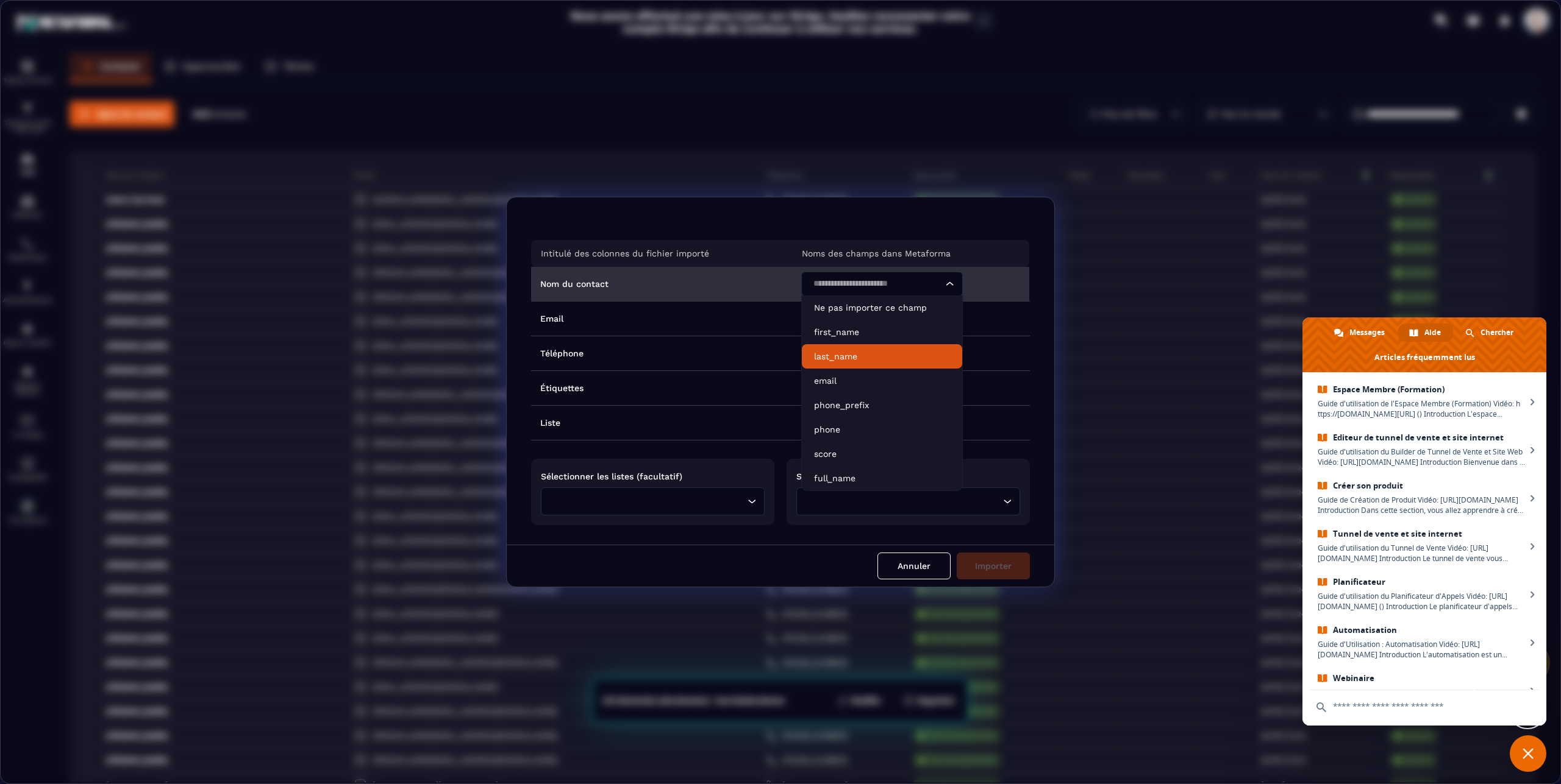
click at [859, 353] on p "last_name" at bounding box center [882, 356] width 136 height 12
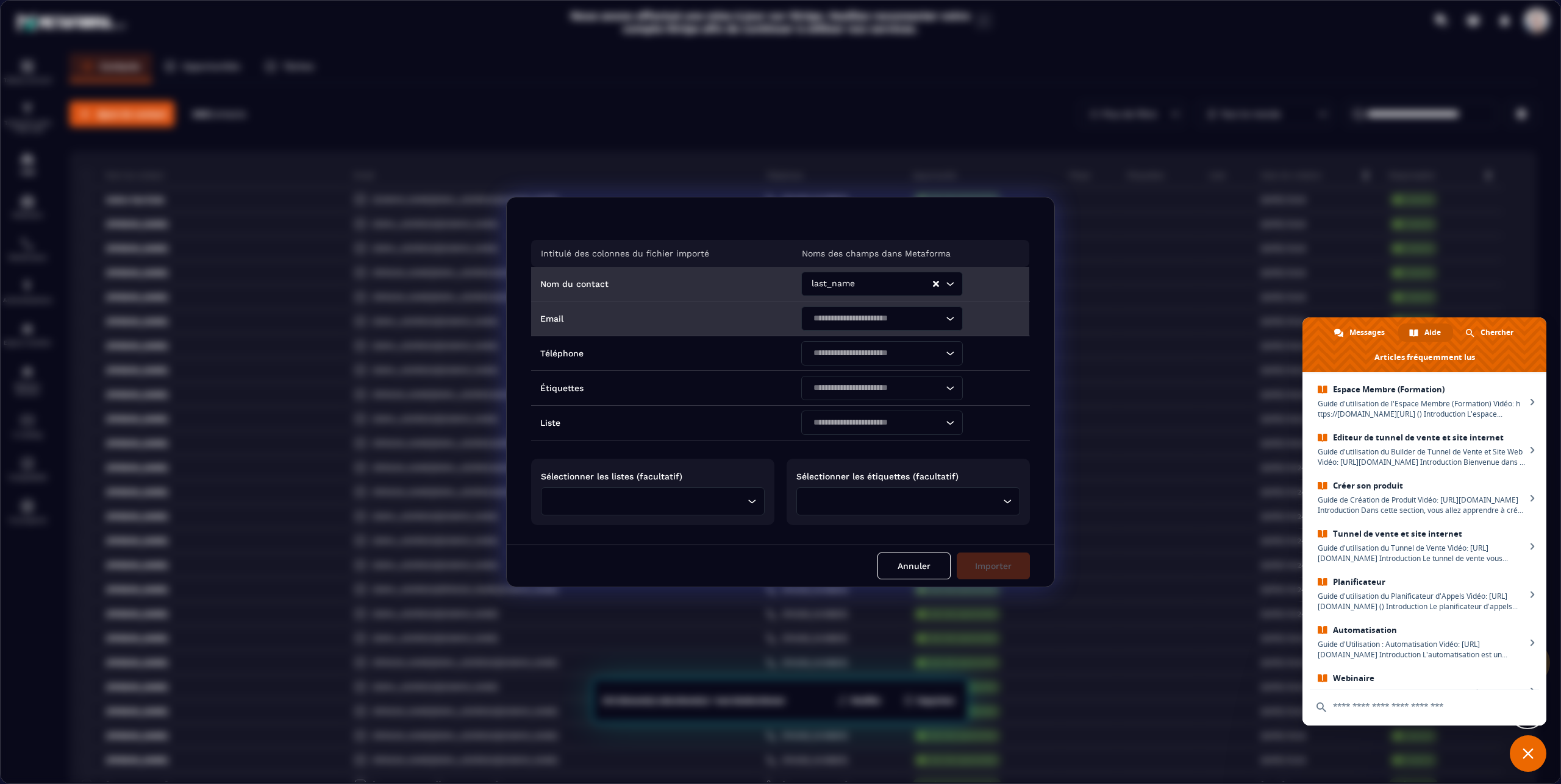
click at [946, 319] on icon "Search for option" at bounding box center [949, 318] width 12 height 12
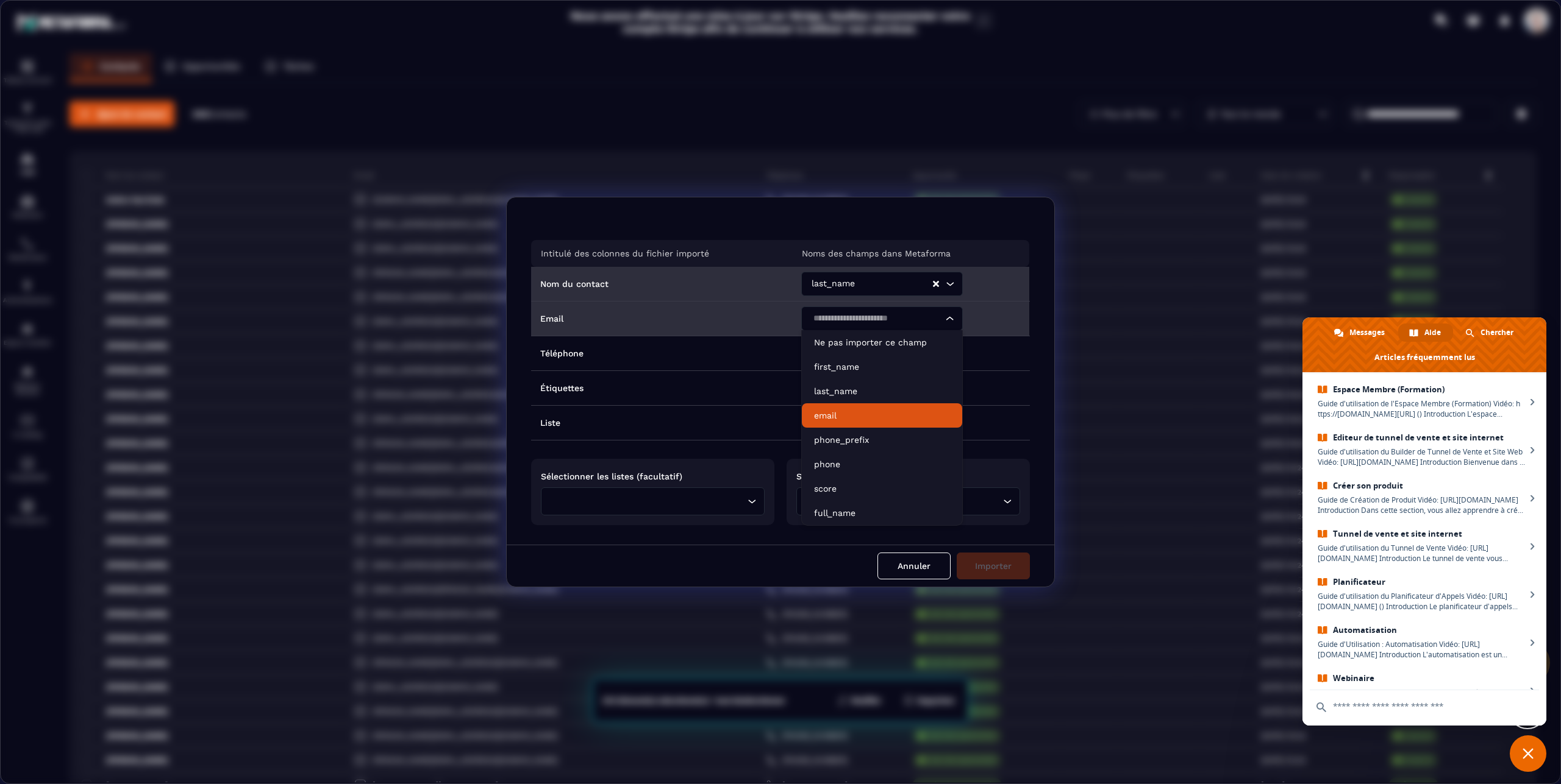
click at [815, 416] on p "email" at bounding box center [882, 415] width 136 height 12
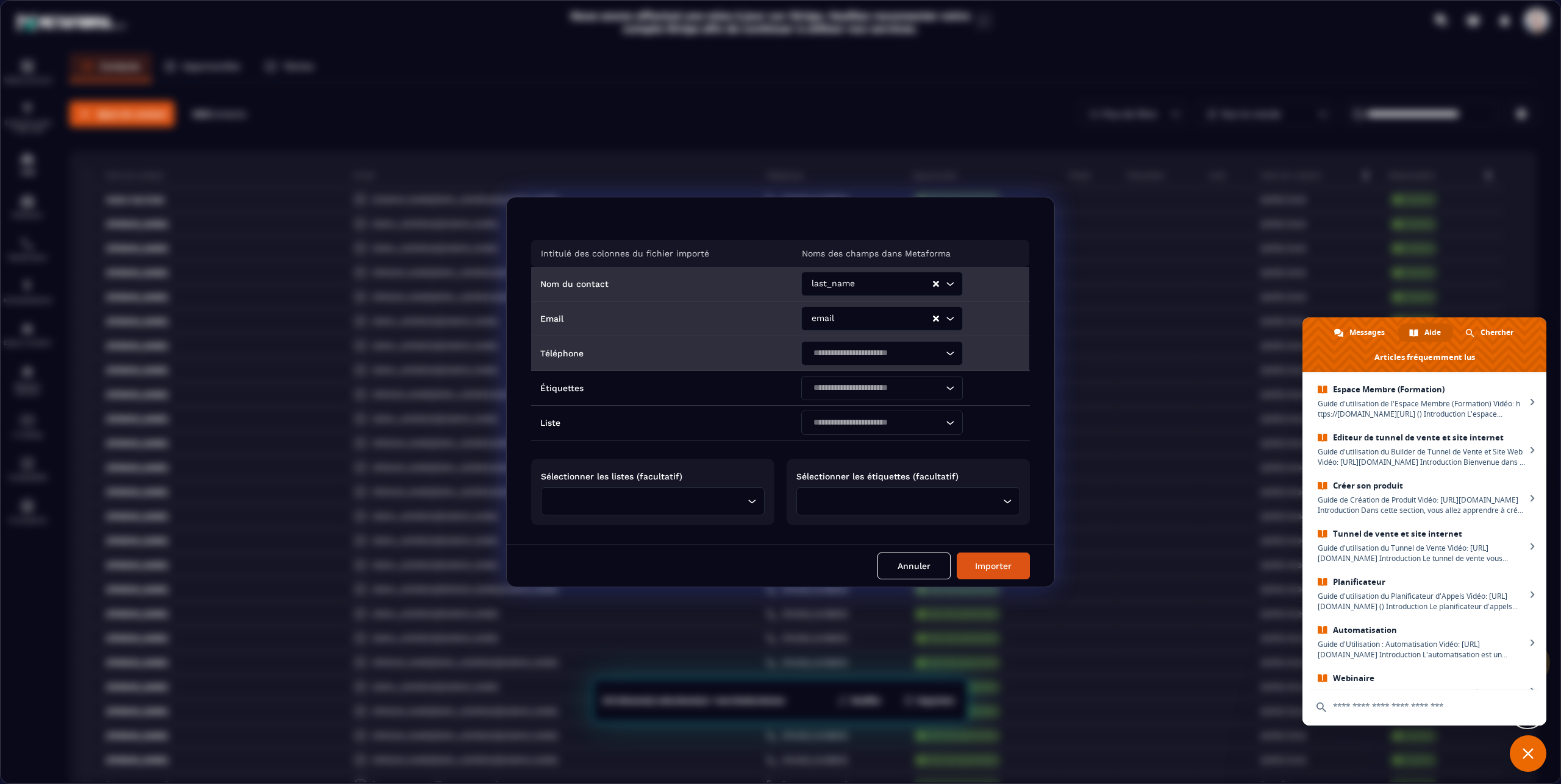
click at [944, 356] on icon "Search for option" at bounding box center [949, 353] width 12 height 12
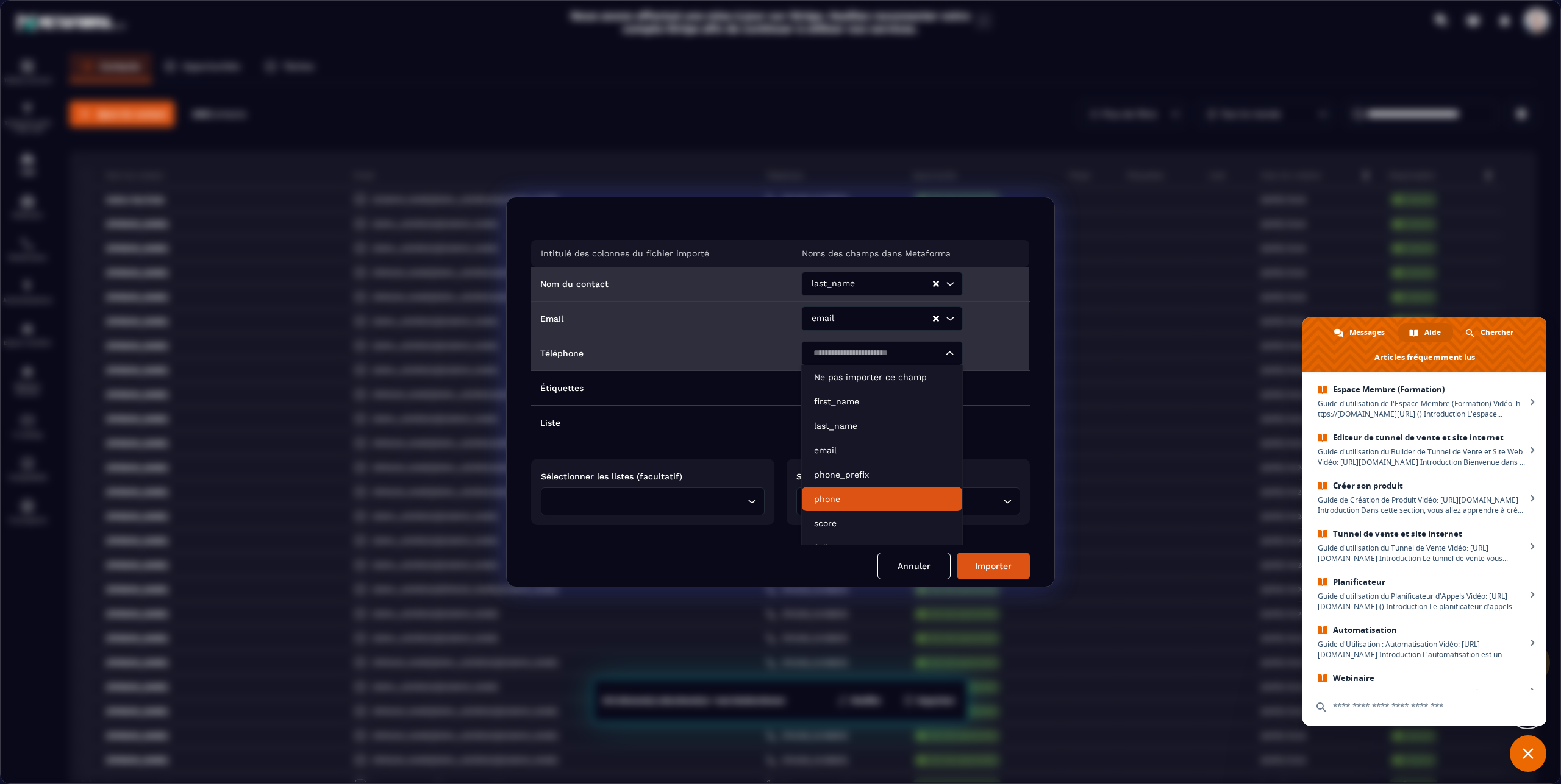
click at [847, 499] on p "phone" at bounding box center [882, 499] width 136 height 12
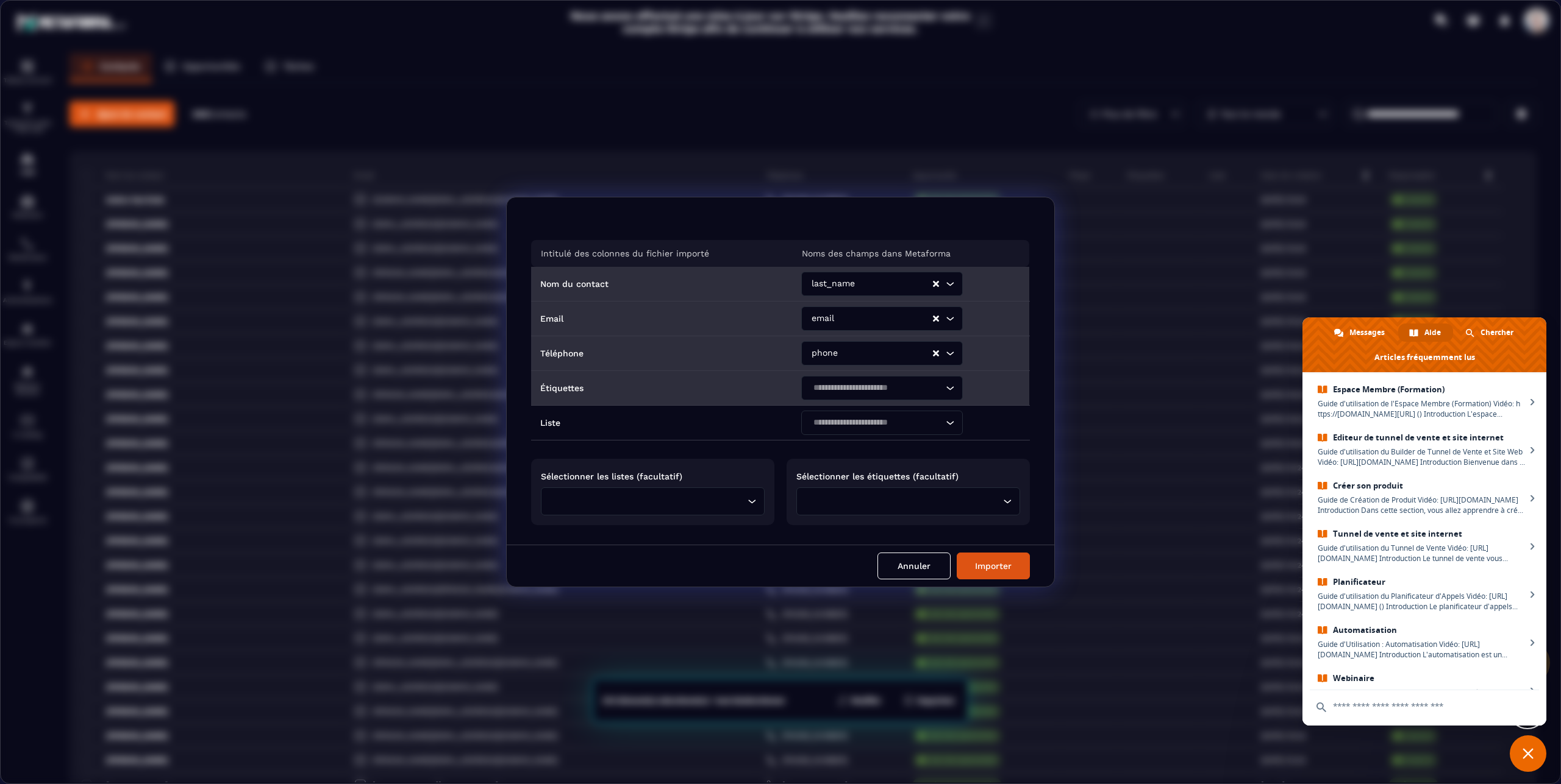
click at [946, 388] on icon "Search for option" at bounding box center [949, 388] width 7 height 4
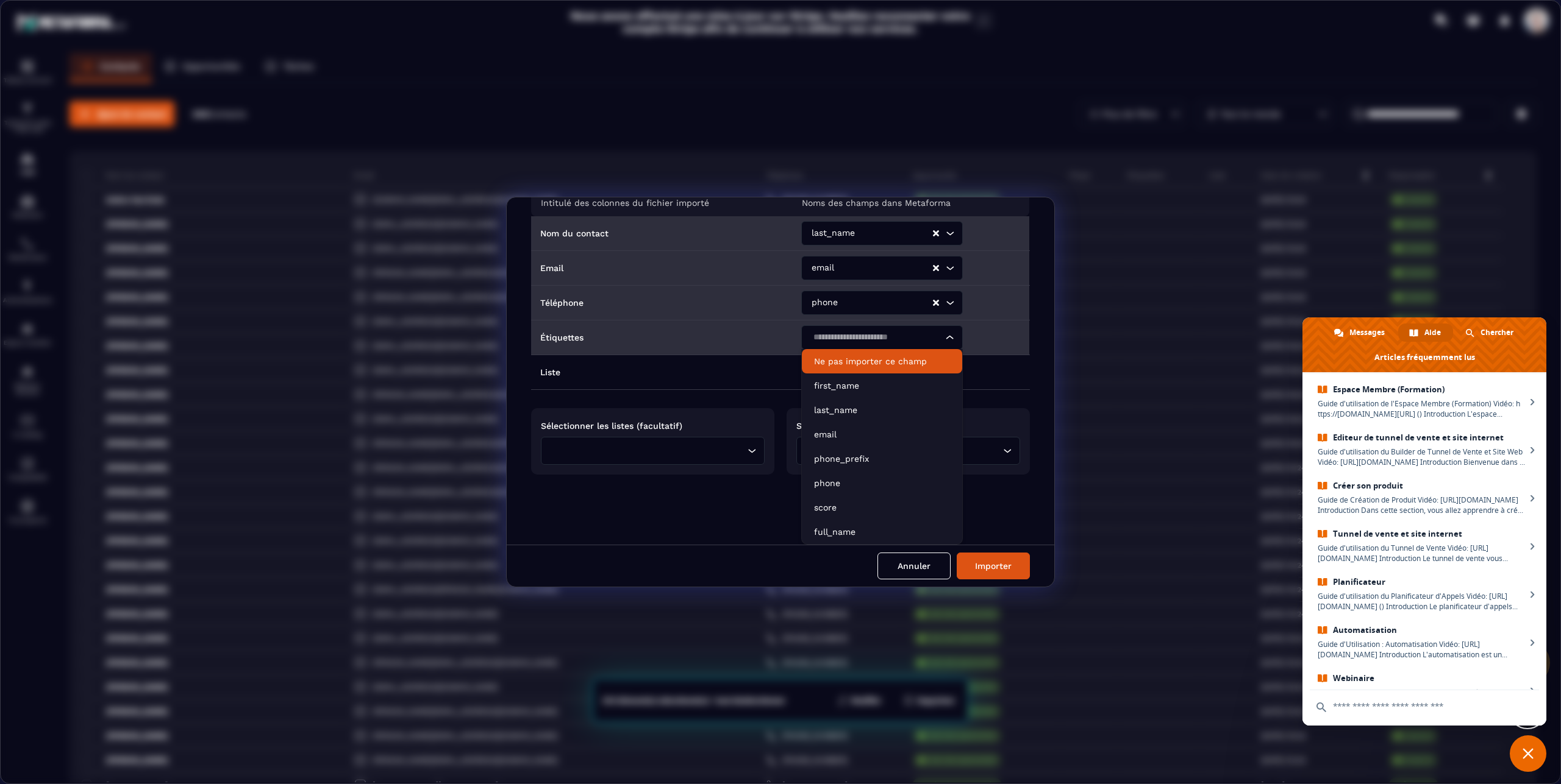
scroll to position [0, 0]
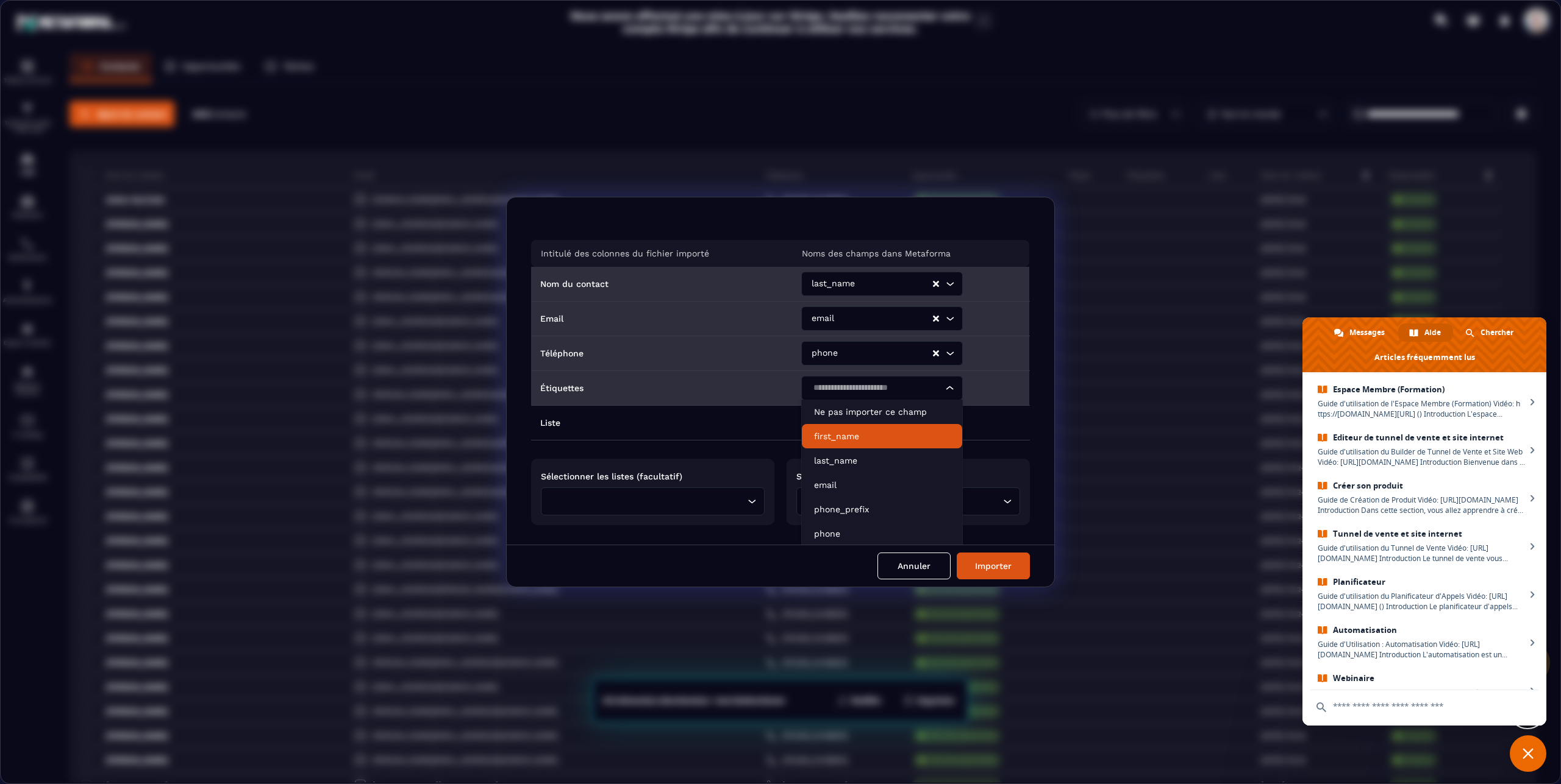
click at [908, 432] on p "first_name" at bounding box center [882, 436] width 136 height 12
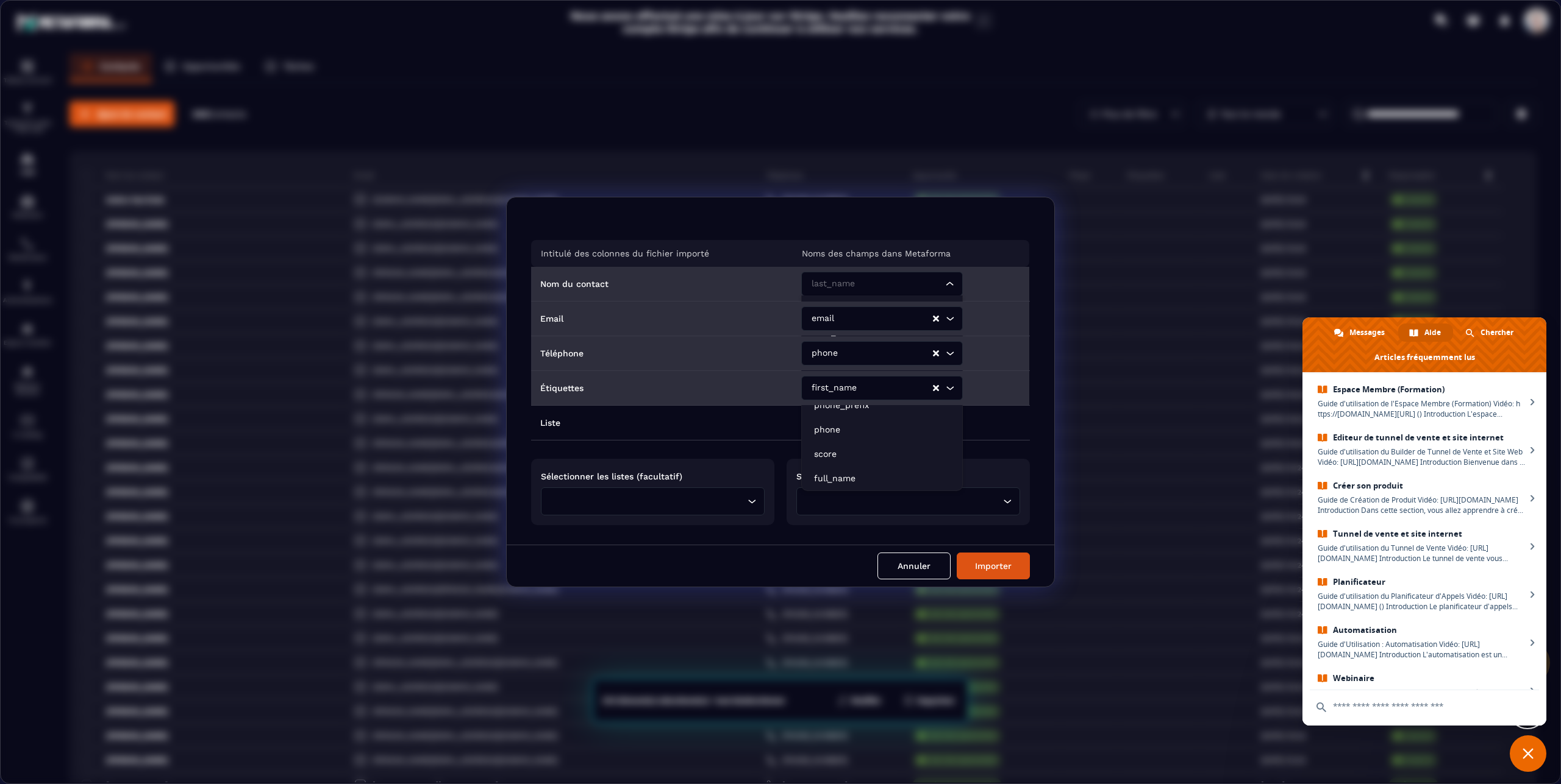
click at [946, 286] on icon "Search for option" at bounding box center [949, 284] width 12 height 12
click at [853, 476] on p "full_name" at bounding box center [882, 478] width 136 height 12
click at [884, 420] on input "Search for option" at bounding box center [876, 423] width 134 height 14
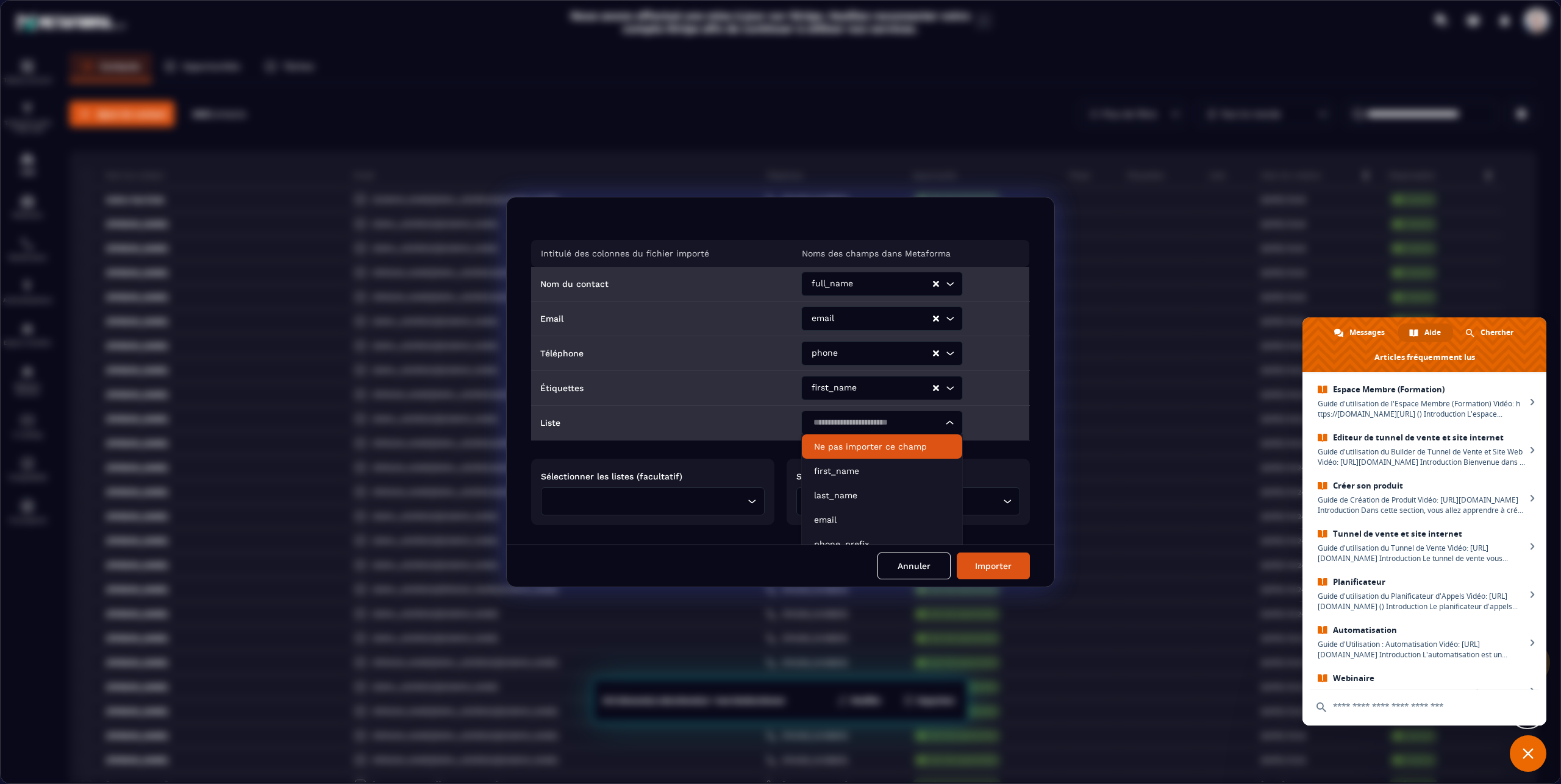
scroll to position [86, 0]
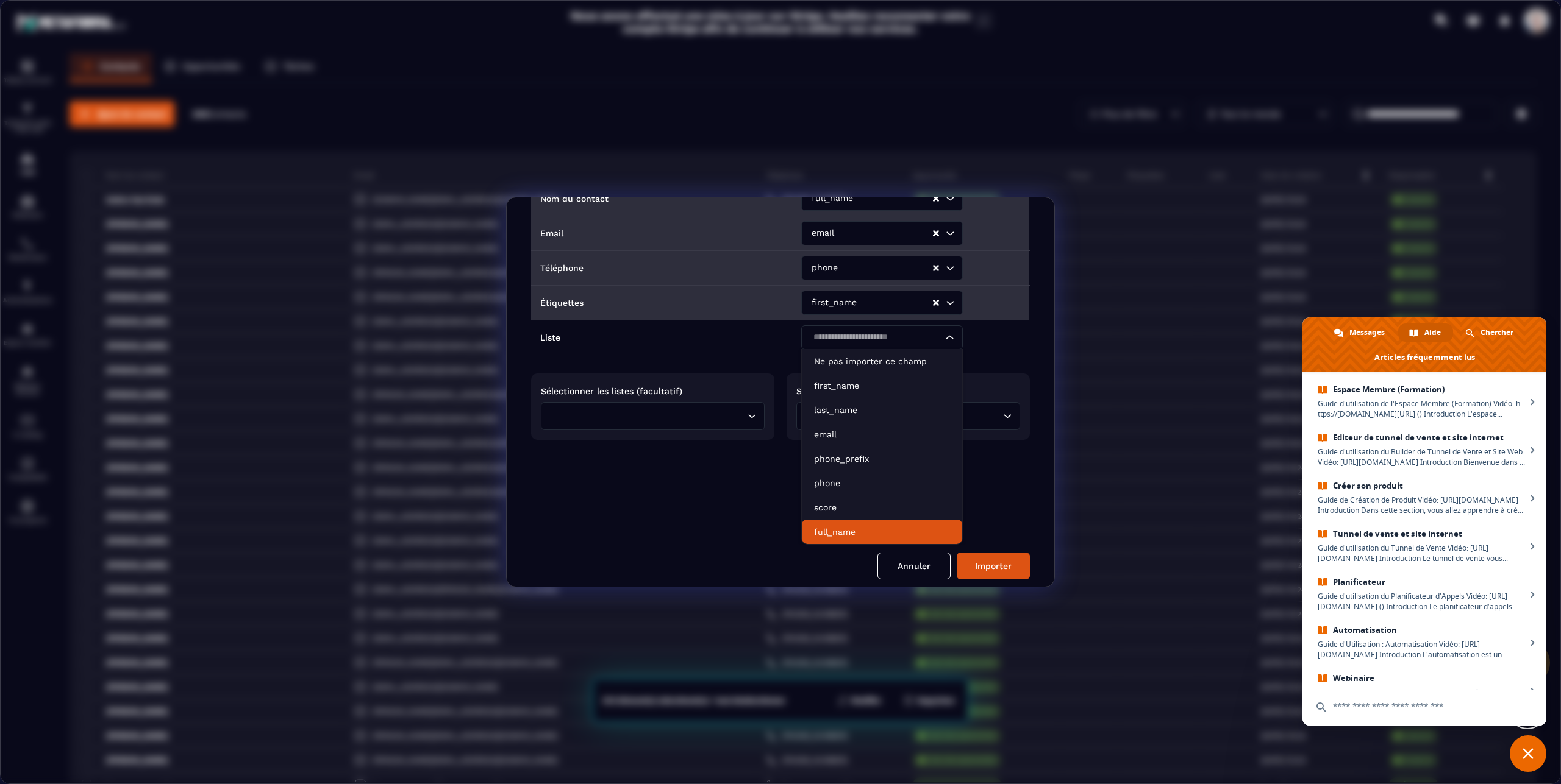
click at [674, 411] on input "Search for option" at bounding box center [649, 416] width 190 height 14
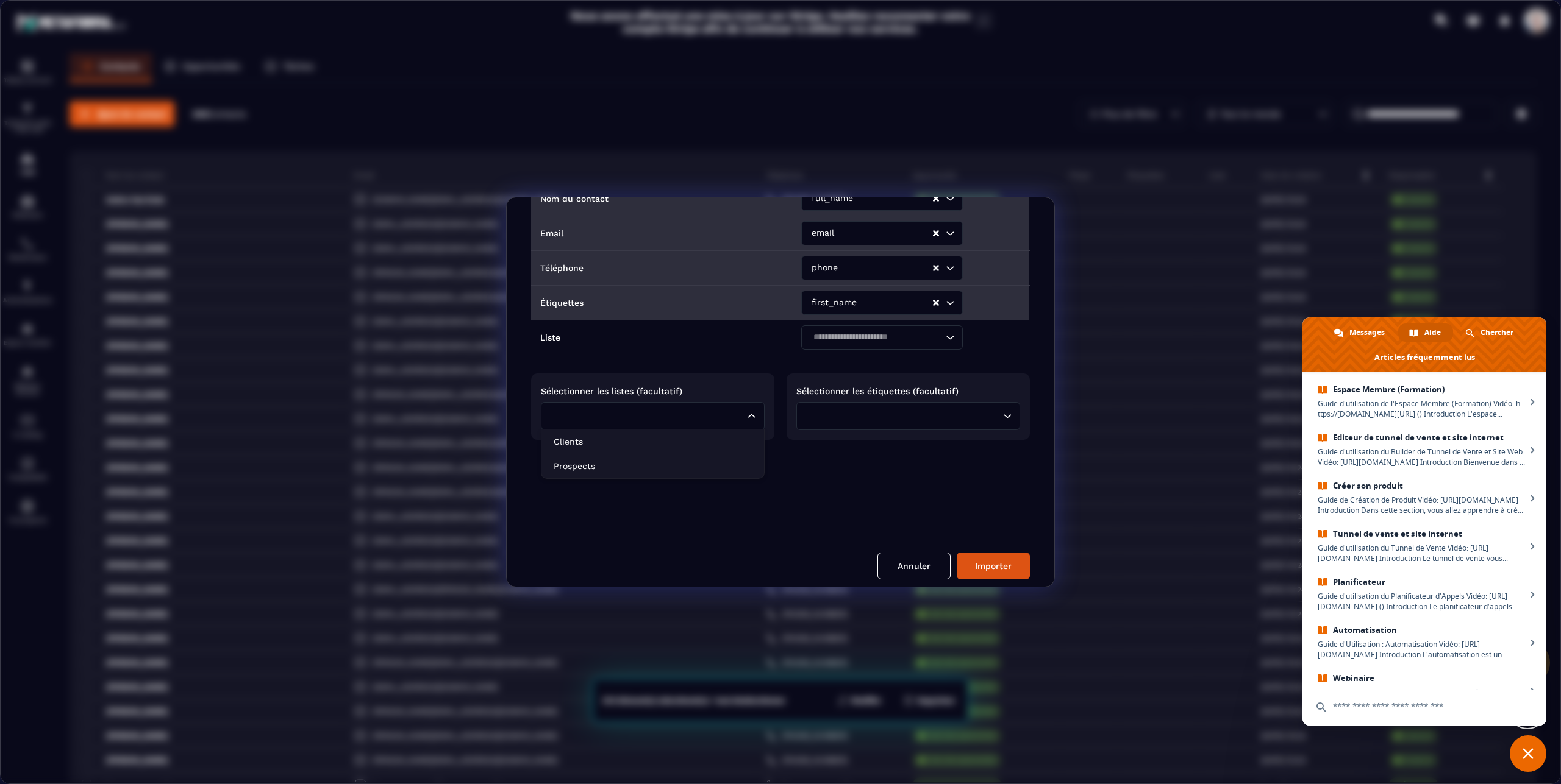
scroll to position [30, 0]
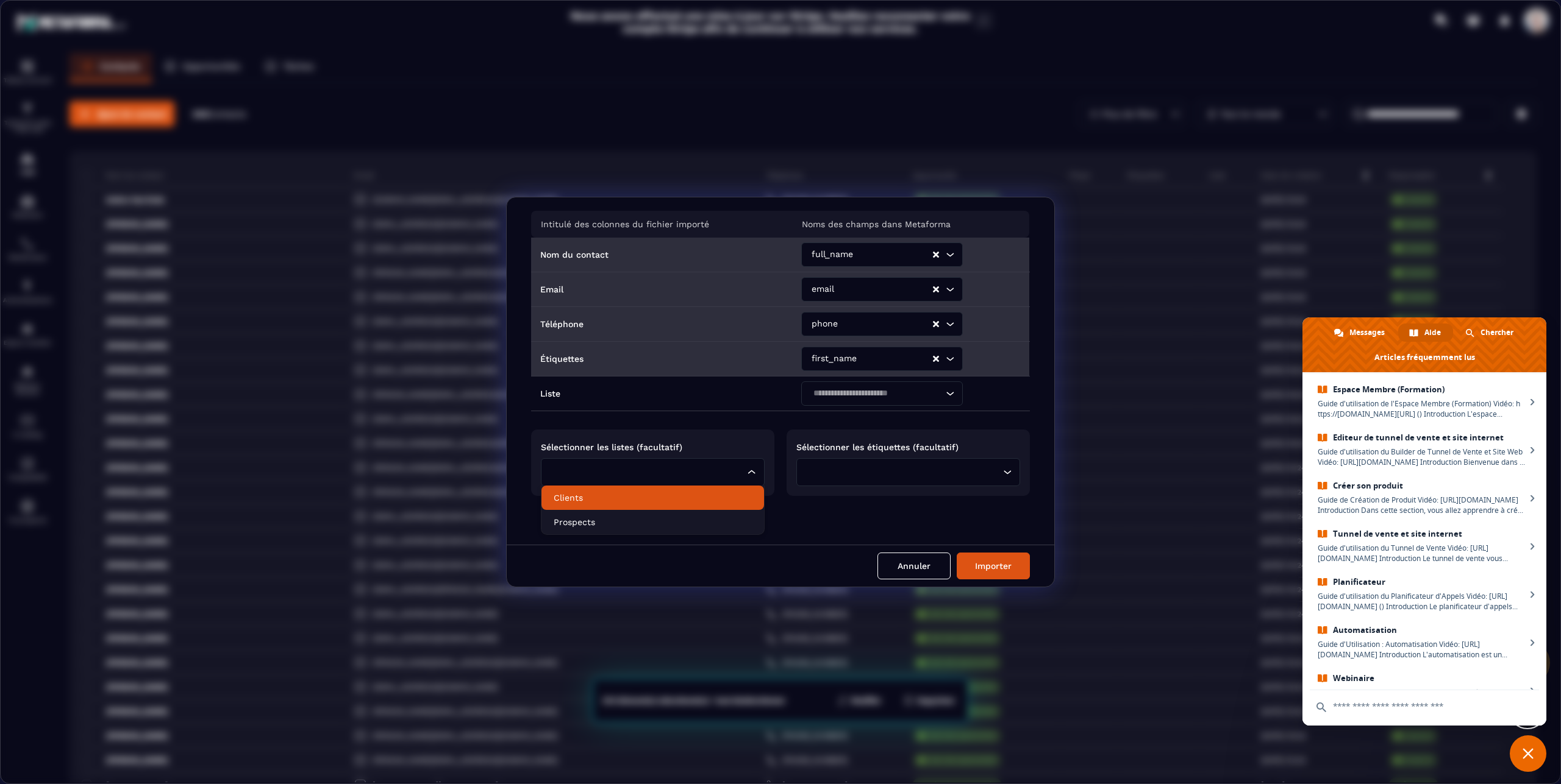
click at [593, 502] on p "Clients" at bounding box center [653, 497] width 198 height 12
click at [1004, 473] on icon "Search for option" at bounding box center [1008, 472] width 7 height 4
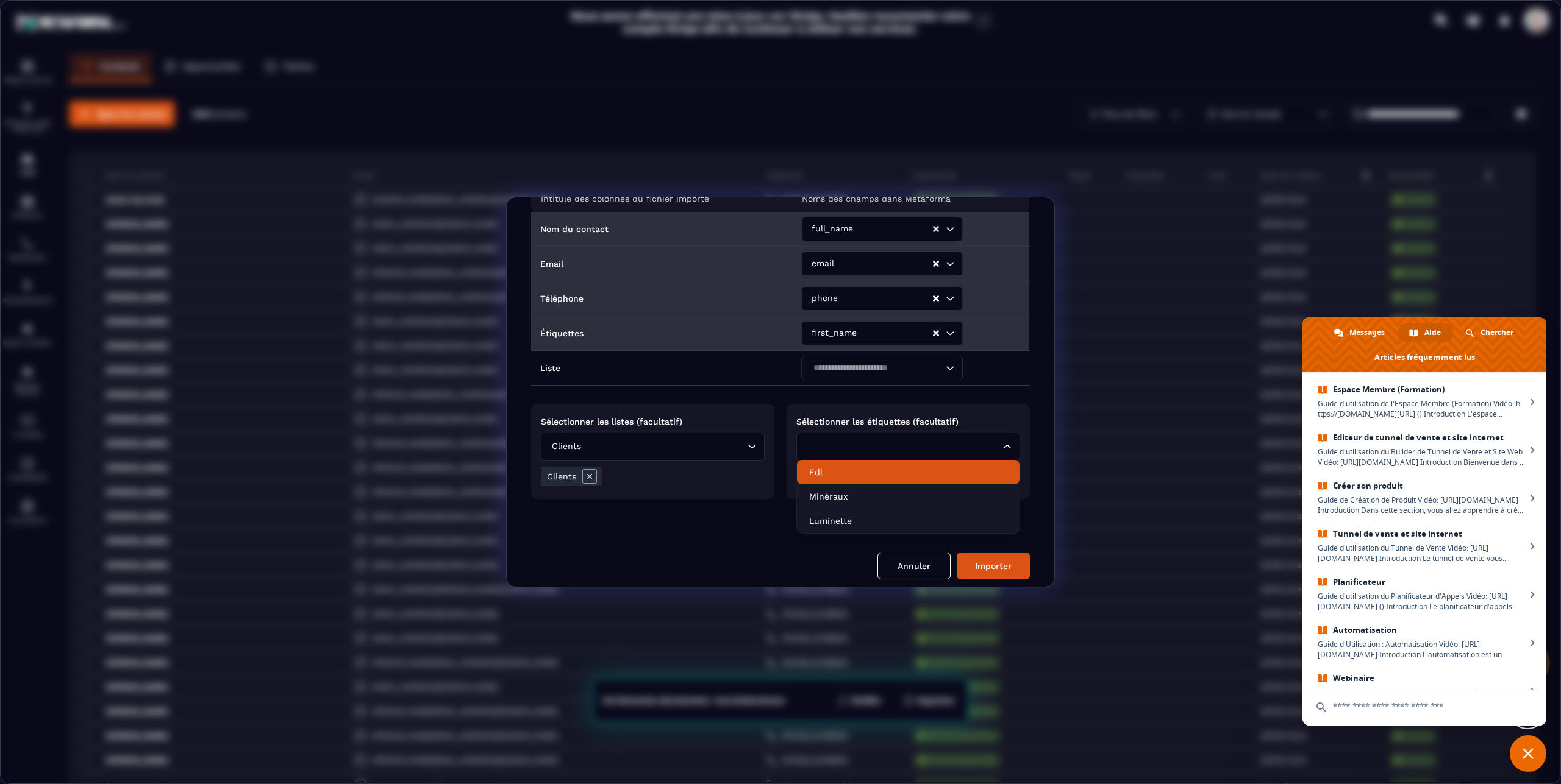
scroll to position [58, 0]
click at [843, 471] on p "Edl" at bounding box center [908, 468] width 198 height 12
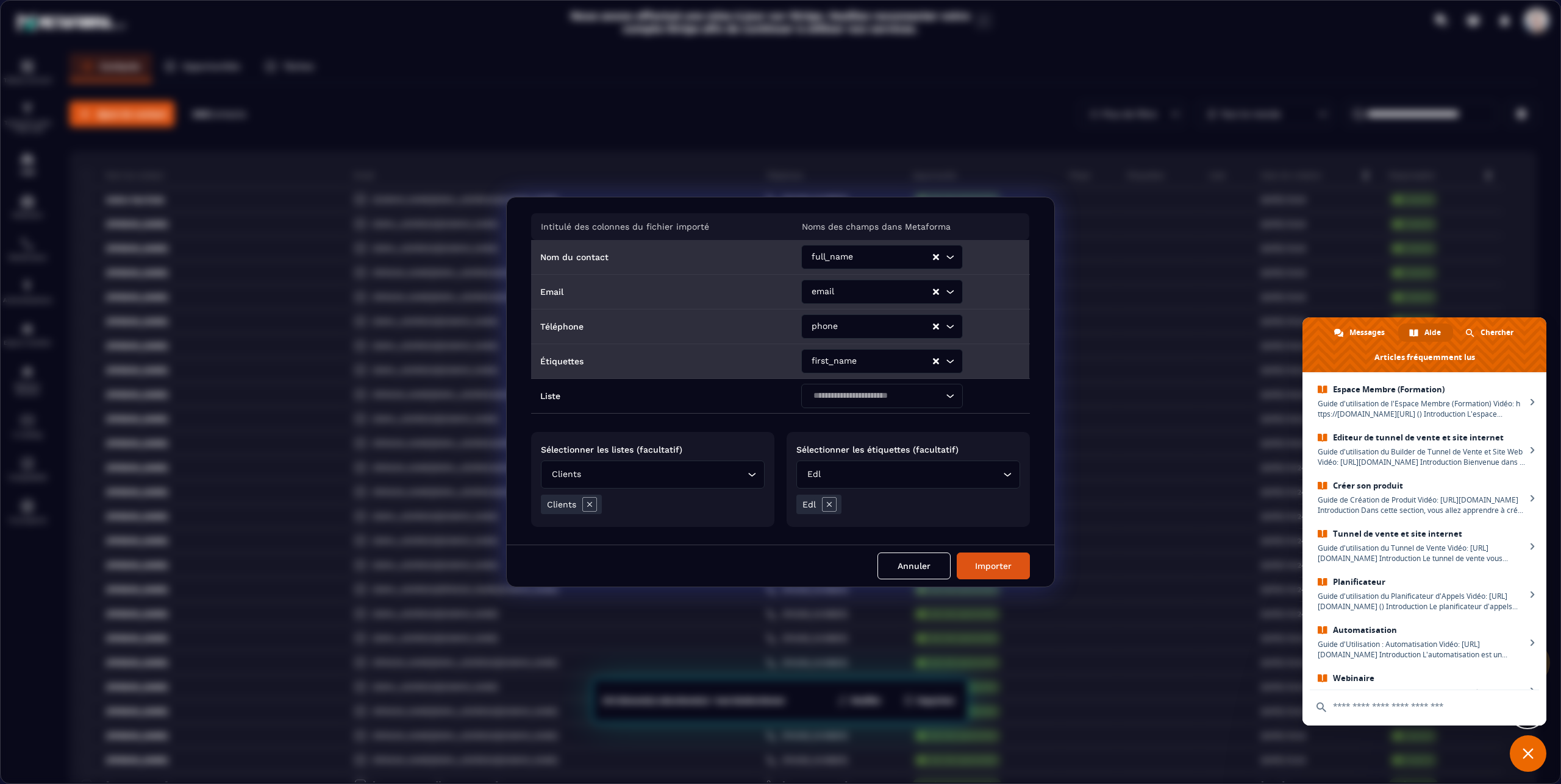
scroll to position [0, 0]
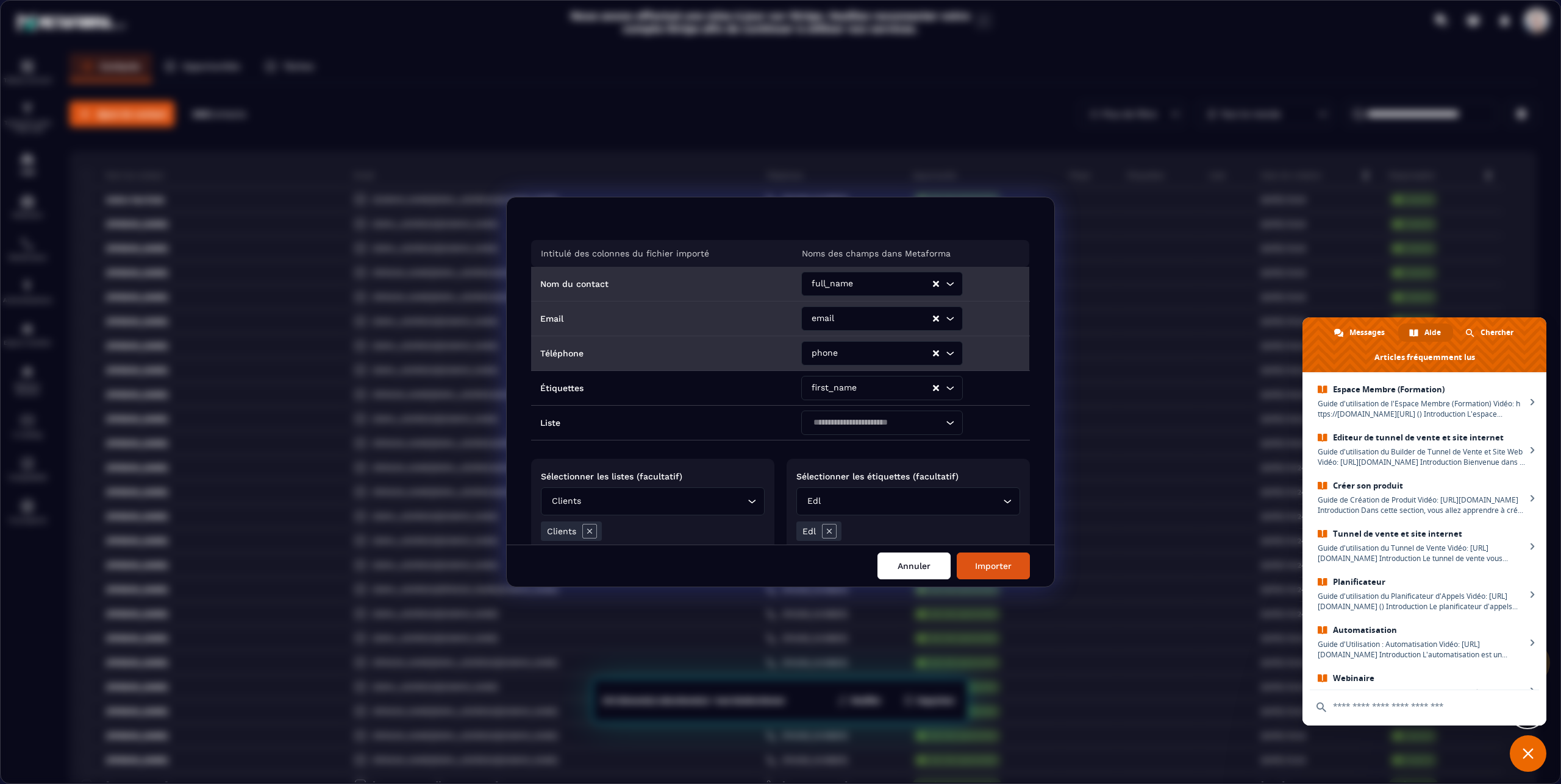
click at [933, 572] on button "Annuler" at bounding box center [913, 567] width 73 height 27
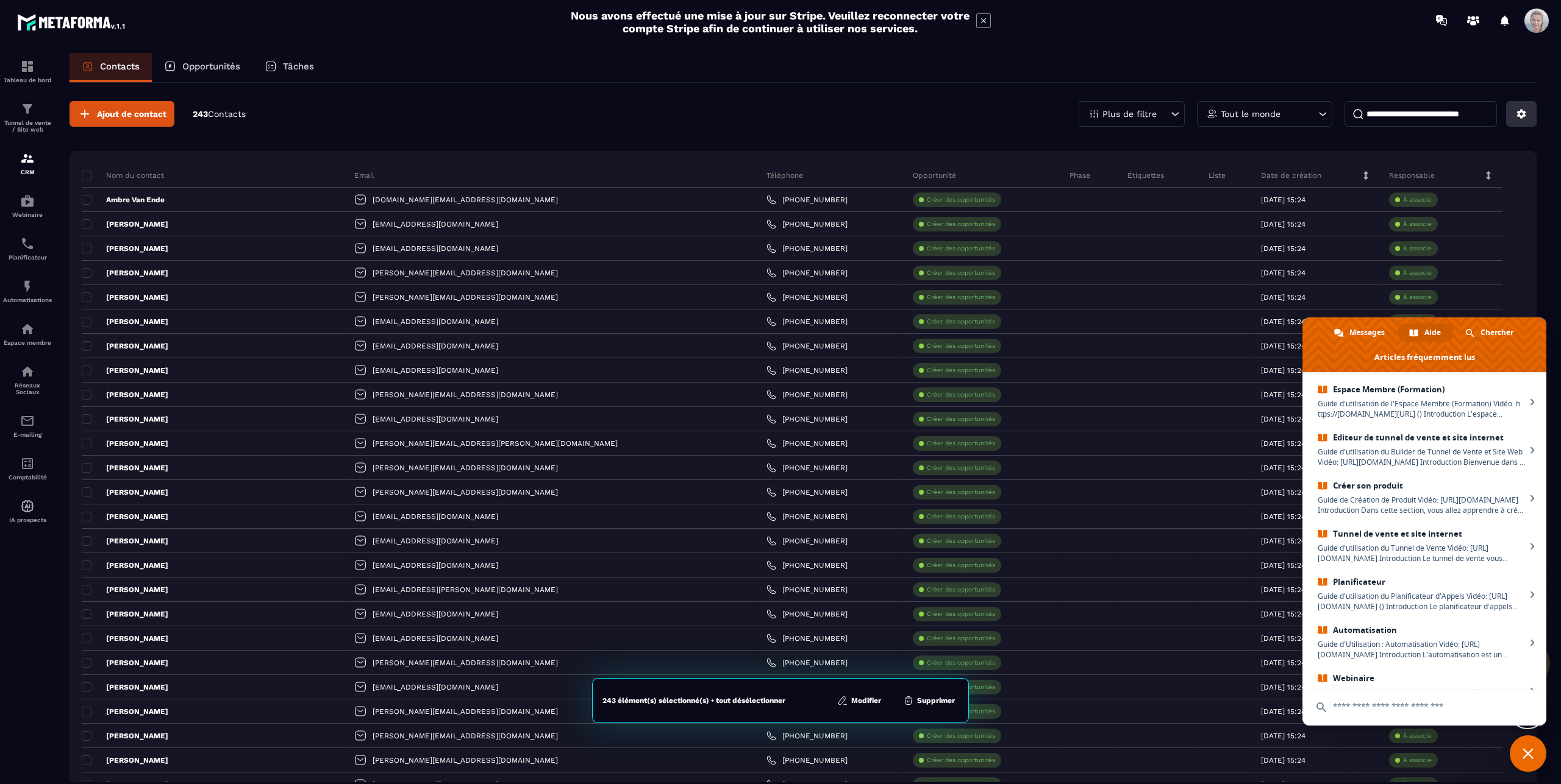
click at [1506, 112] on button at bounding box center [1521, 114] width 30 height 26
click at [1427, 197] on p "Importer des données" at bounding box center [1455, 200] width 150 height 19
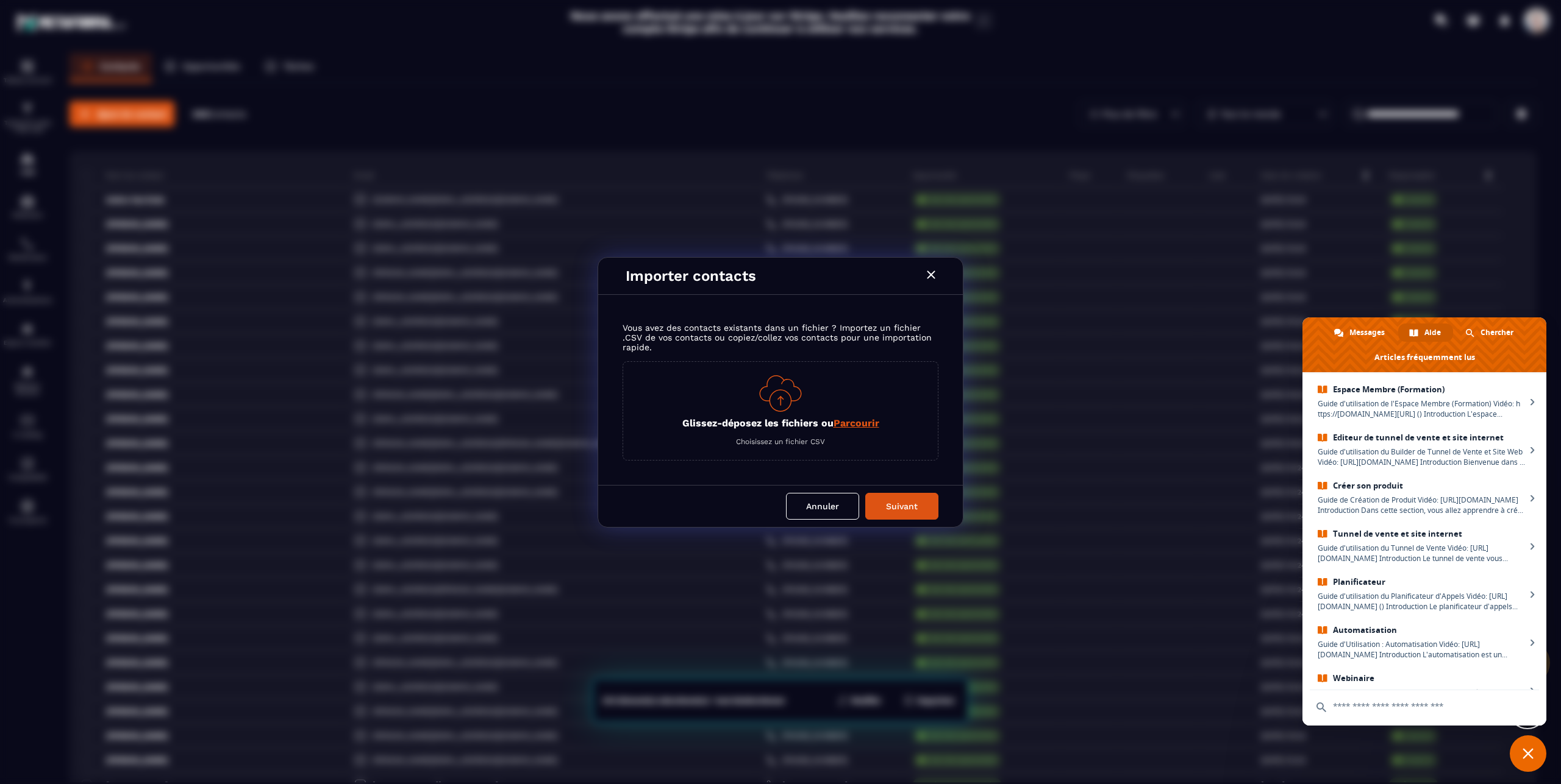
click at [864, 422] on span "Parcourir" at bounding box center [856, 423] width 46 height 11
click at [0, 0] on input "Glissez-déposez les fichiers ou Parcourir" at bounding box center [0, 0] width 0 height 0
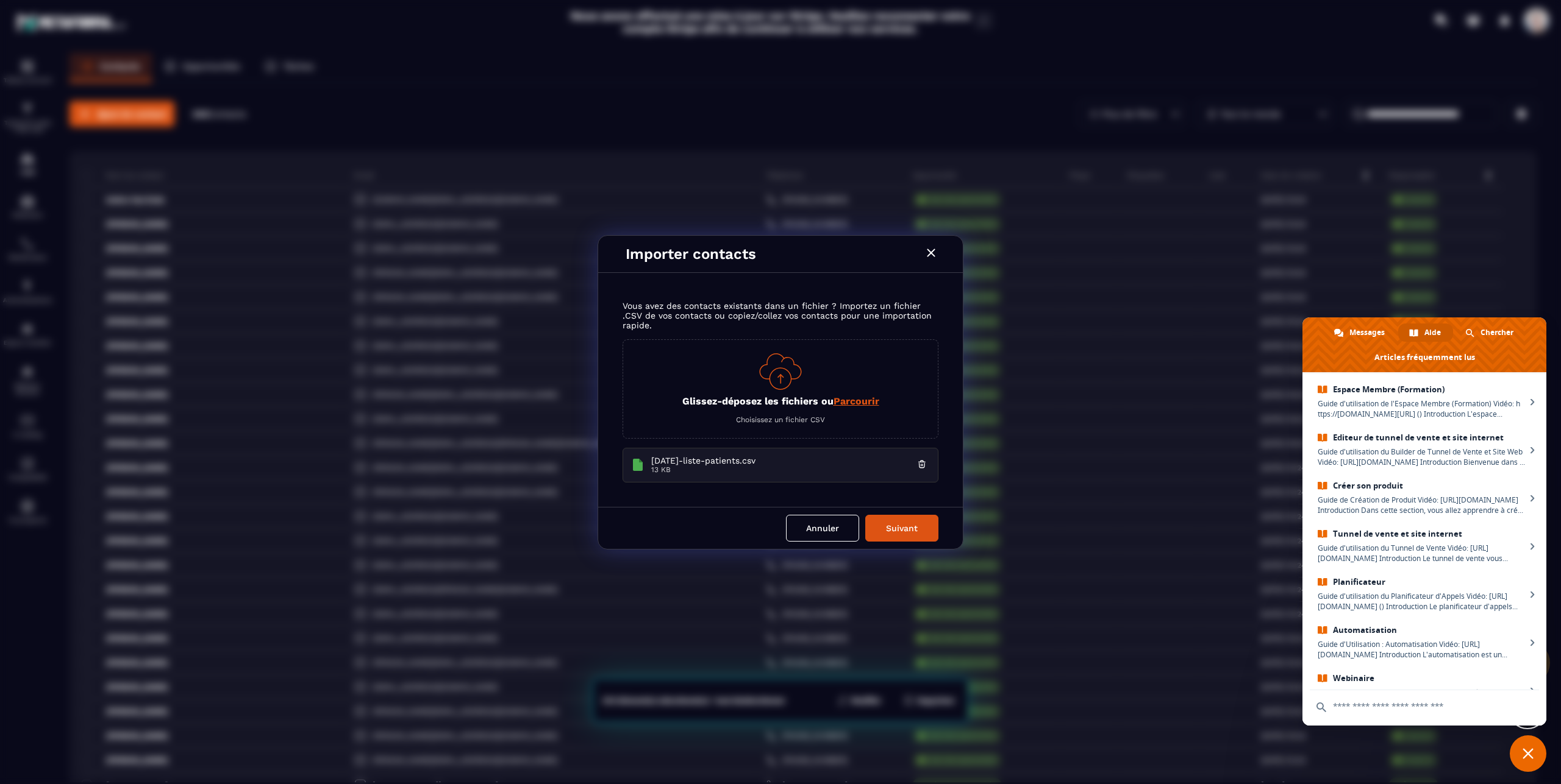
click at [900, 527] on button "Suivant" at bounding box center [901, 528] width 73 height 27
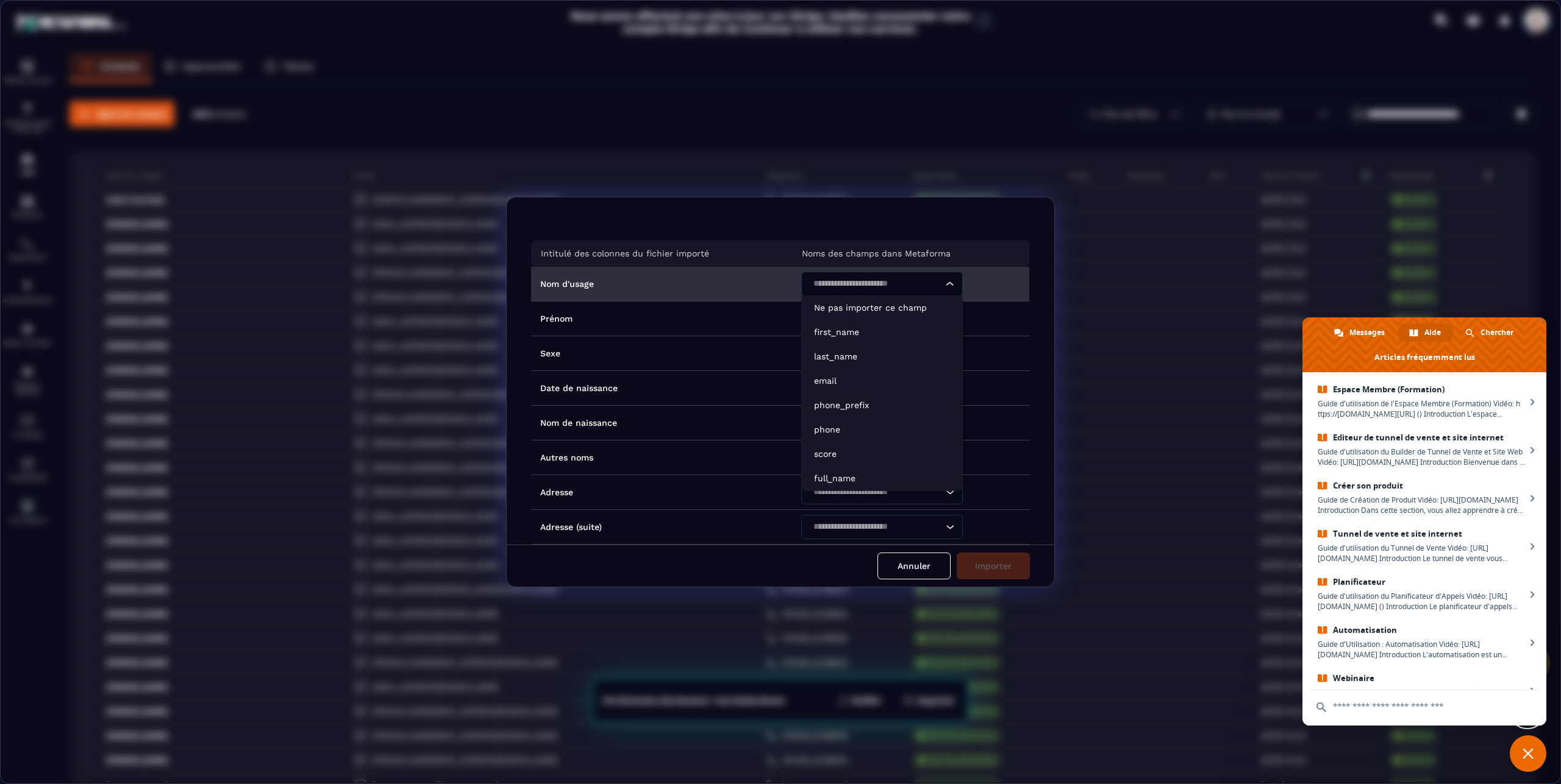
click at [949, 285] on div "Loading..." at bounding box center [949, 284] width 12 height 24
click at [871, 356] on p "last_name" at bounding box center [882, 356] width 136 height 12
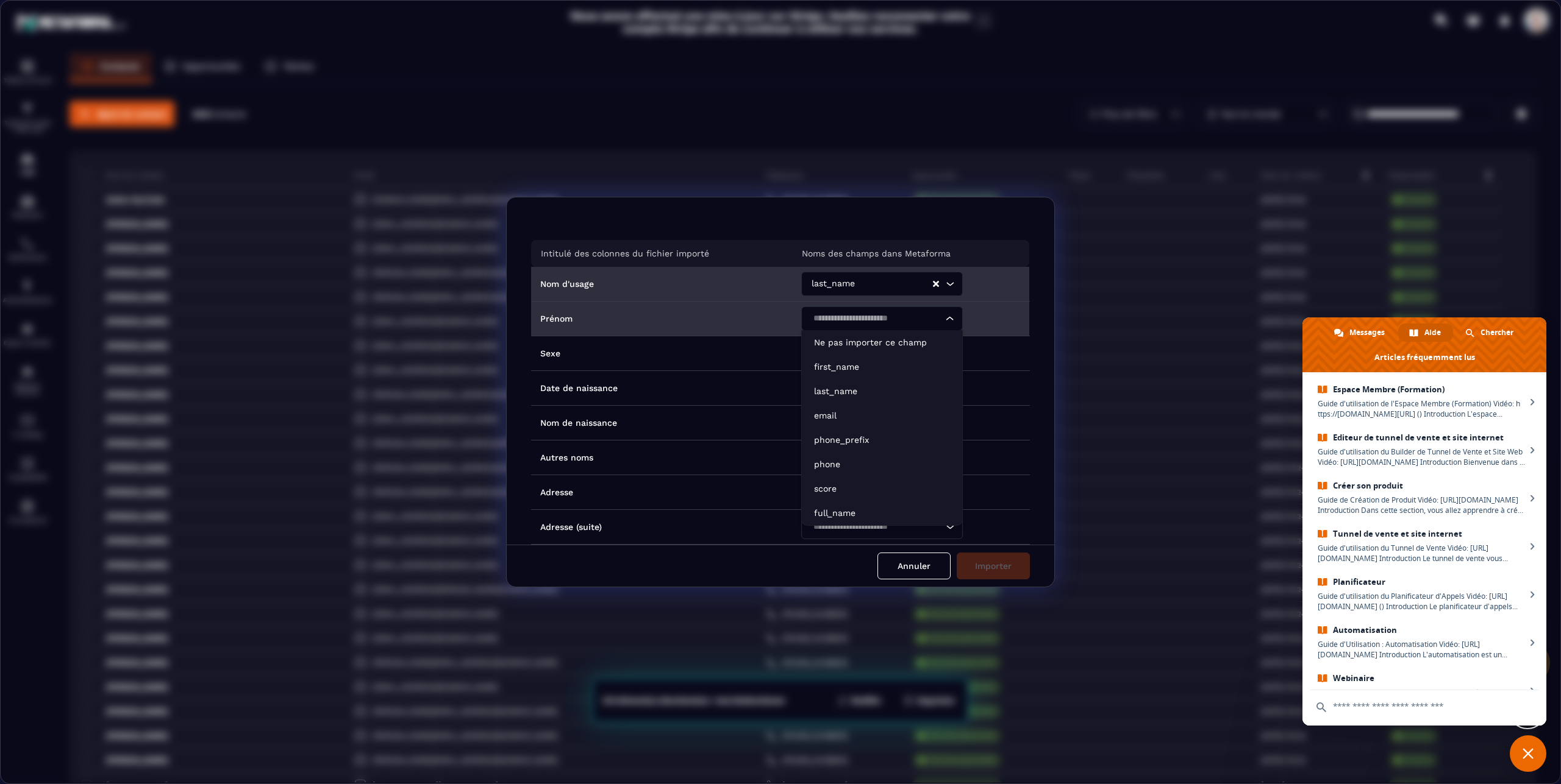
click at [948, 316] on icon "Search for option" at bounding box center [949, 318] width 12 height 12
click at [892, 364] on p "first_name" at bounding box center [882, 366] width 136 height 12
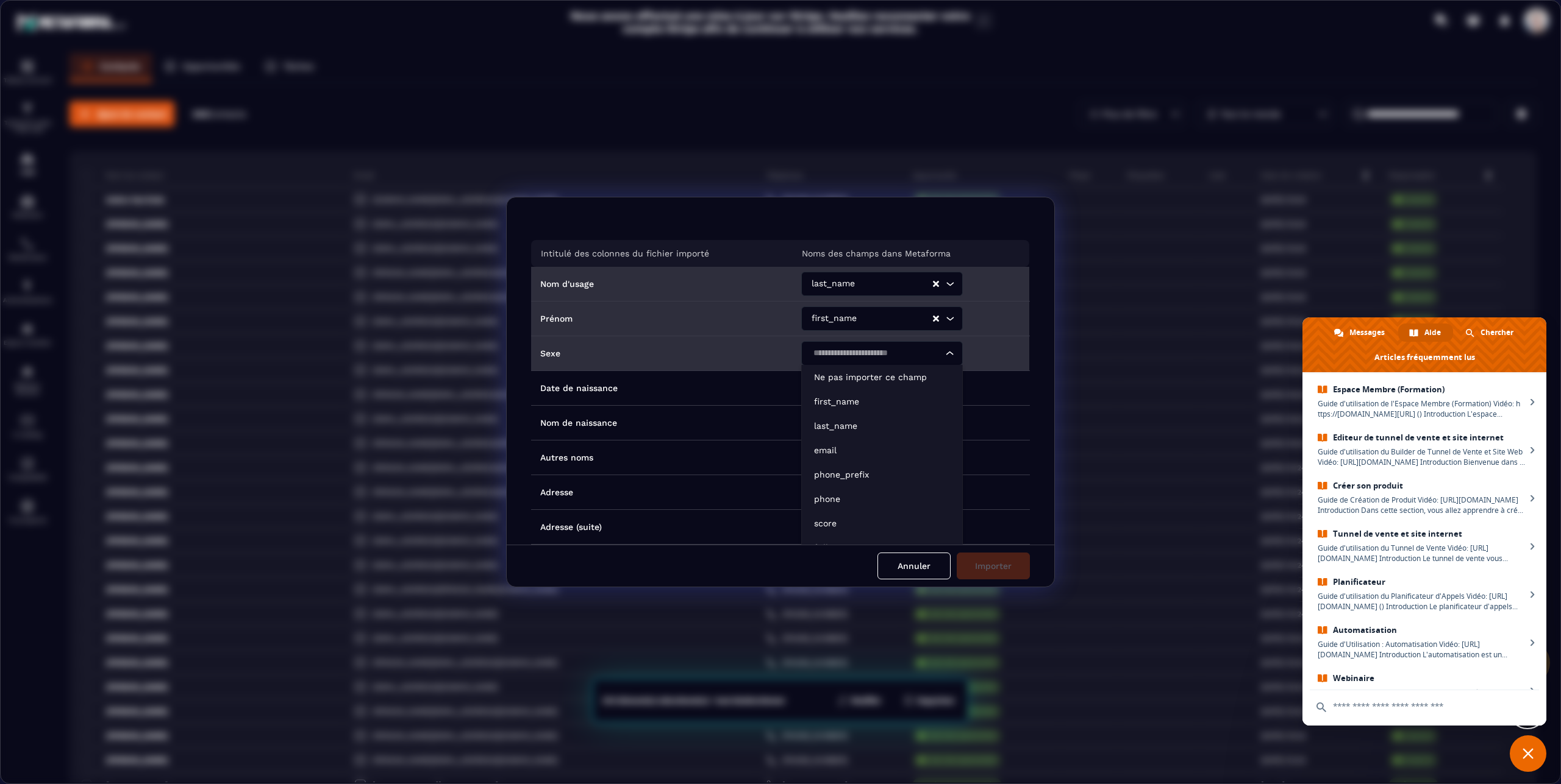
click at [947, 350] on icon "Search for option" at bounding box center [949, 353] width 12 height 12
click at [738, 358] on td "Sexe" at bounding box center [661, 353] width 261 height 34
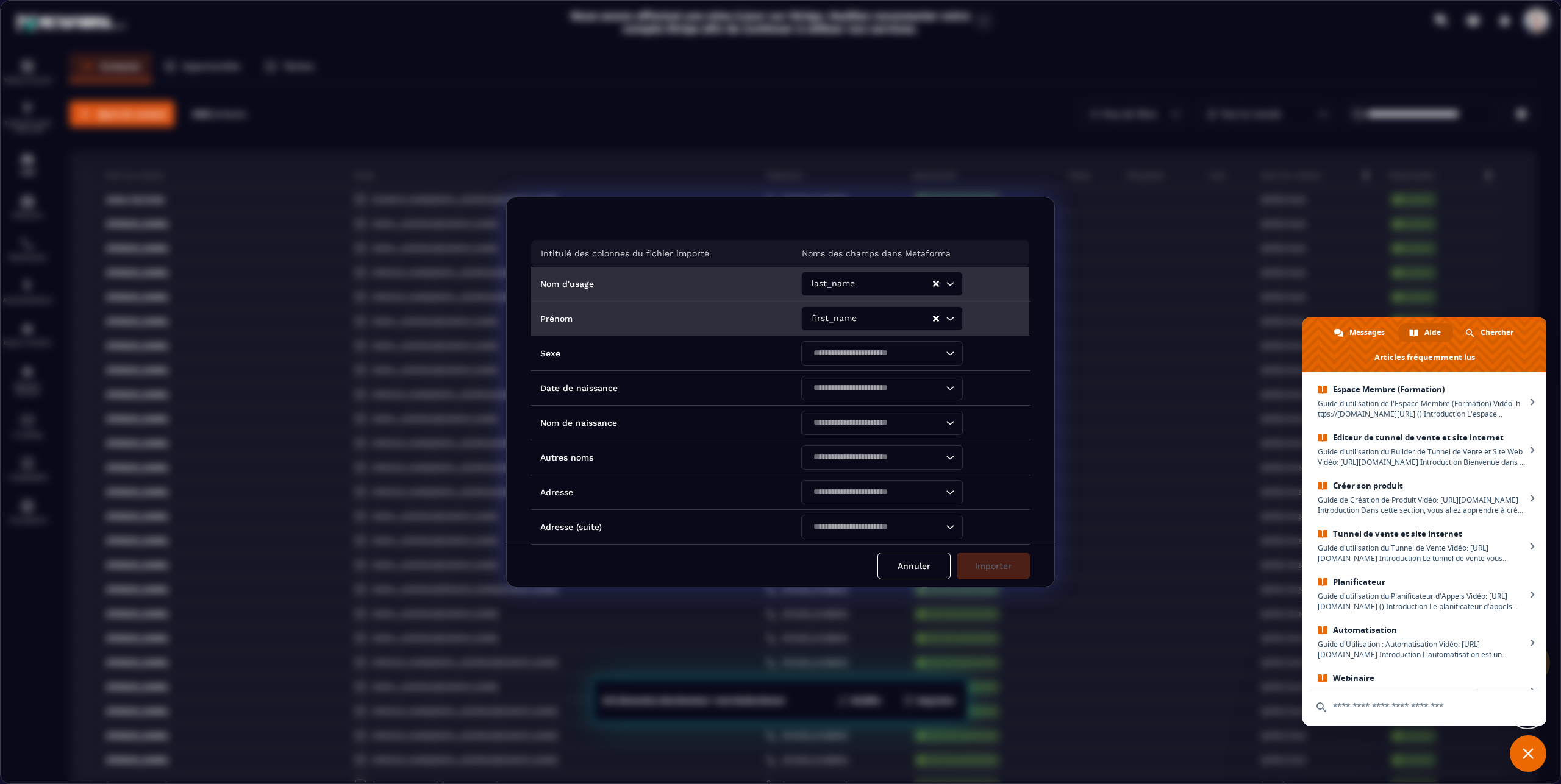
scroll to position [255, 0]
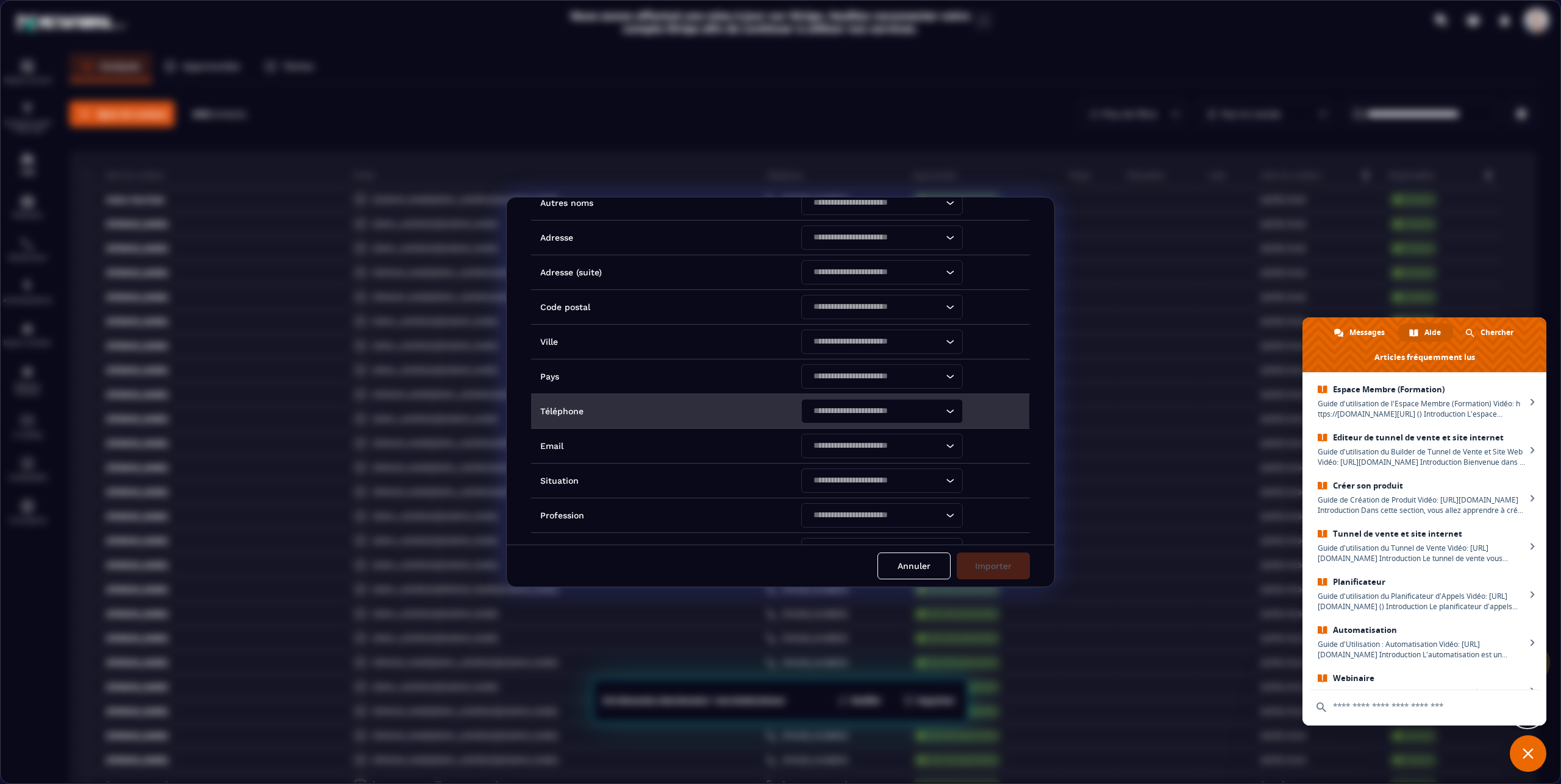
click at [945, 414] on icon "Search for option" at bounding box center [949, 411] width 12 height 12
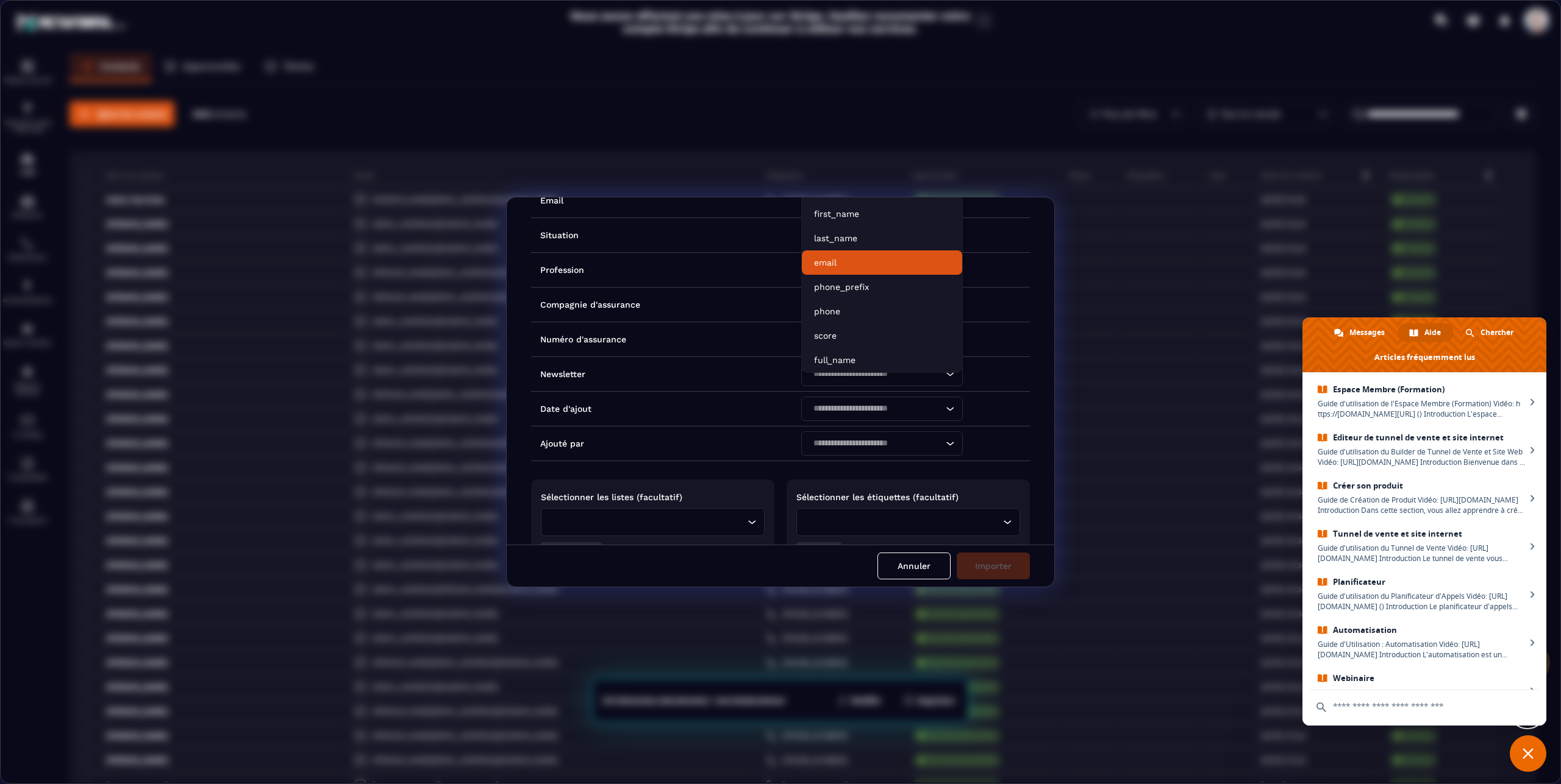
scroll to position [509, 0]
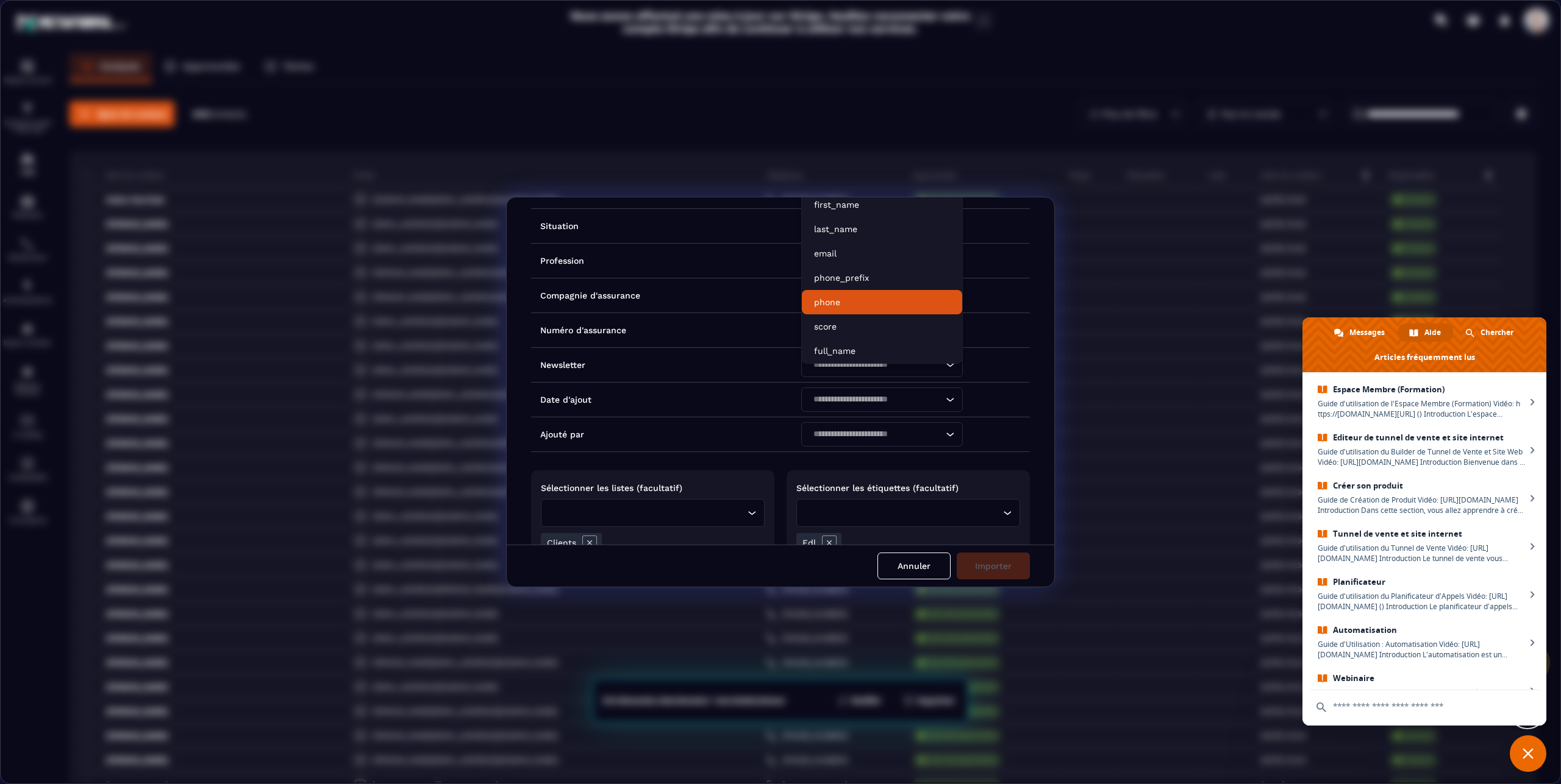
click at [822, 301] on p "phone" at bounding box center [882, 302] width 136 height 12
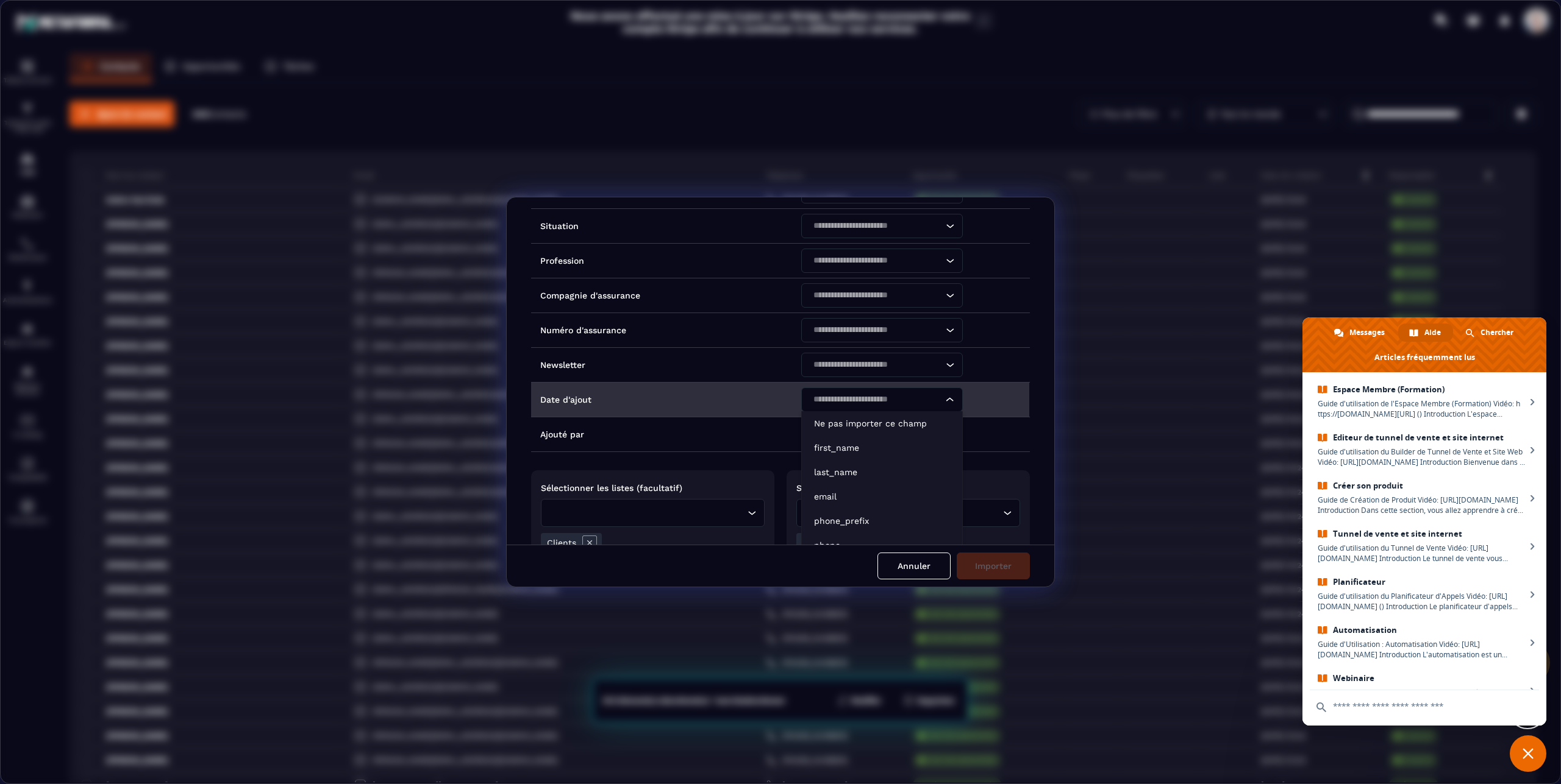
click at [946, 400] on icon "Search for option" at bounding box center [949, 400] width 12 height 12
click at [946, 400] on icon "Search for option" at bounding box center [949, 400] width 7 height 4
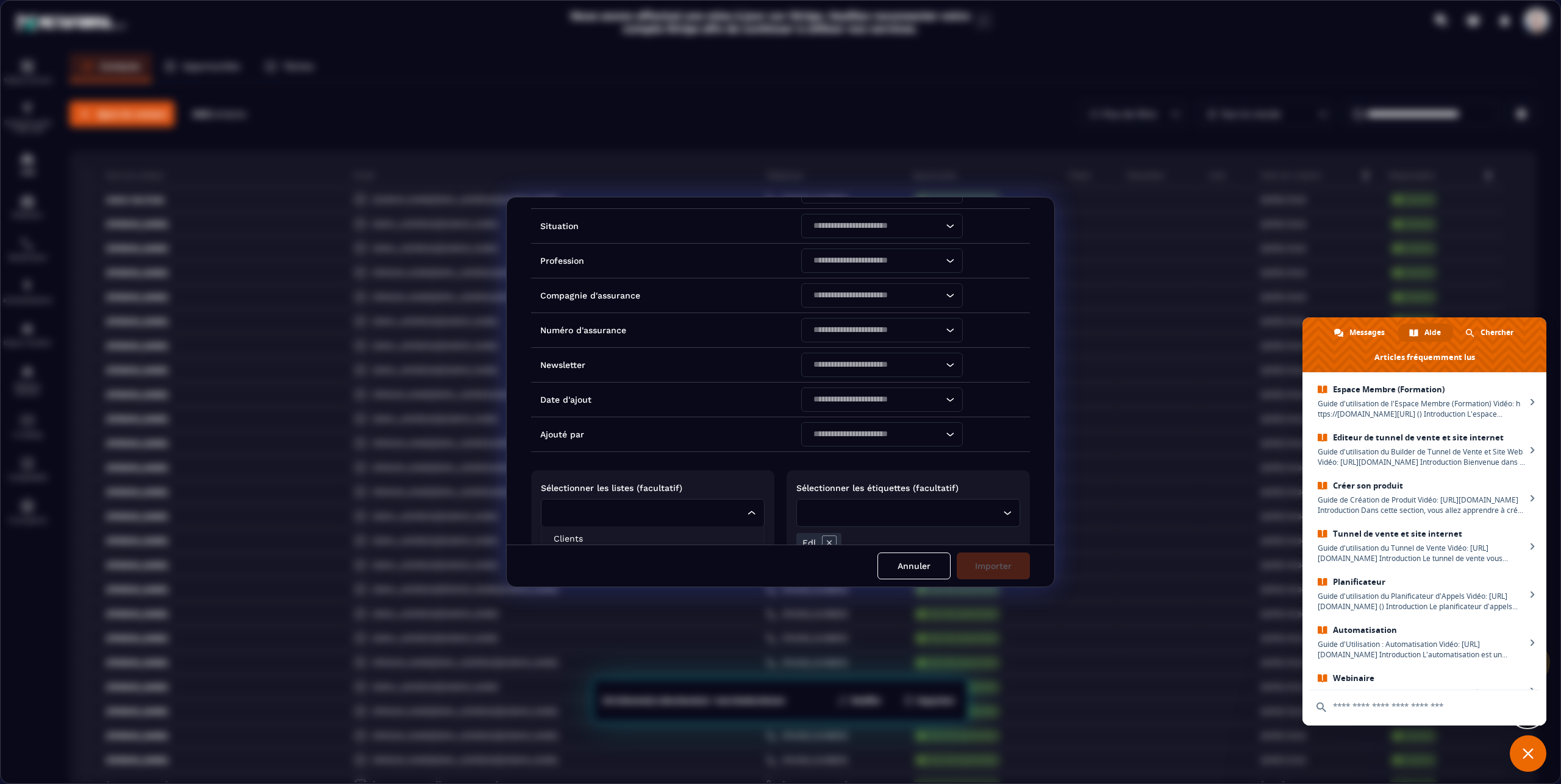
click at [696, 507] on input "Search for option" at bounding box center [646, 513] width 196 height 14
click at [561, 532] on p "Clients" at bounding box center [653, 538] width 198 height 12
click at [832, 510] on input "Search for option" at bounding box center [902, 513] width 196 height 14
click at [816, 539] on p "Edl" at bounding box center [908, 538] width 198 height 12
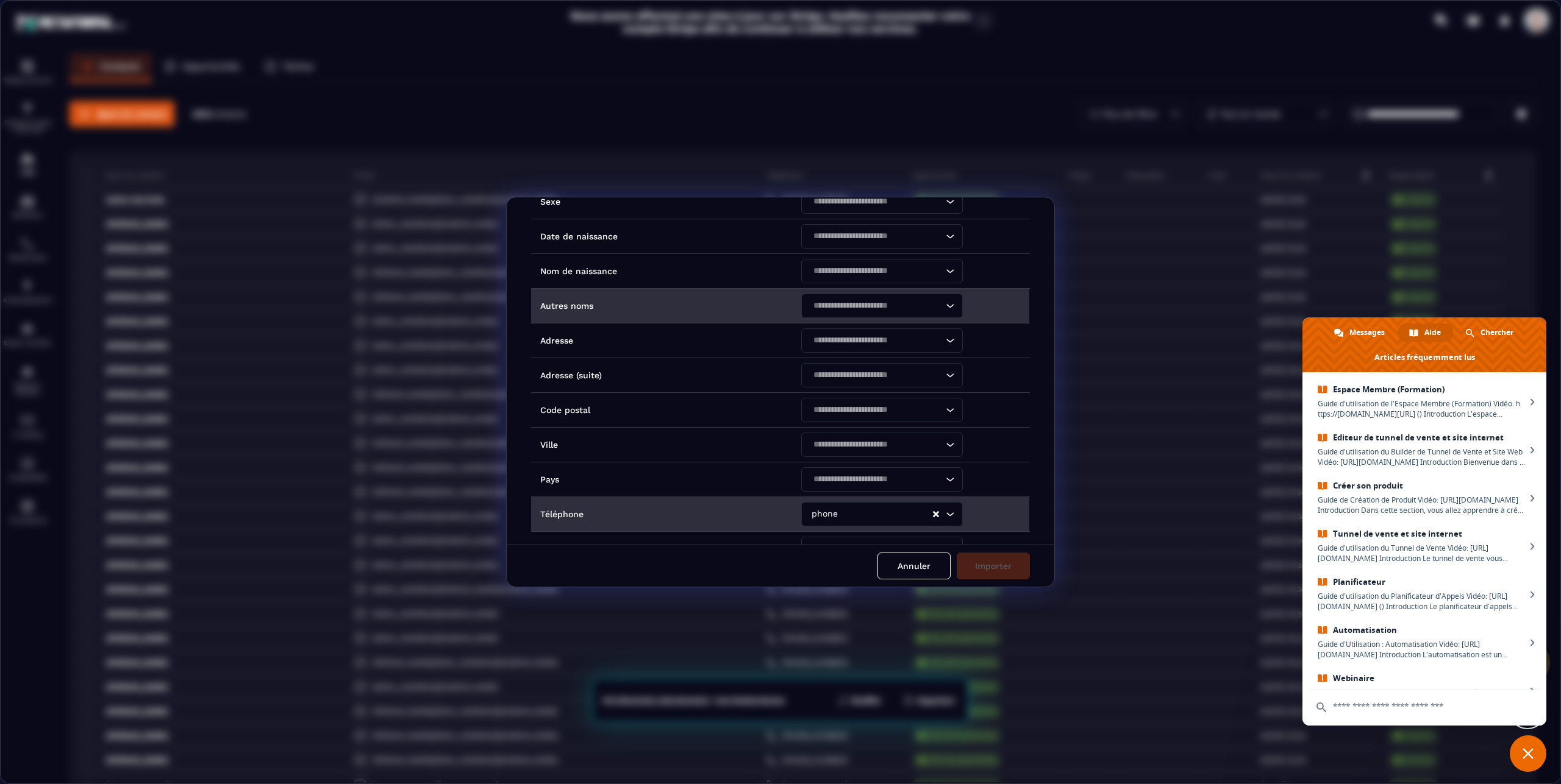
scroll to position [255, 0]
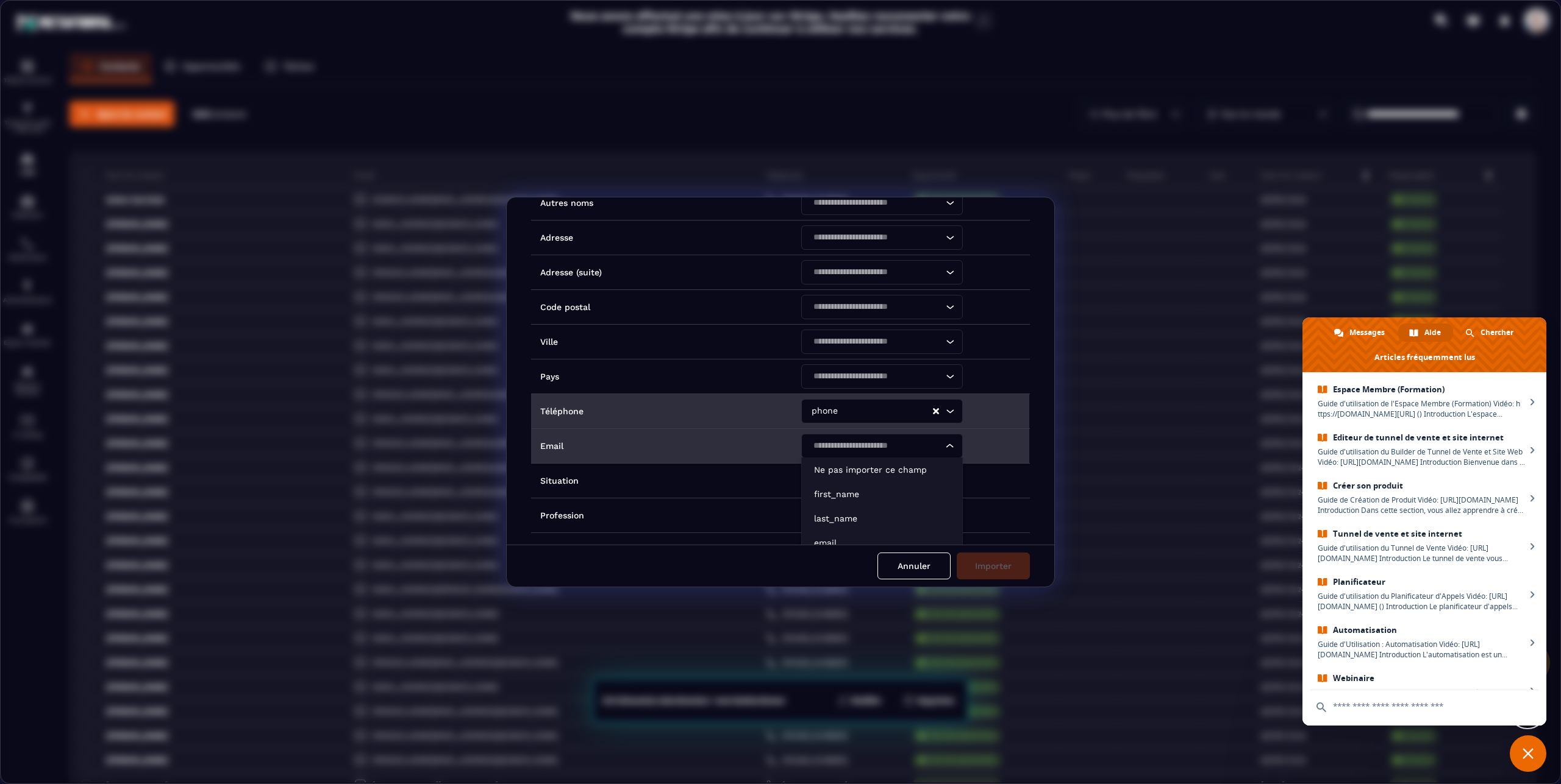
click at [946, 445] on icon "Search for option" at bounding box center [949, 446] width 12 height 12
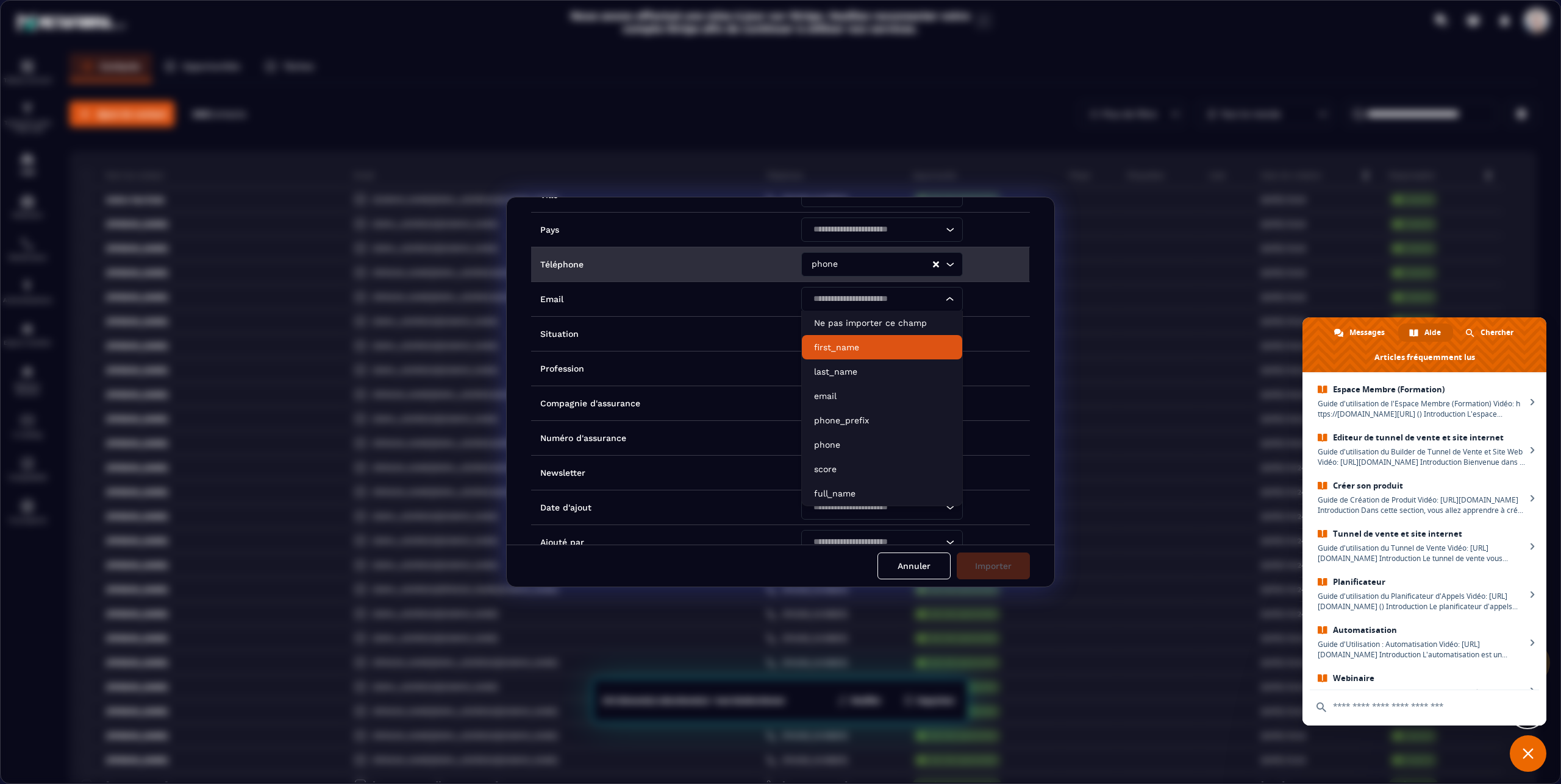
scroll to position [509, 0]
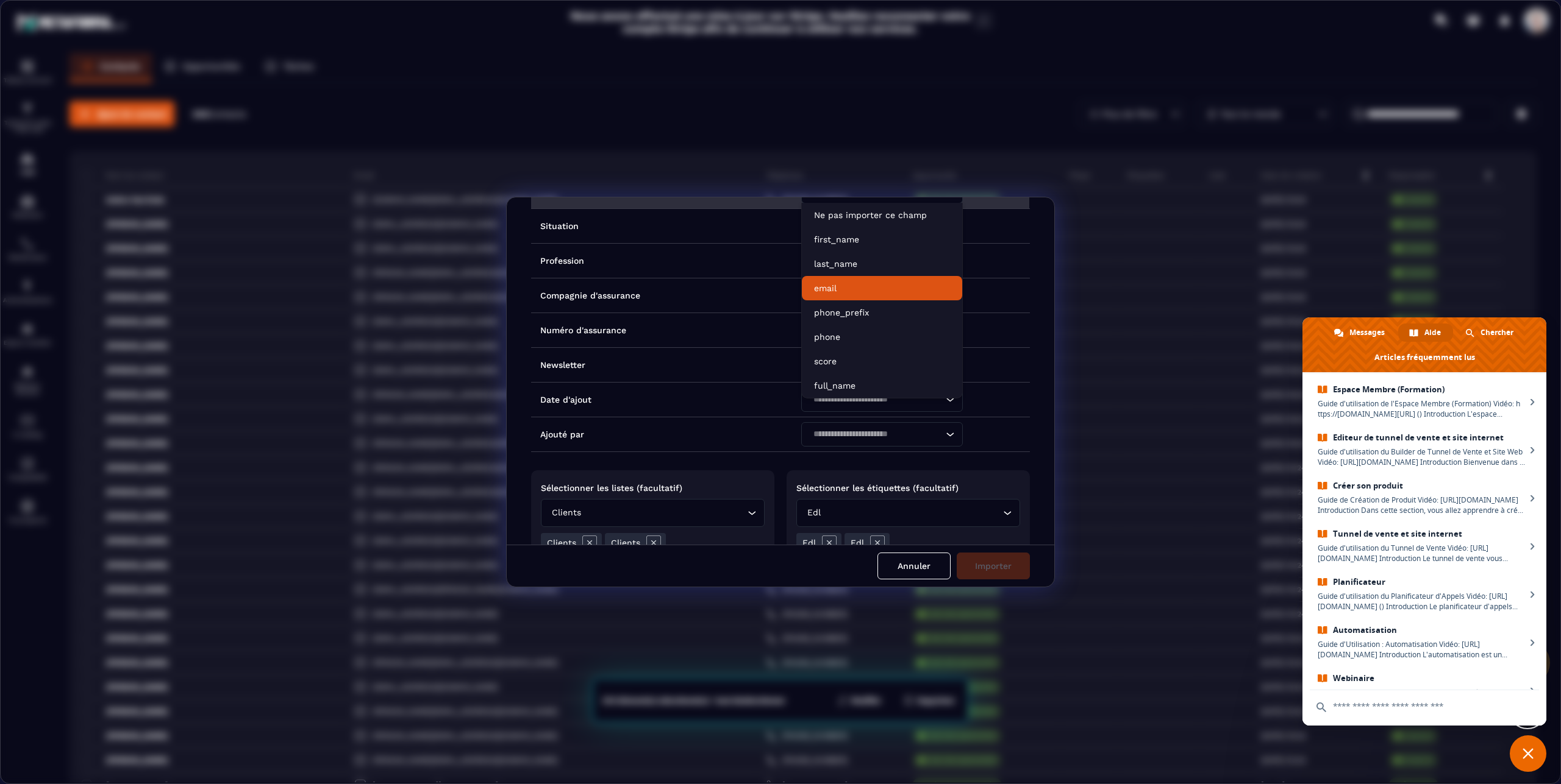
click at [828, 293] on p "email" at bounding box center [882, 288] width 136 height 12
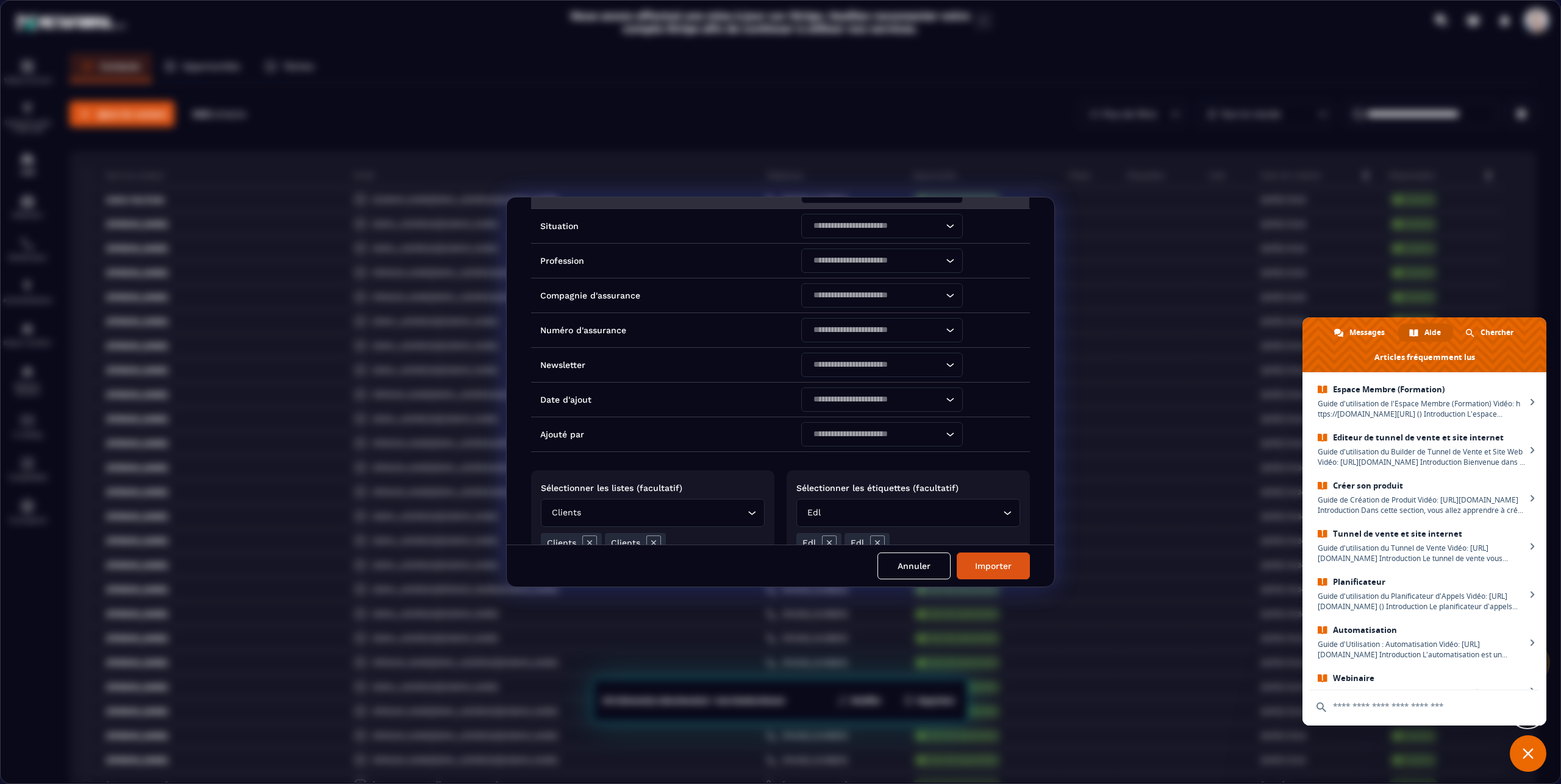
drag, startPoint x: 702, startPoint y: 201, endPoint x: 730, endPoint y: 204, distance: 28.2
click at [730, 204] on td "Email" at bounding box center [661, 191] width 261 height 34
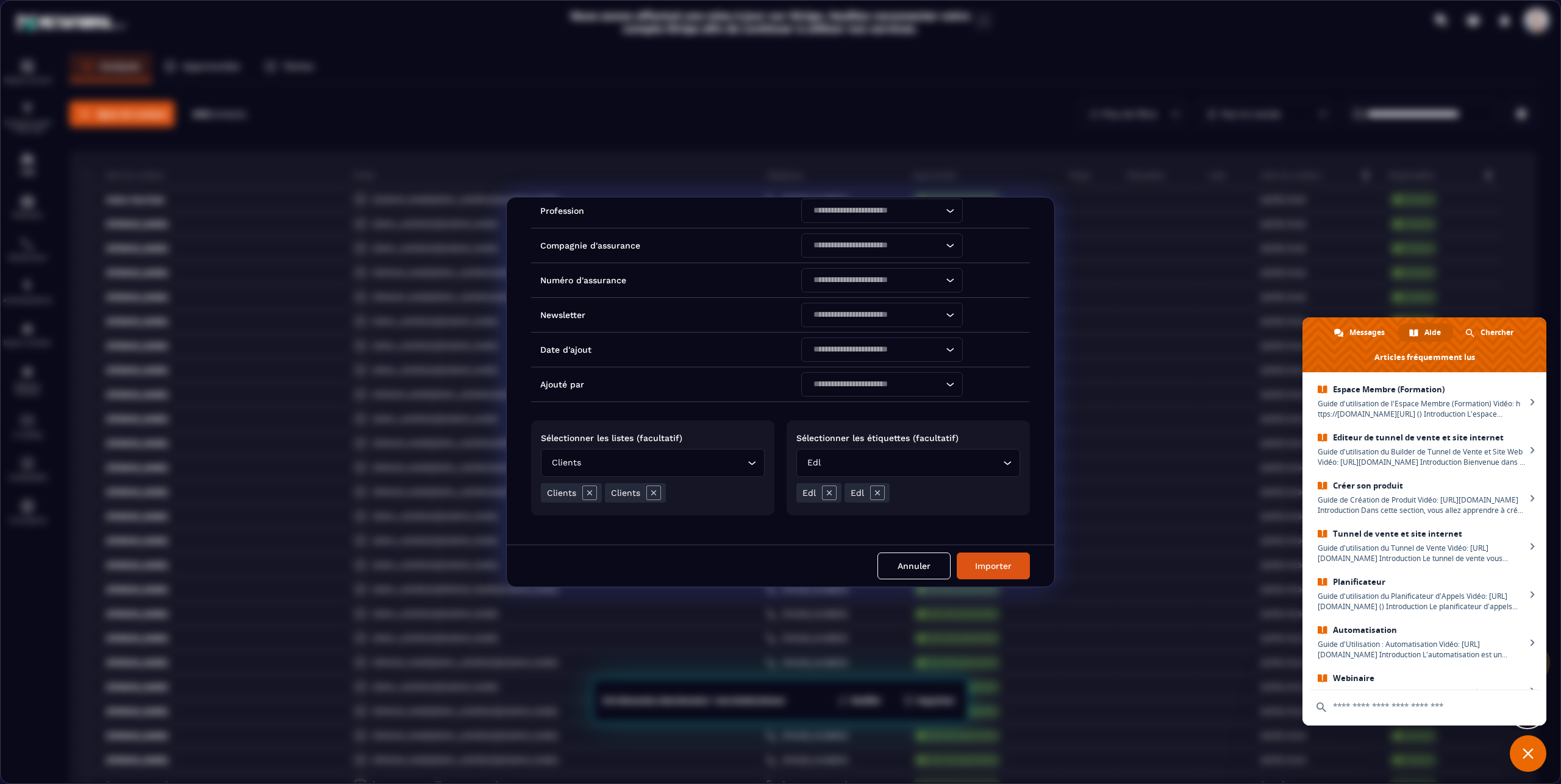
scroll to position [579, 0]
